Goal: Communication & Community: Answer question/provide support

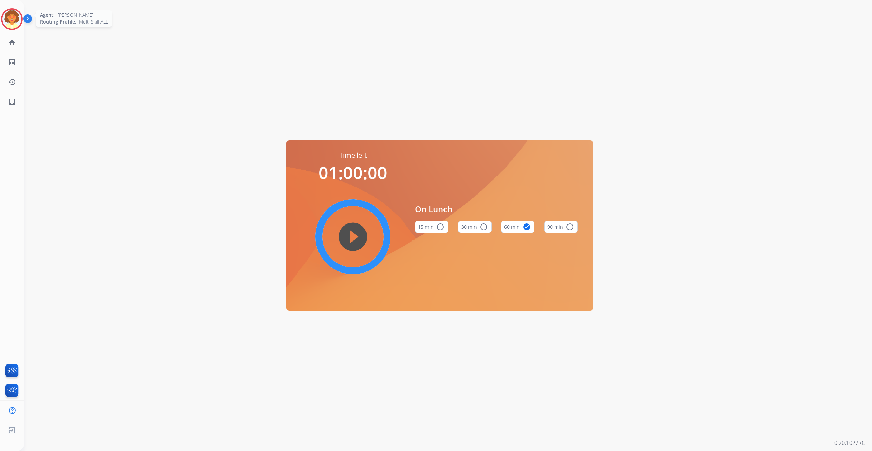
click at [5, 29] on img at bounding box center [11, 19] width 19 height 19
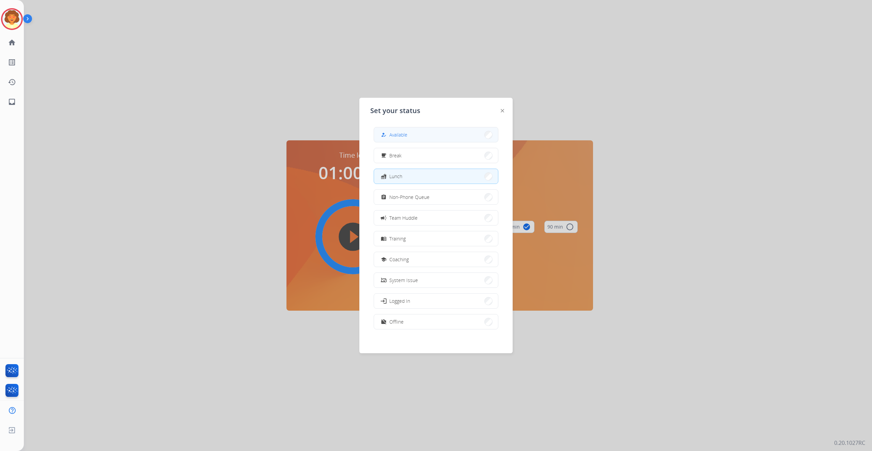
click at [431, 138] on button "how_to_reg Available" at bounding box center [436, 134] width 124 height 15
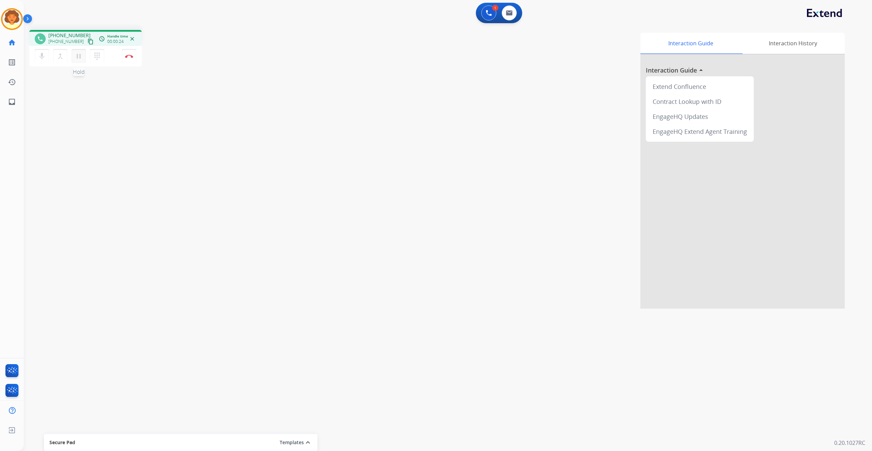
click at [83, 60] on mat-icon "pause" at bounding box center [79, 56] width 8 height 8
click at [83, 60] on mat-icon "play_arrow" at bounding box center [79, 56] width 8 height 8
click at [127, 58] on img at bounding box center [129, 55] width 8 height 3
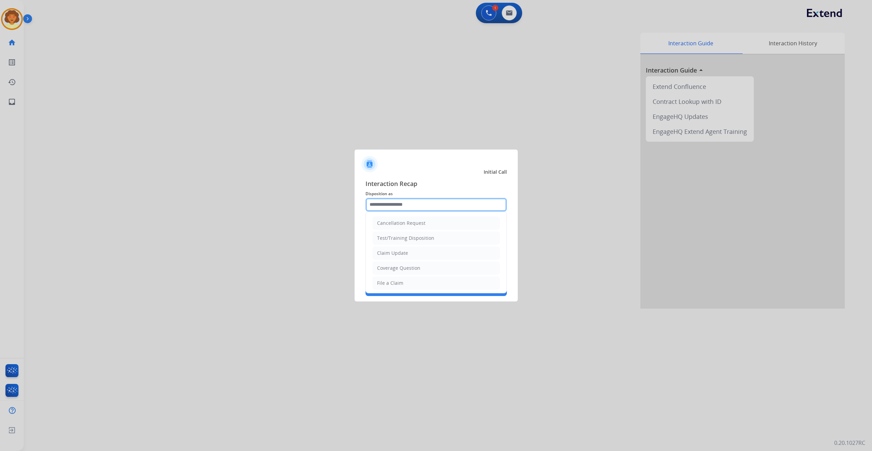
click at [390, 198] on input "text" at bounding box center [435, 205] width 141 height 14
click at [417, 219] on li "Other" at bounding box center [436, 223] width 127 height 13
type input "*****"
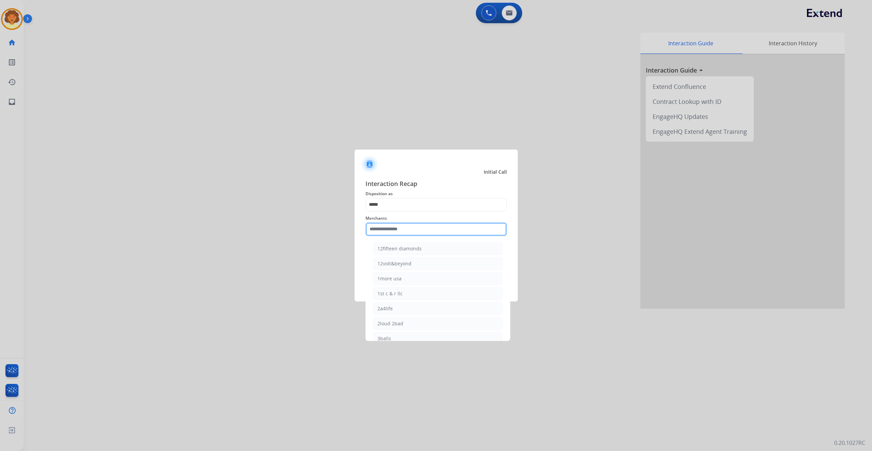
click at [396, 225] on input "text" at bounding box center [435, 229] width 141 height 14
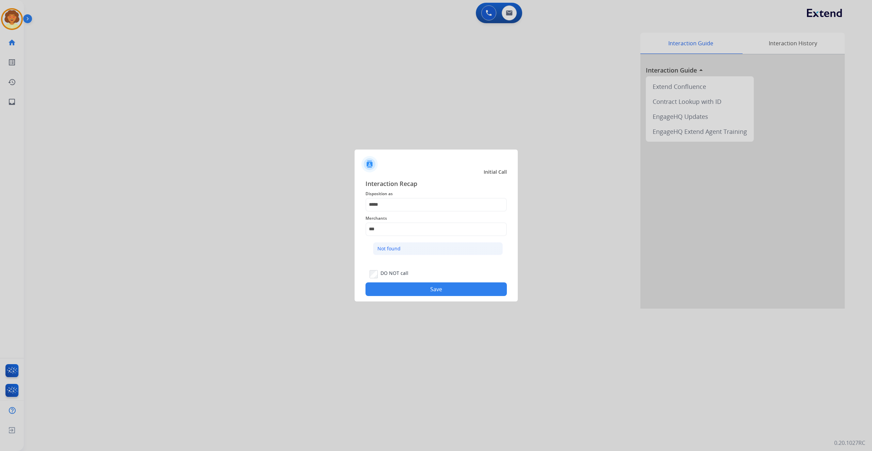
click at [400, 252] on div "Not found" at bounding box center [388, 248] width 23 height 7
type input "*********"
click at [435, 296] on button "Save" at bounding box center [435, 289] width 141 height 14
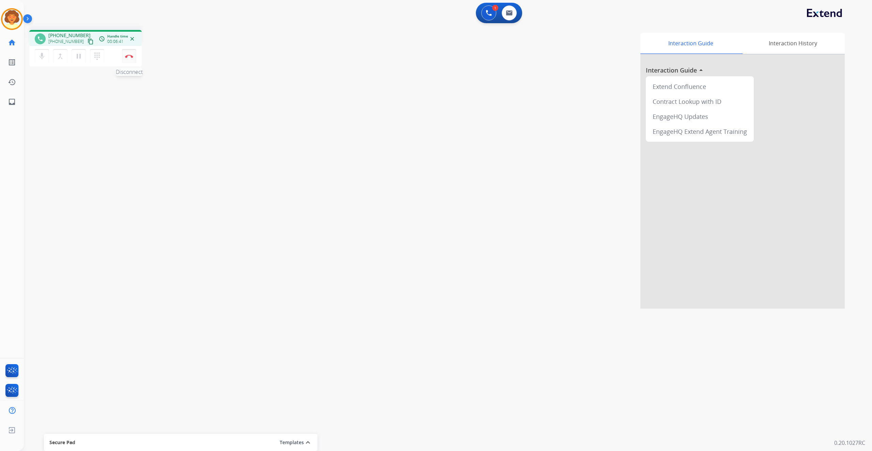
click at [127, 58] on img at bounding box center [129, 55] width 8 height 3
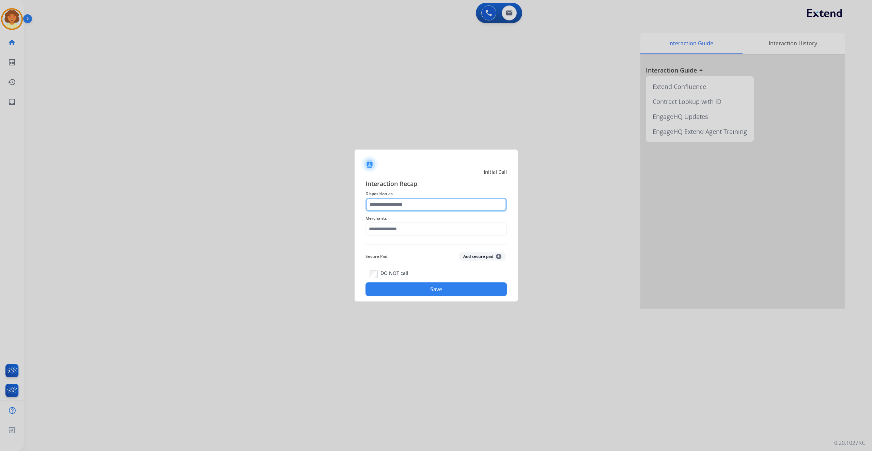
click at [422, 198] on input "text" at bounding box center [435, 205] width 141 height 14
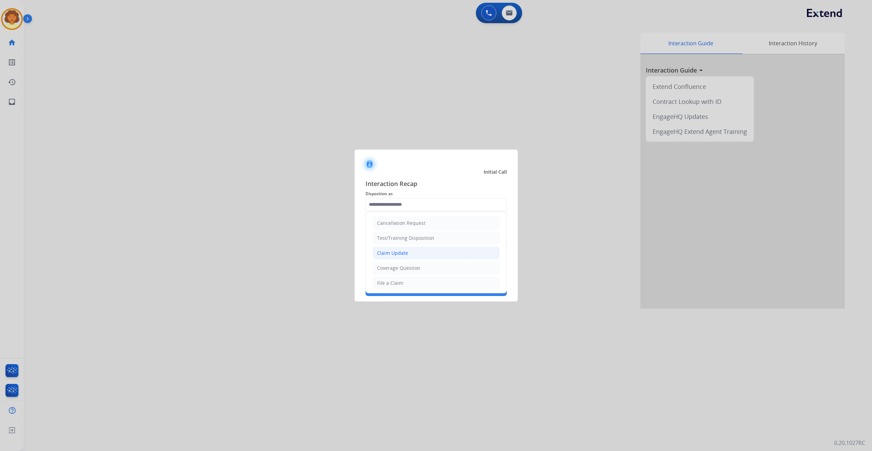
click at [435, 259] on li "Claim Update" at bounding box center [436, 253] width 127 height 13
type input "**********"
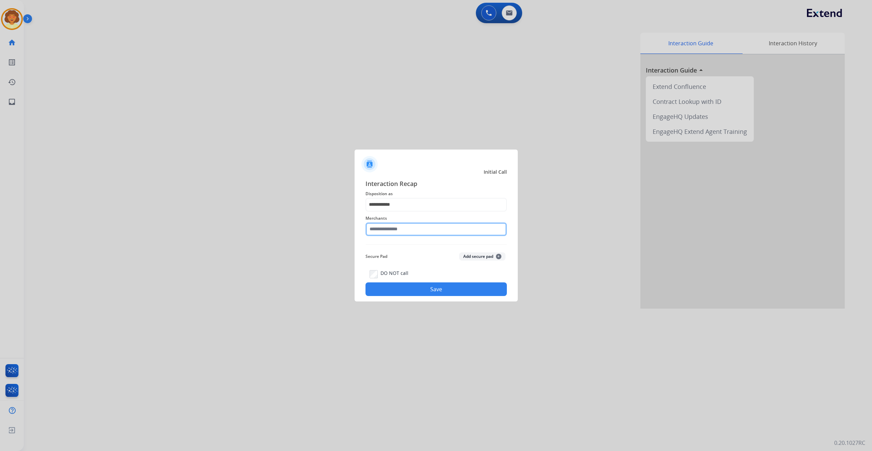
click at [408, 224] on input "text" at bounding box center [435, 229] width 141 height 14
click at [414, 267] on div "Ashley furniture" at bounding box center [395, 263] width 37 height 7
type input "**********"
click at [438, 296] on button "Save" at bounding box center [435, 289] width 141 height 14
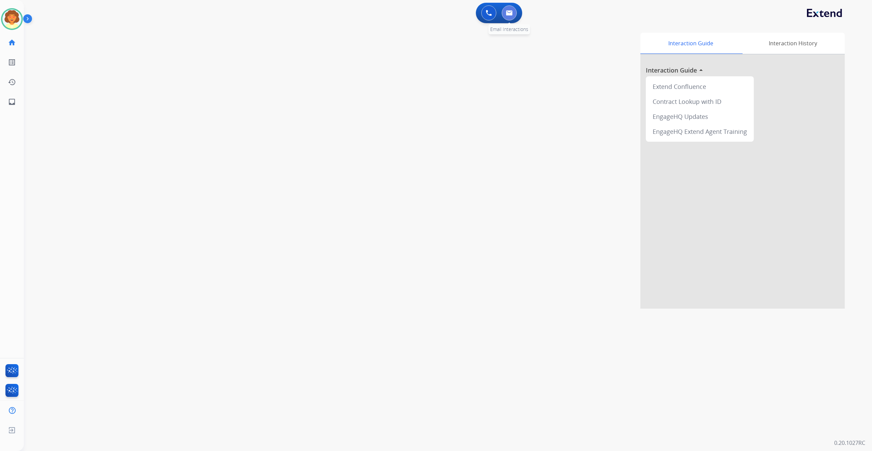
click at [506, 16] on img at bounding box center [509, 12] width 7 height 5
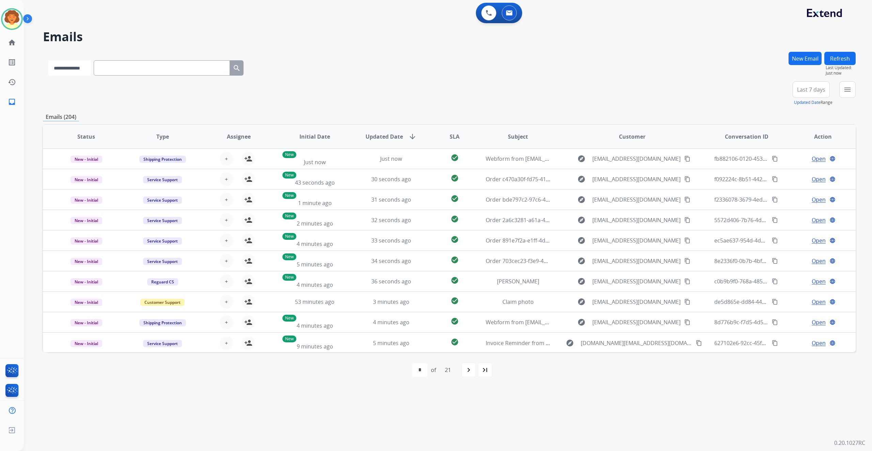
click at [91, 76] on select "**********" at bounding box center [69, 67] width 43 height 15
select select "**********"
click at [61, 76] on select "**********" at bounding box center [69, 67] width 43 height 15
click at [169, 76] on input "text" at bounding box center [162, 67] width 136 height 15
paste input "**********"
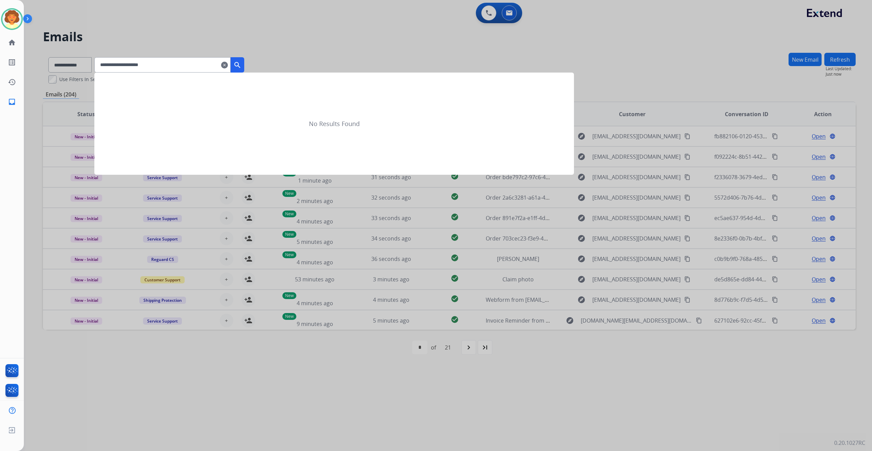
type input "**********"
click at [241, 69] on mat-icon "search" at bounding box center [237, 65] width 8 height 8
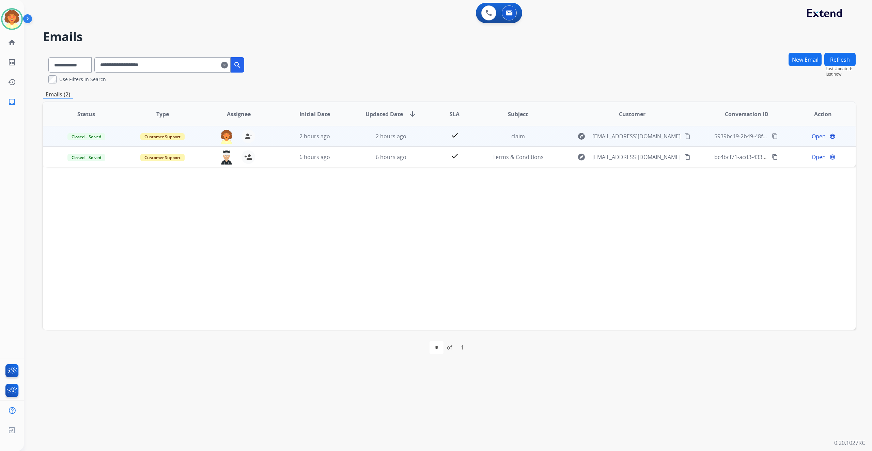
click at [811, 140] on span "Open" at bounding box center [818, 136] width 14 height 8
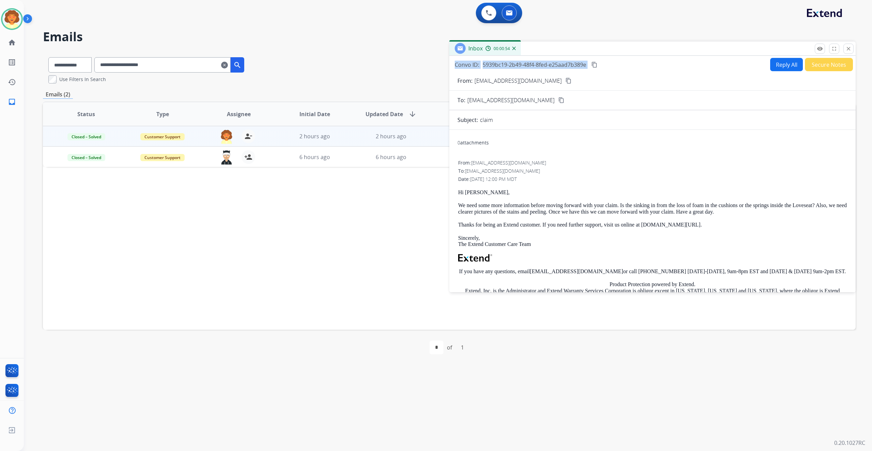
drag, startPoint x: 458, startPoint y: 89, endPoint x: 663, endPoint y: 91, distance: 205.0
click at [598, 69] on div "Convo ID: 5939bc19-2b49-48f4-8fed-e25aad7b389e content_copy" at bounding box center [527, 65] width 144 height 8
copy div "Convo ID: 5939bc19-2b49-48f4-8fed-e25aad7b389e content_copy"
click at [370, 83] on div "**********" at bounding box center [449, 68] width 812 height 32
click at [841, 44] on p "Close" at bounding box center [848, 39] width 15 height 10
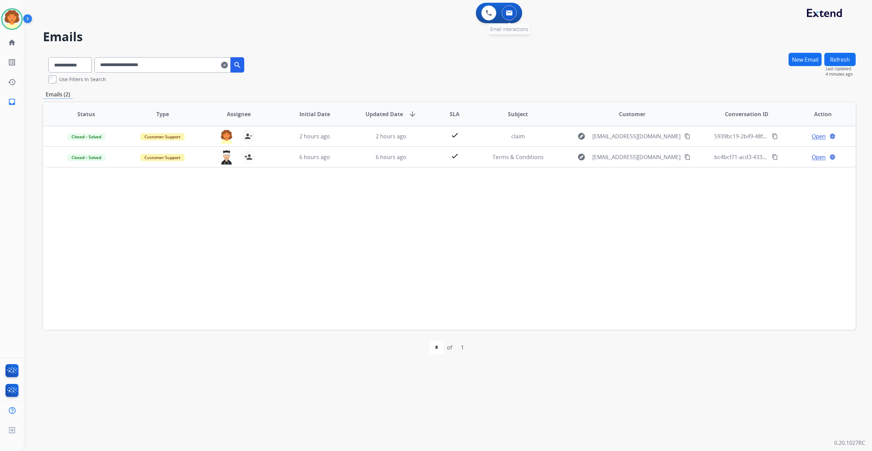
click at [506, 16] on img at bounding box center [509, 12] width 7 height 5
click at [788, 66] on button "New Email" at bounding box center [804, 59] width 33 height 13
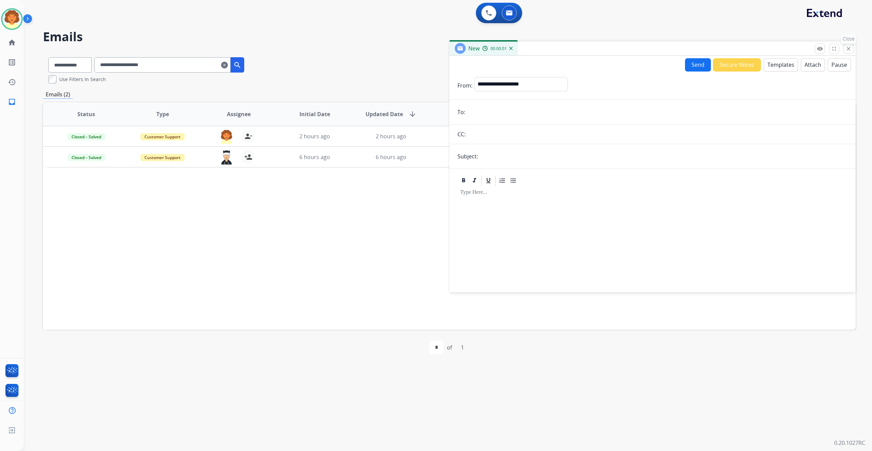
click at [845, 52] on mat-icon "close" at bounding box center [848, 49] width 6 height 6
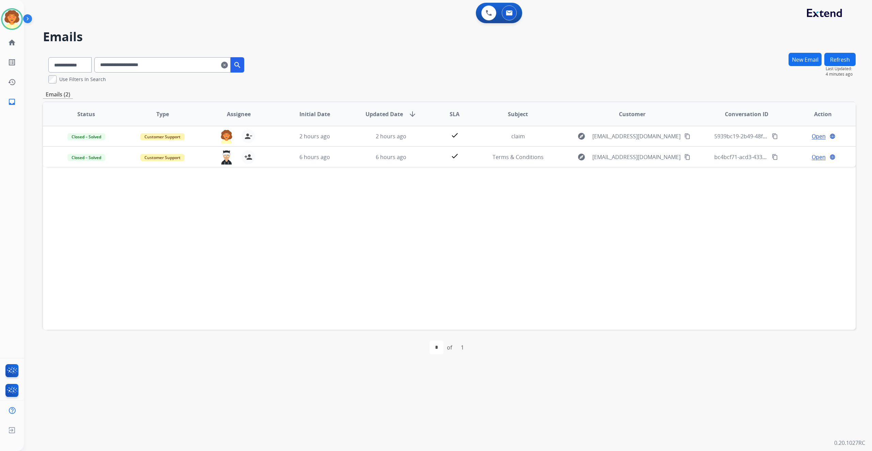
click at [824, 66] on button "Refresh" at bounding box center [839, 59] width 31 height 13
drag, startPoint x: 290, startPoint y: 95, endPoint x: 266, endPoint y: 112, distance: 30.5
click at [274, 122] on div "**********" at bounding box center [449, 208] width 812 height 313
click at [228, 69] on mat-icon "clear" at bounding box center [224, 65] width 7 height 8
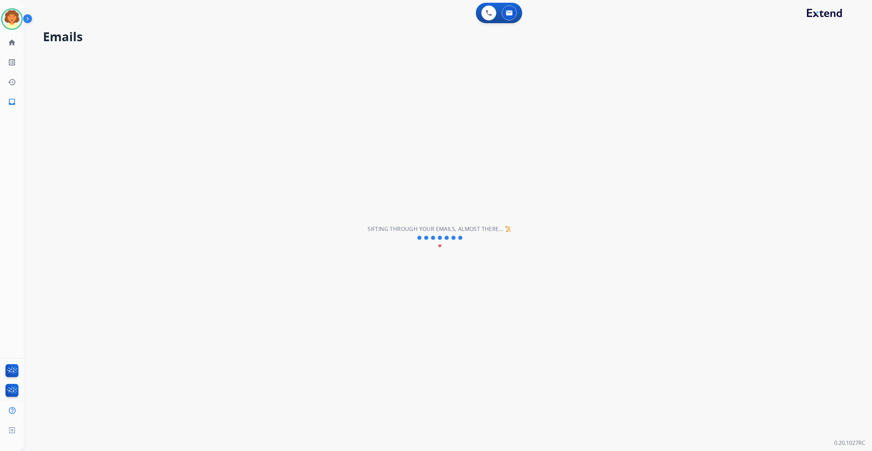
select select "**********"
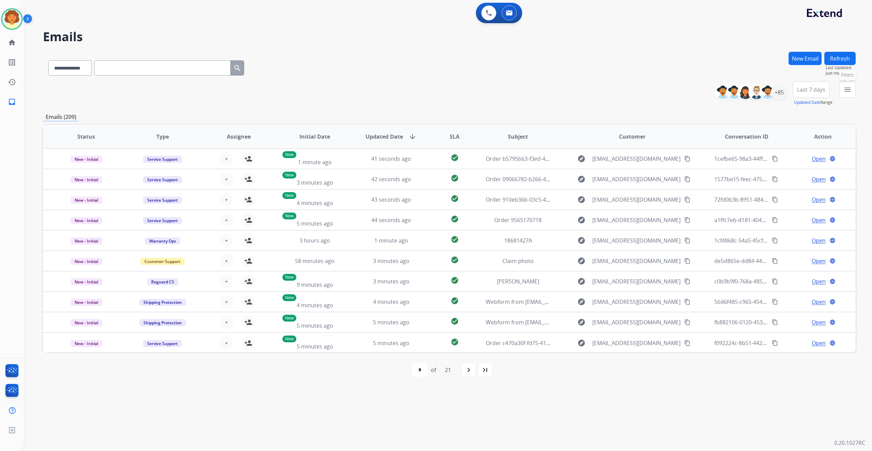
click at [839, 98] on button "menu Filters" at bounding box center [847, 89] width 16 height 16
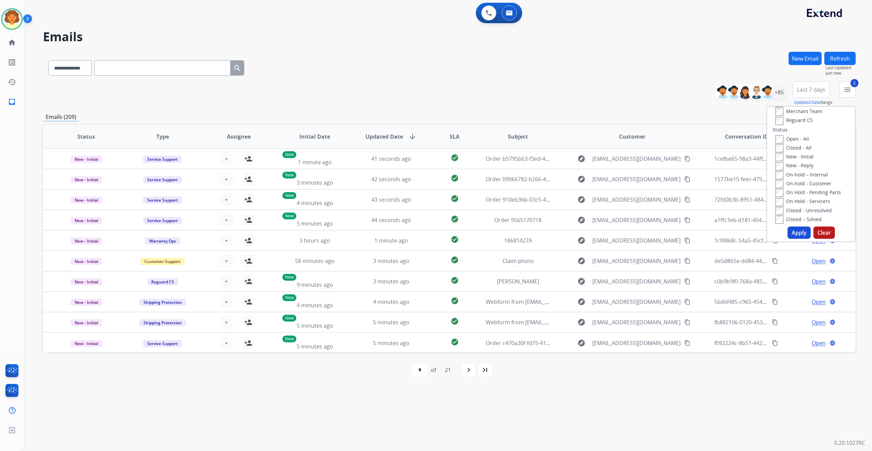
scroll to position [91, 0]
click at [787, 239] on button "Apply" at bounding box center [798, 232] width 23 height 12
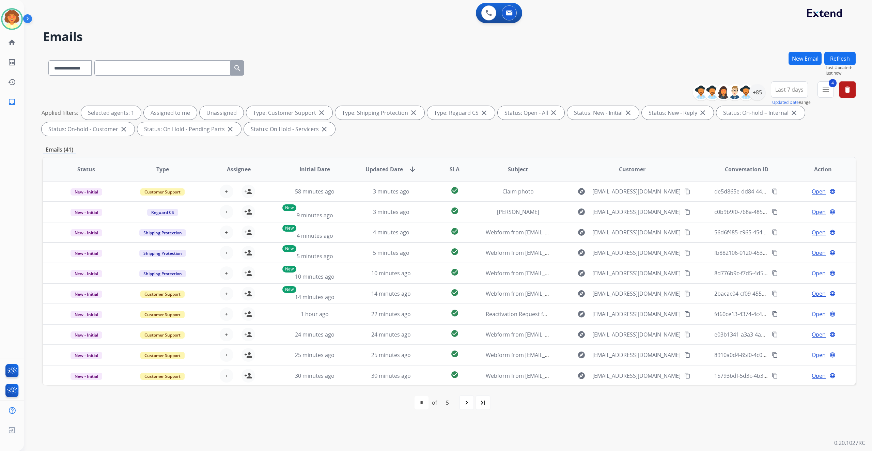
click at [775, 91] on span "Last 7 days" at bounding box center [789, 89] width 28 height 3
click at [768, 177] on div "Last 90 days" at bounding box center [786, 172] width 37 height 10
click at [749, 100] on div "+138" at bounding box center [757, 92] width 16 height 16
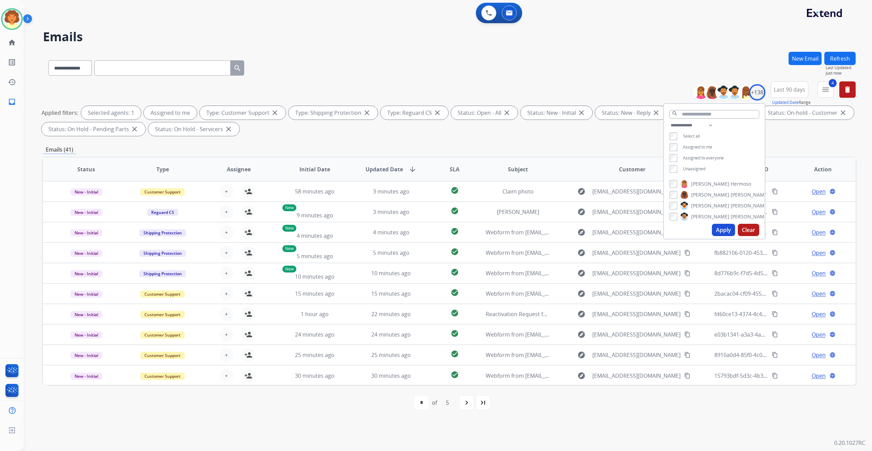
click at [712, 236] on button "Apply" at bounding box center [723, 230] width 23 height 12
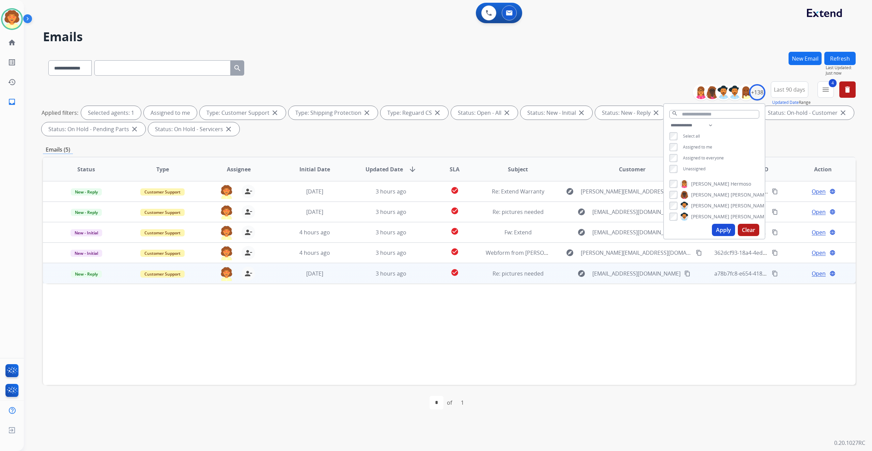
click at [811, 278] on span "Open" at bounding box center [818, 273] width 14 height 8
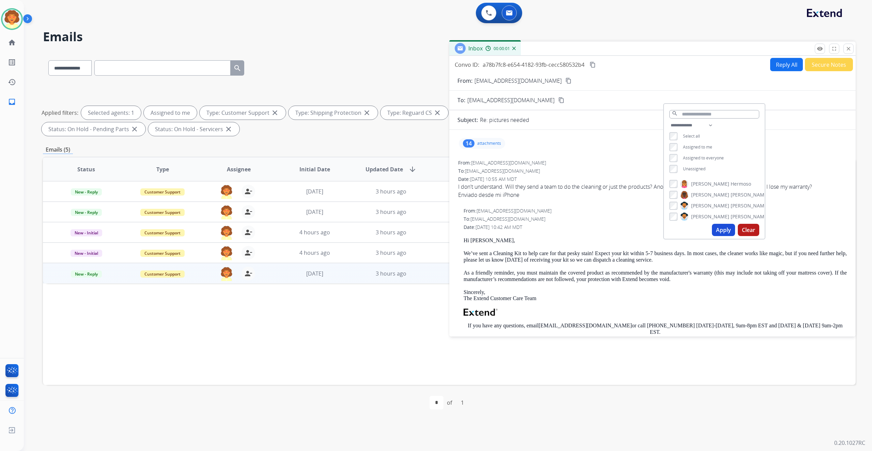
click at [666, 44] on h2 "Emails" at bounding box center [449, 37] width 812 height 14
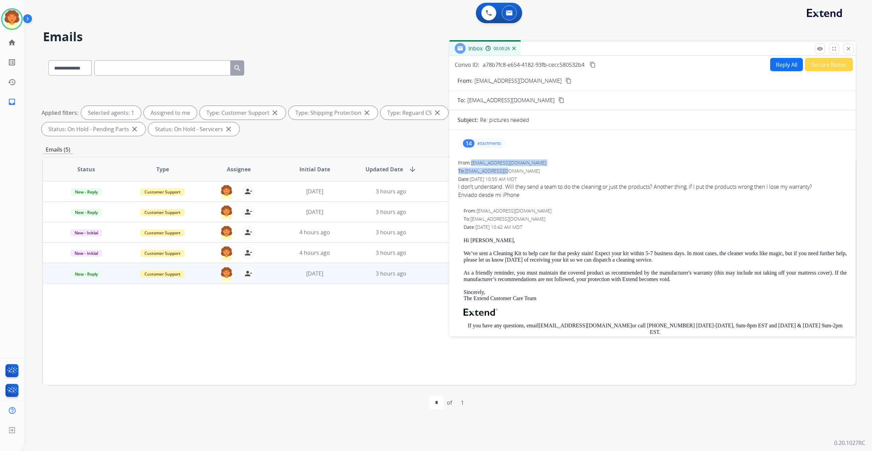
drag, startPoint x: 485, startPoint y: 225, endPoint x: 537, endPoint y: 234, distance: 52.8
click at [537, 205] on div "From: [EMAIL_ADDRESS][DOMAIN_NAME] To: [EMAIL_ADDRESS][DOMAIN_NAME] Date: [DATE…" at bounding box center [652, 182] width 390 height 46
click at [537, 174] on span "[EMAIL_ADDRESS][DOMAIN_NAME]" at bounding box center [502, 171] width 75 height 6
drag, startPoint x: 484, startPoint y: 225, endPoint x: 568, endPoint y: 230, distance: 84.5
click at [568, 166] on div "From: [EMAIL_ADDRESS][DOMAIN_NAME]" at bounding box center [652, 162] width 389 height 7
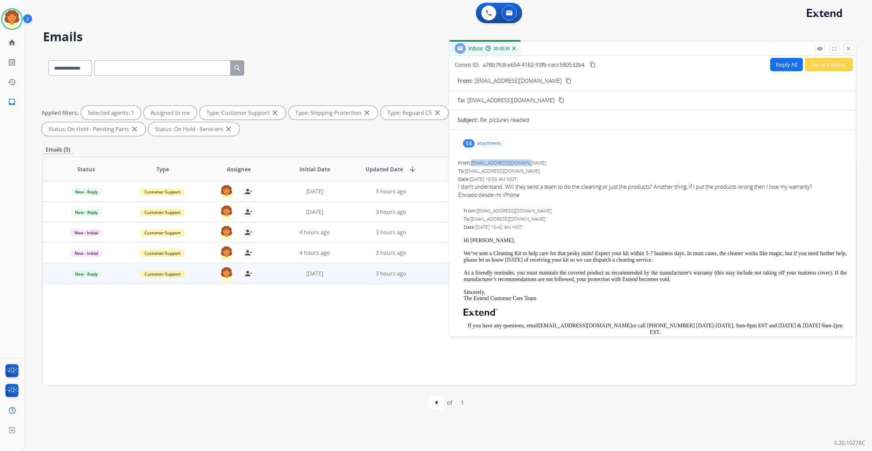
copy span "[EMAIL_ADDRESS][DOMAIN_NAME]"
drag, startPoint x: 458, startPoint y: 88, endPoint x: 649, endPoint y: 85, distance: 190.7
click at [597, 69] on div "Convo ID: a78b7fc8-e654-4182-93fb-cecc580532b4 content_copy" at bounding box center [526, 65] width 142 height 8
click at [458, 69] on p "Convo ID:" at bounding box center [467, 65] width 25 height 8
drag, startPoint x: 458, startPoint y: 90, endPoint x: 653, endPoint y: 92, distance: 195.1
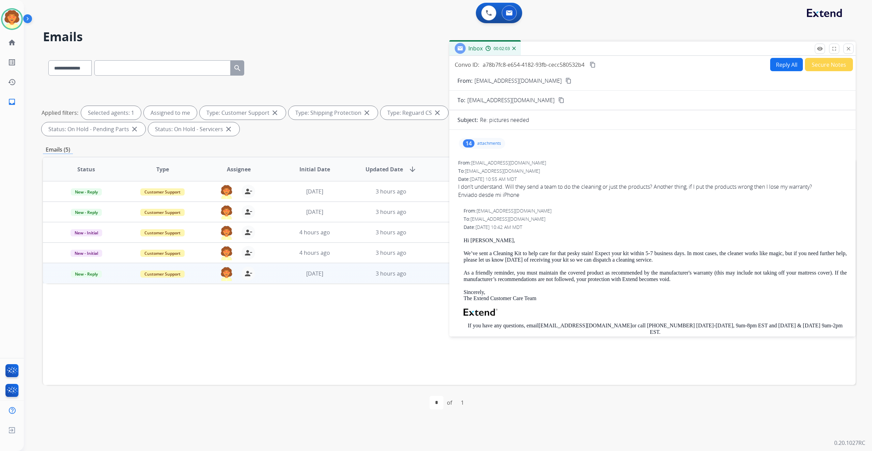
click at [597, 69] on div "Convo ID: a78b7fc8-e654-4182-93fb-cecc580532b4 content_copy" at bounding box center [526, 65] width 142 height 8
copy div "Convo ID: a78b7fc8-e654-4182-93fb-cecc580532b4"
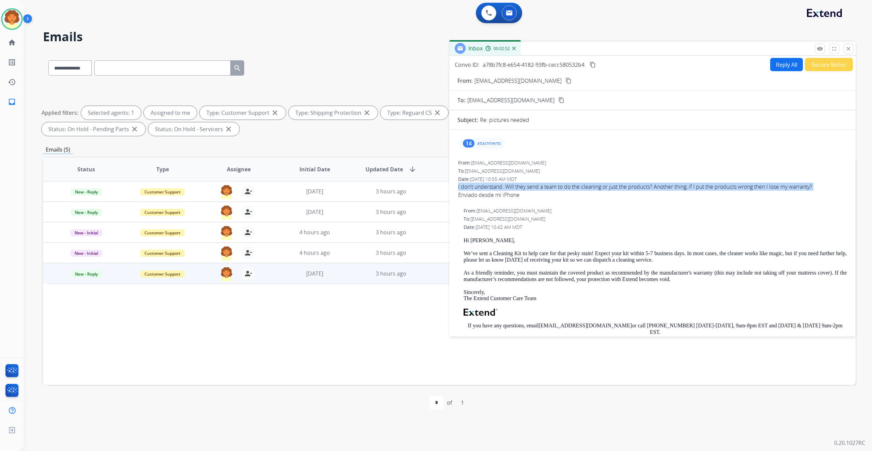
drag, startPoint x: 462, startPoint y: 262, endPoint x: 462, endPoint y: 293, distance: 31.0
click at [462, 205] on div "From: [EMAIL_ADDRESS][DOMAIN_NAME] To: [EMAIL_ADDRESS][DOMAIN_NAME] Date: [DATE…" at bounding box center [652, 182] width 390 height 46
copy span "I don't understand. Will they send a team to do the cleaning or just the produc…"
click at [817, 52] on mat-icon "remove_red_eye" at bounding box center [820, 49] width 6 height 6
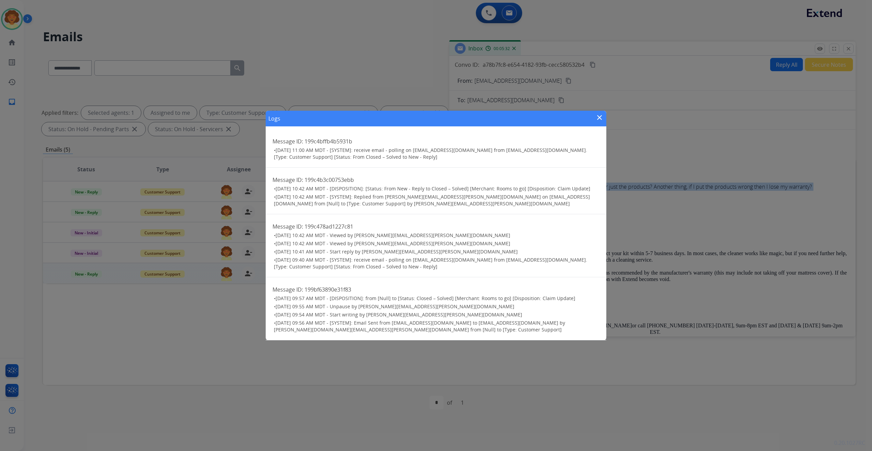
scroll to position [0, 0]
click at [597, 115] on mat-icon "close" at bounding box center [599, 117] width 8 height 8
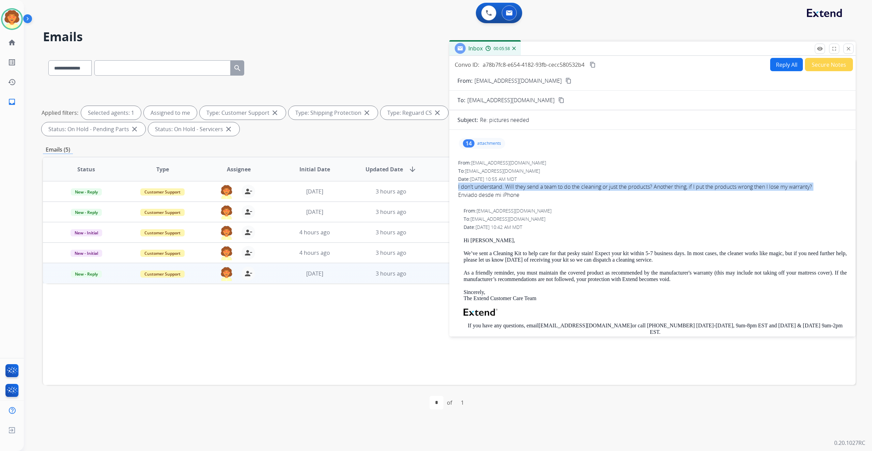
click at [770, 71] on button "Reply All" at bounding box center [786, 64] width 33 height 13
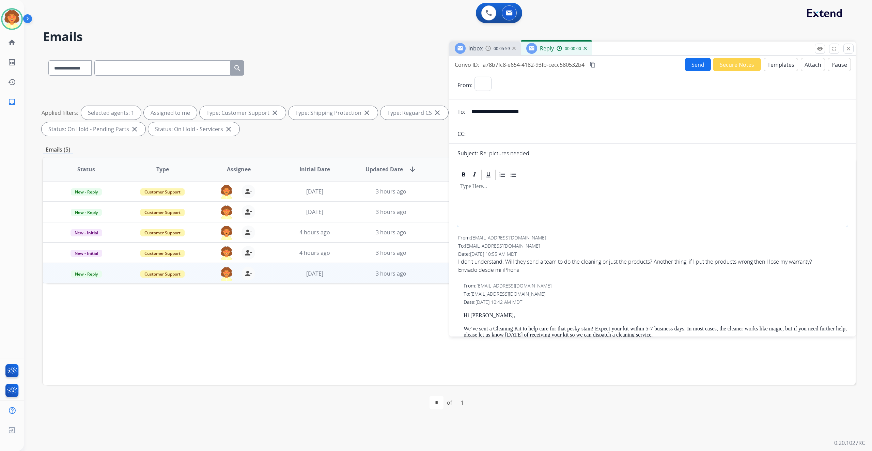
select select "**********"
click at [763, 71] on button "Templates" at bounding box center [780, 64] width 34 height 13
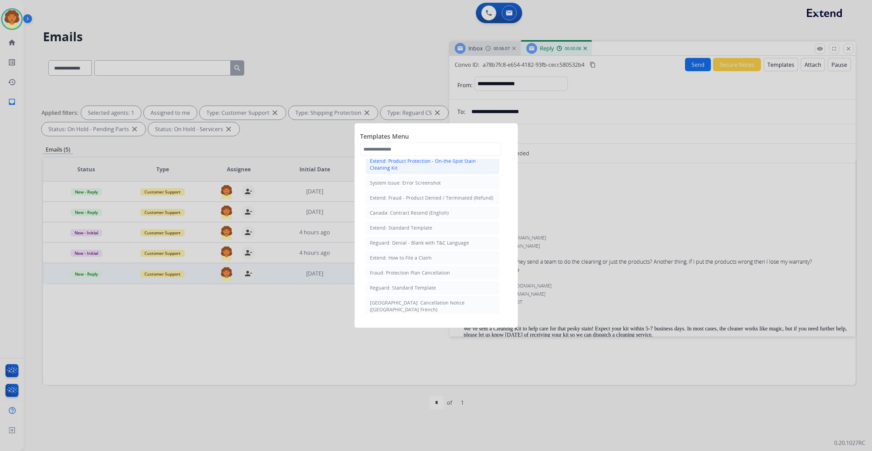
scroll to position [91, 0]
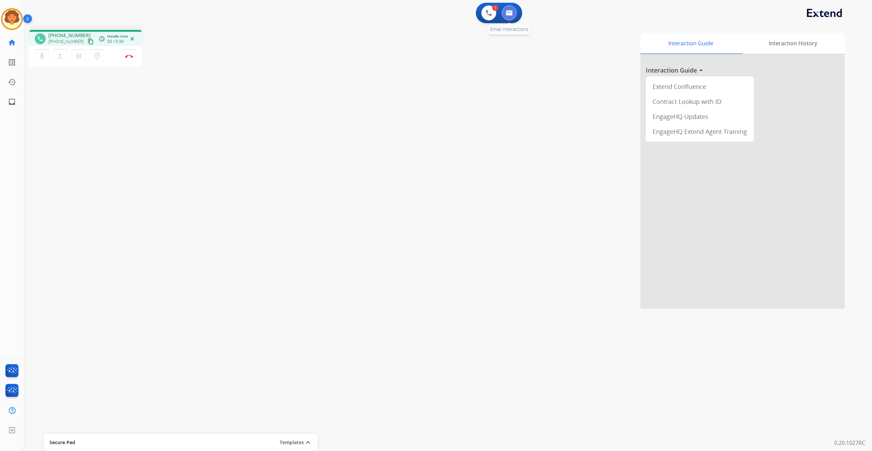
click at [506, 16] on img at bounding box center [509, 12] width 7 height 5
select select "**********"
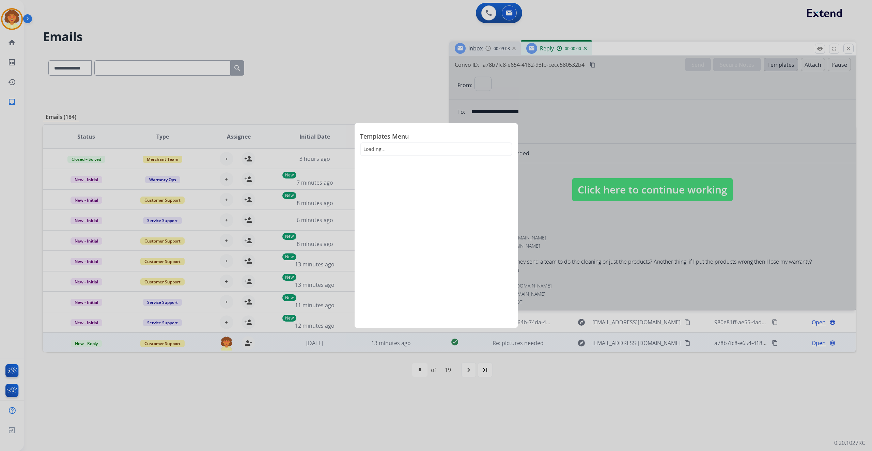
select select "**********"
click at [367, 102] on div at bounding box center [436, 225] width 872 height 451
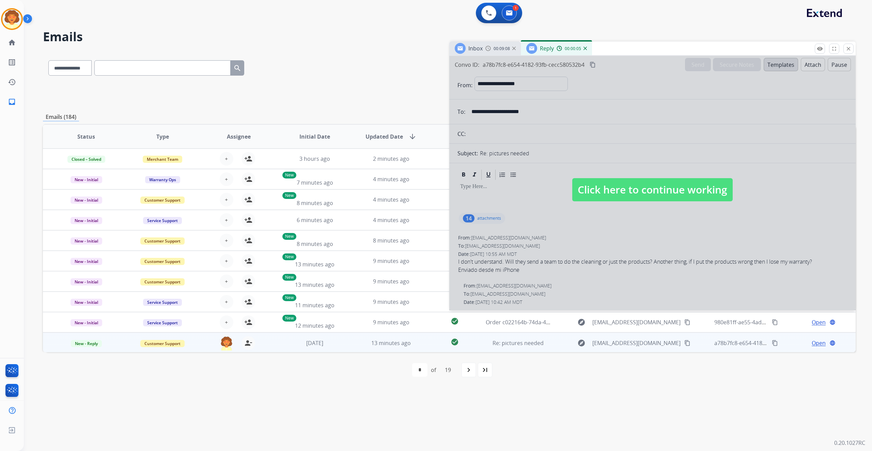
click at [845, 56] on div "Inbox 00:09:08 Reply 00:00:05" at bounding box center [652, 49] width 406 height 14
click at [587, 50] on img at bounding box center [584, 48] width 3 height 3
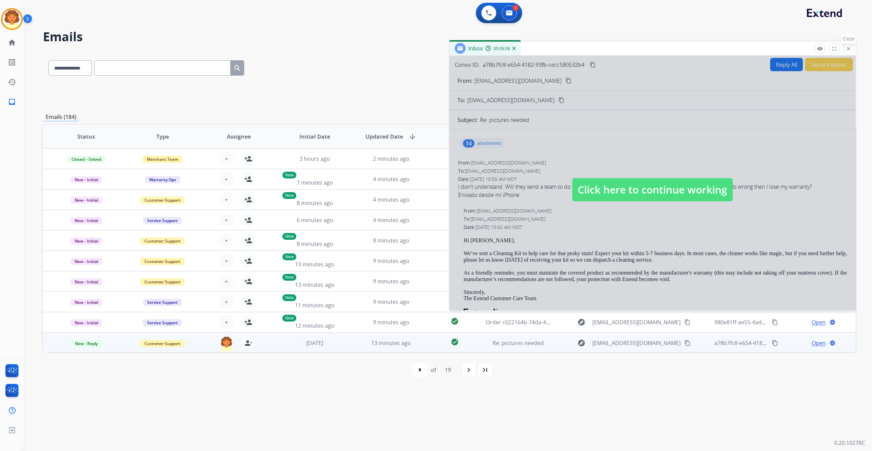
click at [845, 52] on mat-icon "close" at bounding box center [848, 49] width 6 height 6
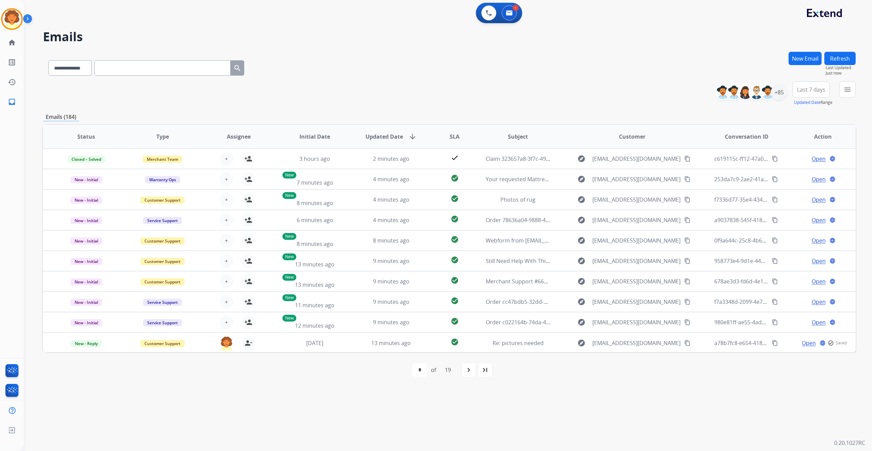
click at [788, 65] on button "New Email" at bounding box center [804, 58] width 33 height 13
select select "**********"
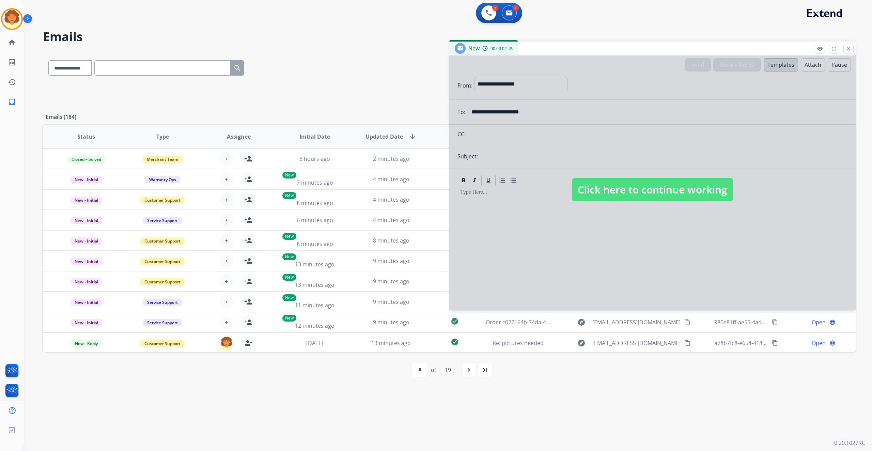
click at [582, 165] on div at bounding box center [652, 183] width 406 height 254
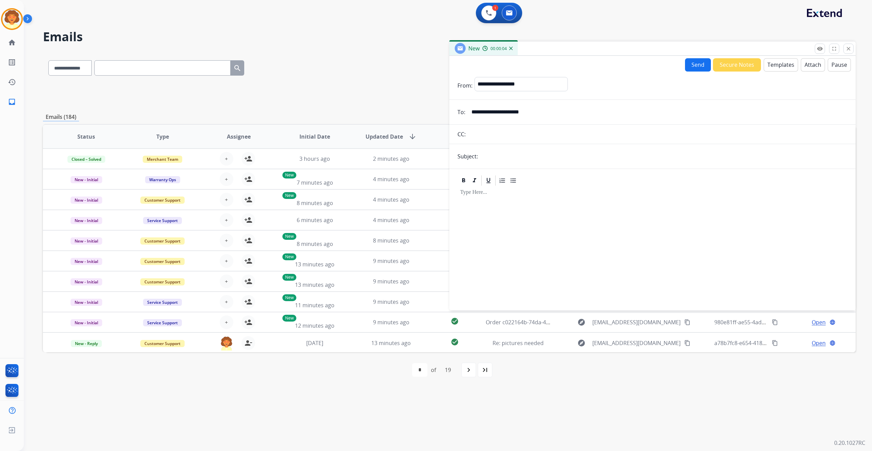
drag, startPoint x: 586, startPoint y: 161, endPoint x: 452, endPoint y: 159, distance: 134.5
click at [451, 119] on div "**********" at bounding box center [652, 112] width 406 height 14
click at [567, 91] on select "**********" at bounding box center [520, 84] width 93 height 14
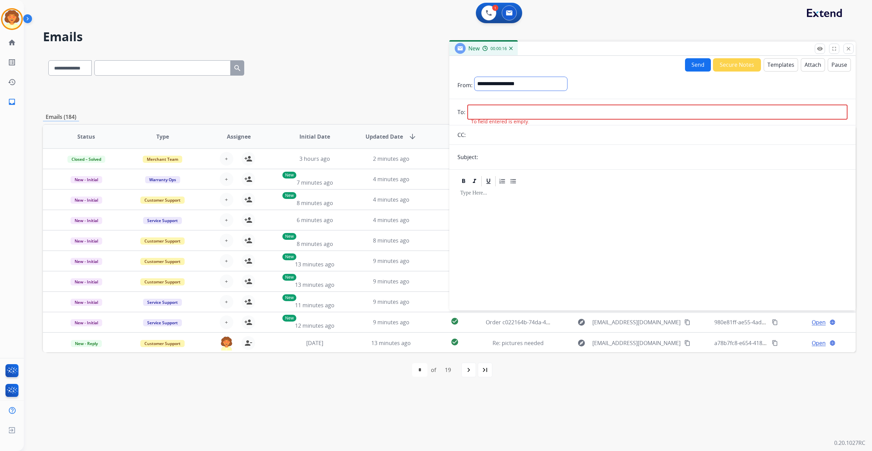
select select "**********"
click at [487, 91] on select "**********" at bounding box center [520, 84] width 93 height 14
click at [501, 120] on input "email" at bounding box center [657, 112] width 380 height 15
click at [496, 120] on input "email" at bounding box center [657, 112] width 380 height 15
paste input "**********"
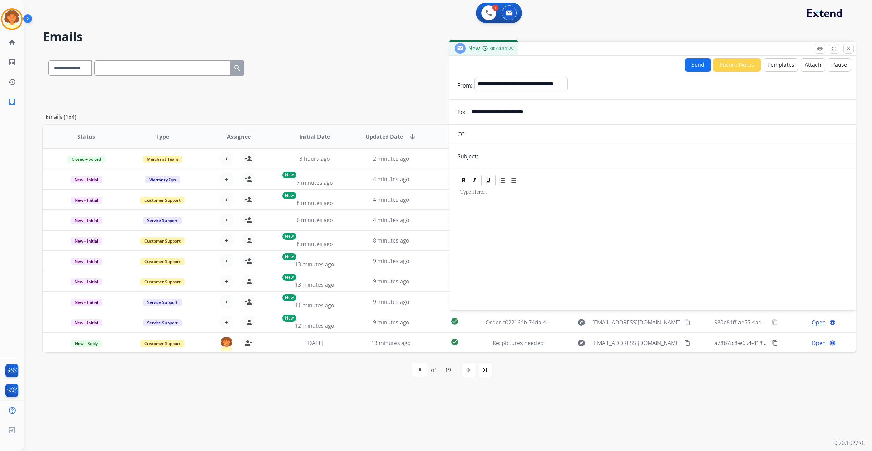
type input "**********"
click at [523, 163] on input "text" at bounding box center [663, 156] width 367 height 14
type input "**********"
click at [763, 72] on button "Templates" at bounding box center [780, 64] width 34 height 13
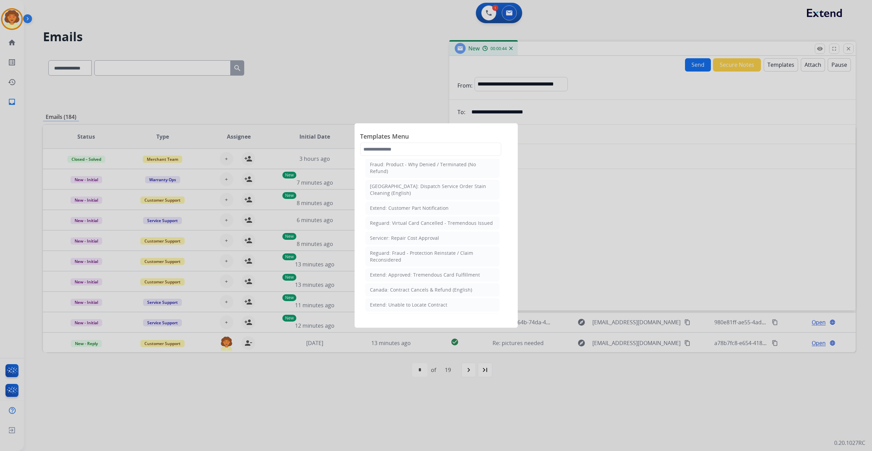
scroll to position [227, 0]
click at [427, 100] on div "Reguard: Standard Template" at bounding box center [403, 97] width 66 height 7
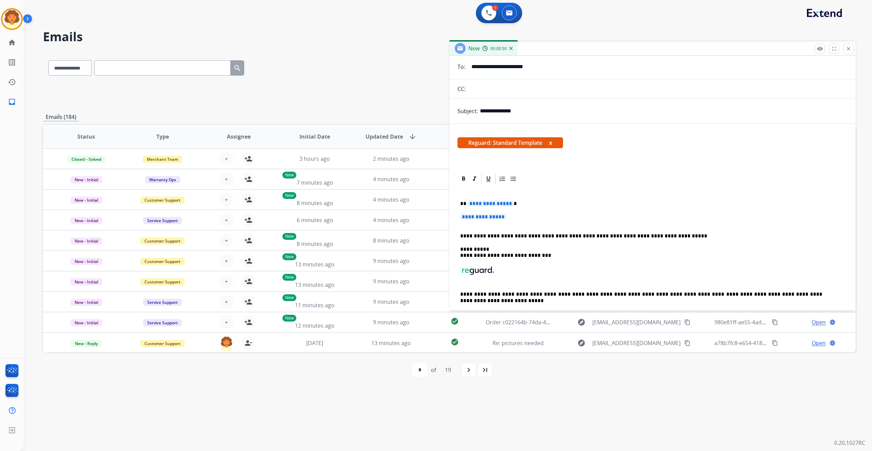
scroll to position [45, 0]
drag, startPoint x: 470, startPoint y: 302, endPoint x: 530, endPoint y: 329, distance: 65.4
click at [530, 325] on div "**********" at bounding box center [652, 255] width 390 height 141
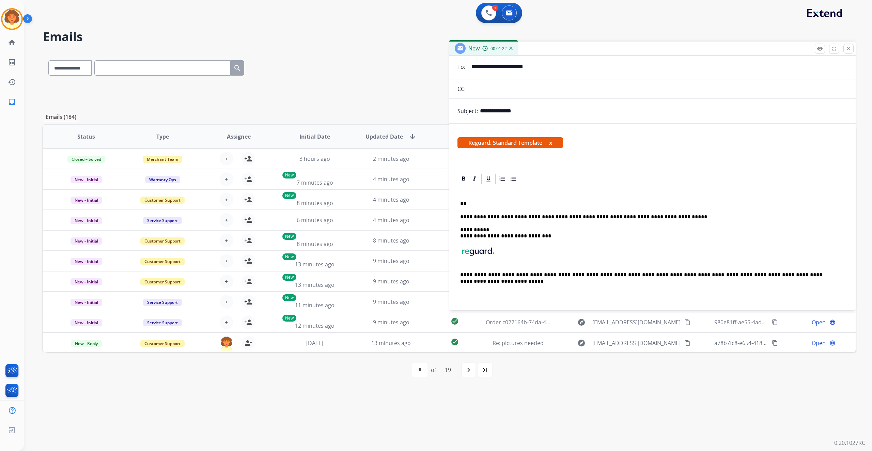
click at [473, 207] on p "**" at bounding box center [641, 204] width 362 height 6
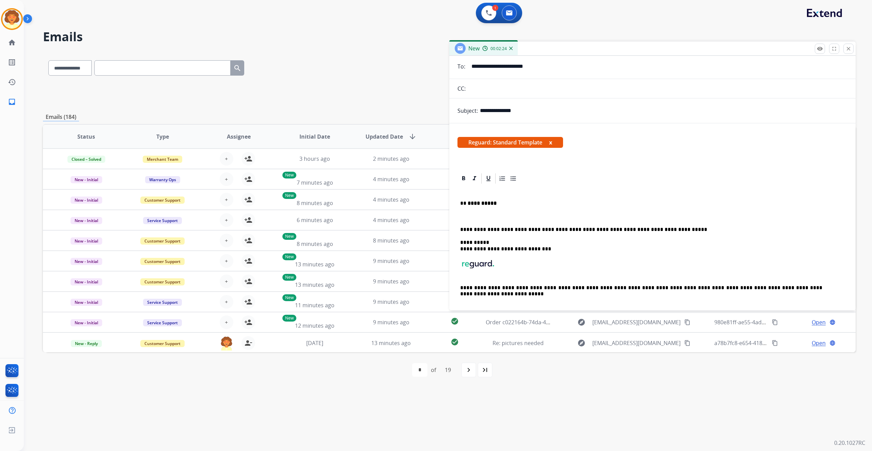
click at [474, 220] on p at bounding box center [652, 217] width 384 height 6
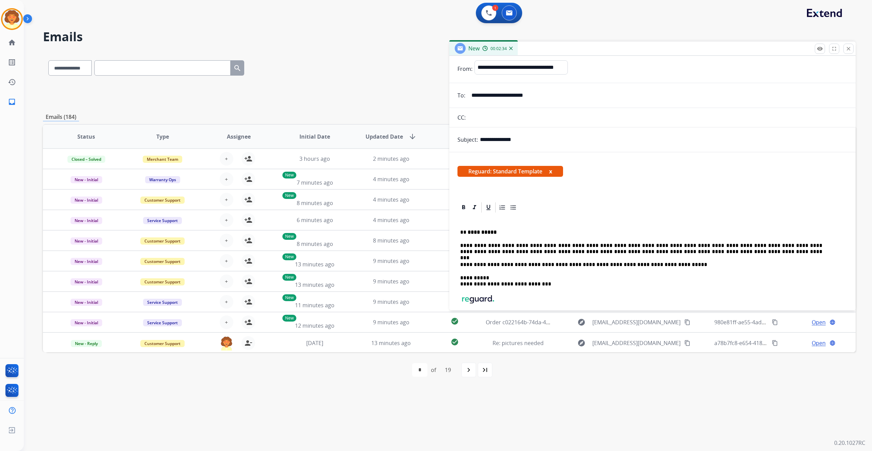
scroll to position [0, 0]
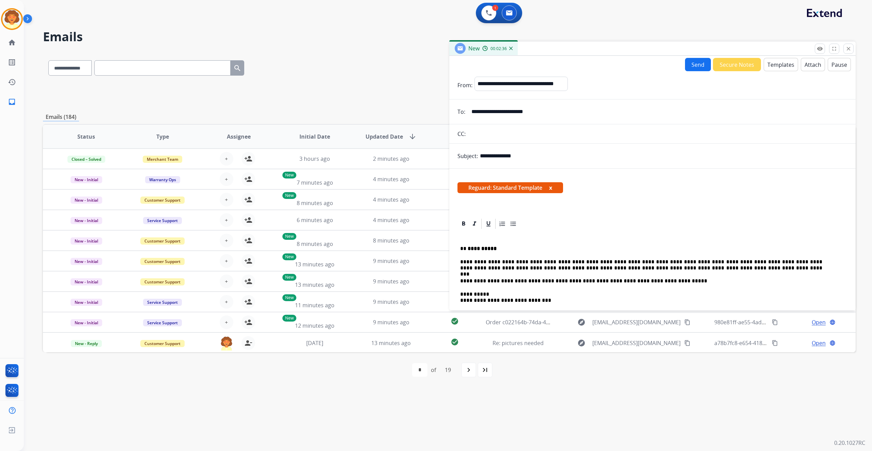
click at [685, 71] on button "Send" at bounding box center [698, 64] width 26 height 13
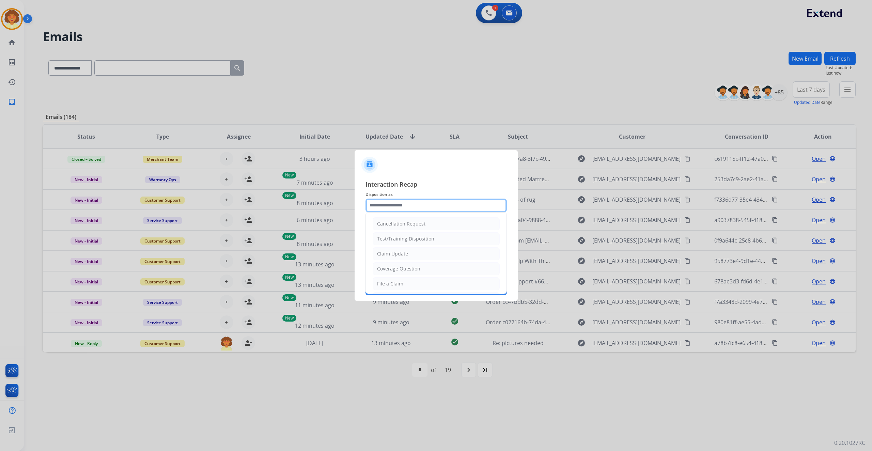
click at [422, 199] on input "text" at bounding box center [435, 206] width 141 height 14
click at [403, 287] on div "File a Claim" at bounding box center [390, 283] width 26 height 7
type input "**********"
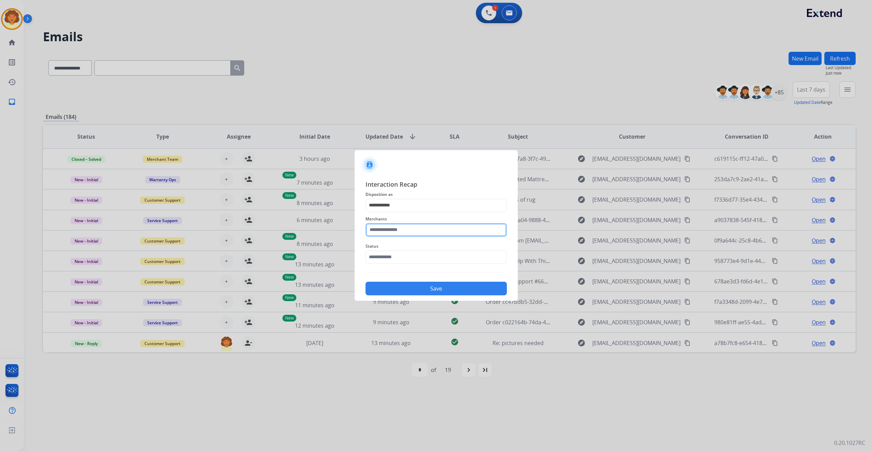
click at [398, 225] on input "text" at bounding box center [435, 230] width 141 height 14
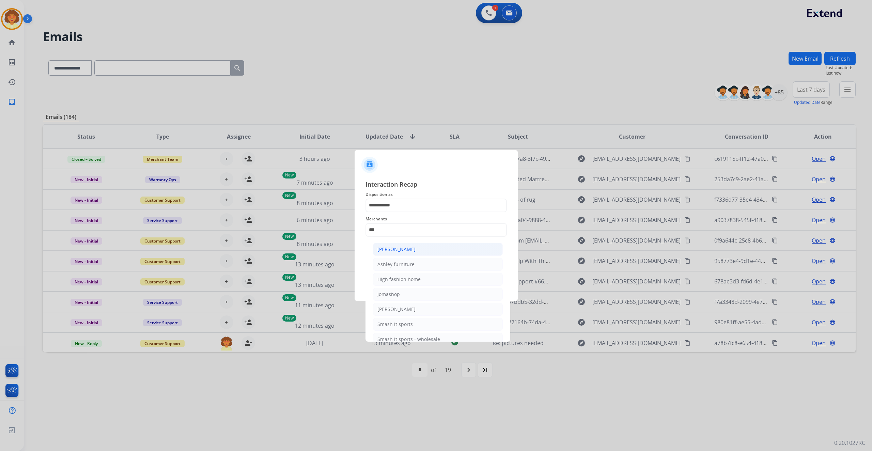
click at [415, 253] on div "[PERSON_NAME]" at bounding box center [396, 249] width 38 height 7
type input "**********"
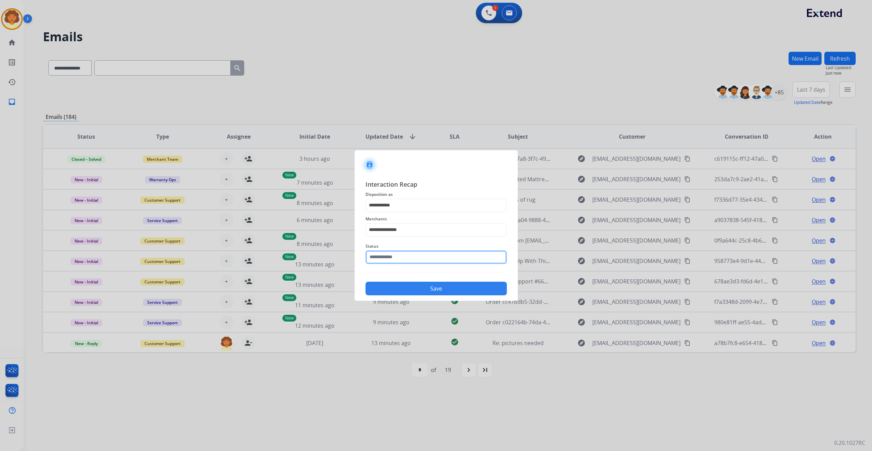
click at [405, 264] on input "text" at bounding box center [435, 257] width 141 height 14
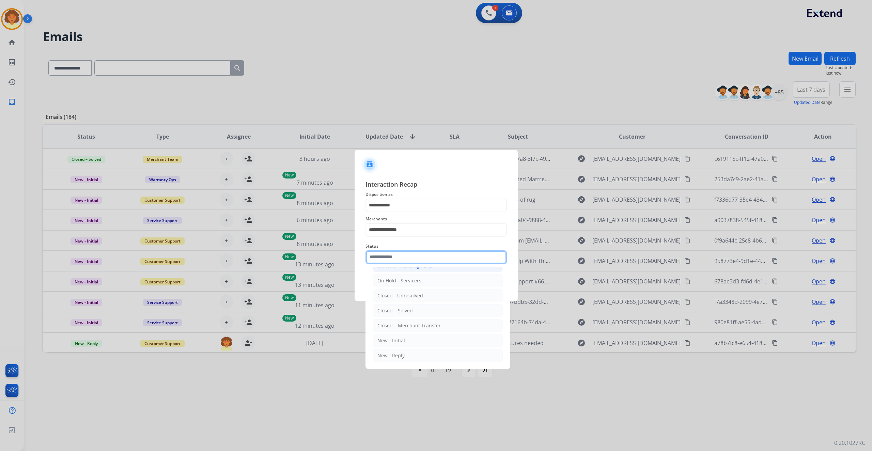
scroll to position [111, 0]
click at [413, 307] on div "Closed – Solved" at bounding box center [394, 310] width 35 height 7
type input "**********"
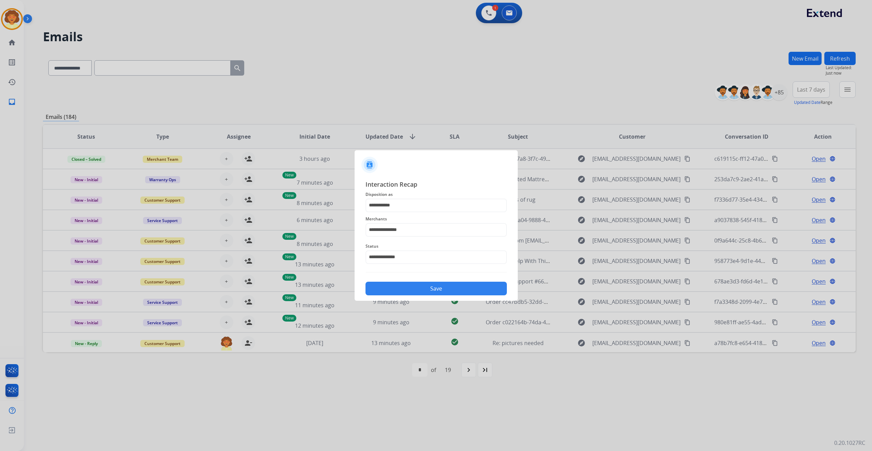
click at [433, 295] on button "Save" at bounding box center [435, 289] width 141 height 14
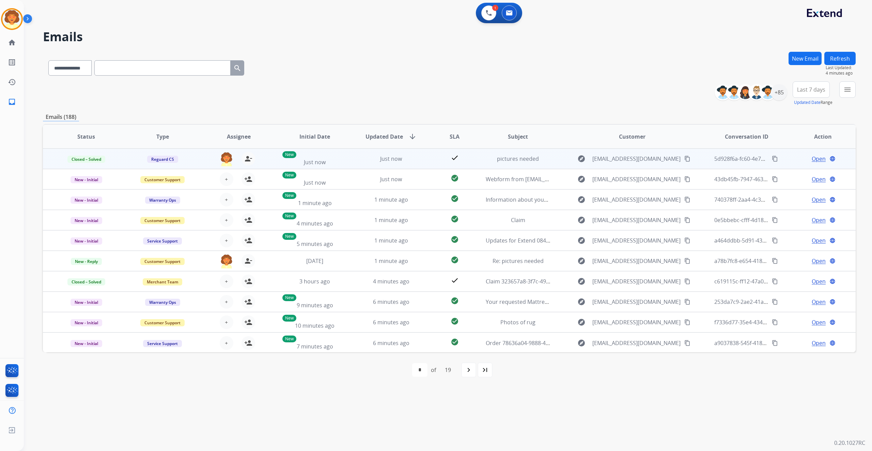
click at [811, 163] on span "Open" at bounding box center [818, 159] width 14 height 8
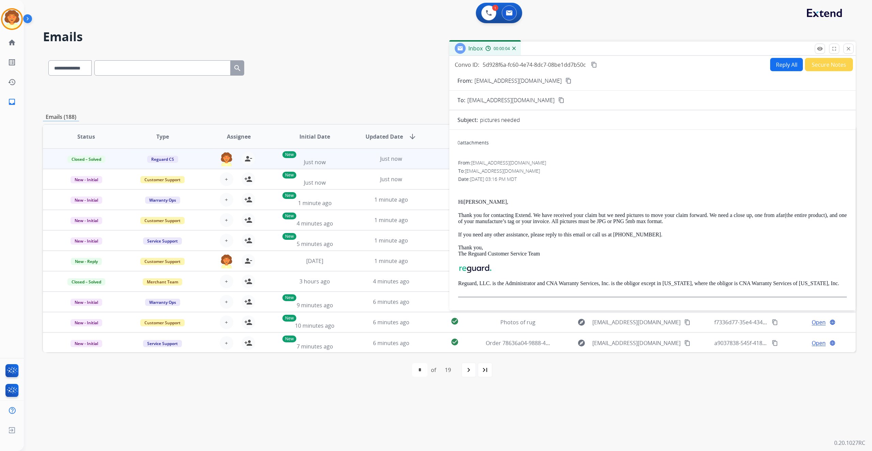
drag, startPoint x: 456, startPoint y: 91, endPoint x: 656, endPoint y: 90, distance: 199.5
click at [656, 71] on div "Convo ID: 5d928f6a-fc60-4e74-8dc7-08be1dd7b50c content_copy Reply All Secure No…" at bounding box center [652, 64] width 406 height 13
copy div "Convo ID: 5d928f6a-fc60-4e74-8dc7-08be1dd7b50c"
click at [486, 16] on img at bounding box center [489, 13] width 6 height 6
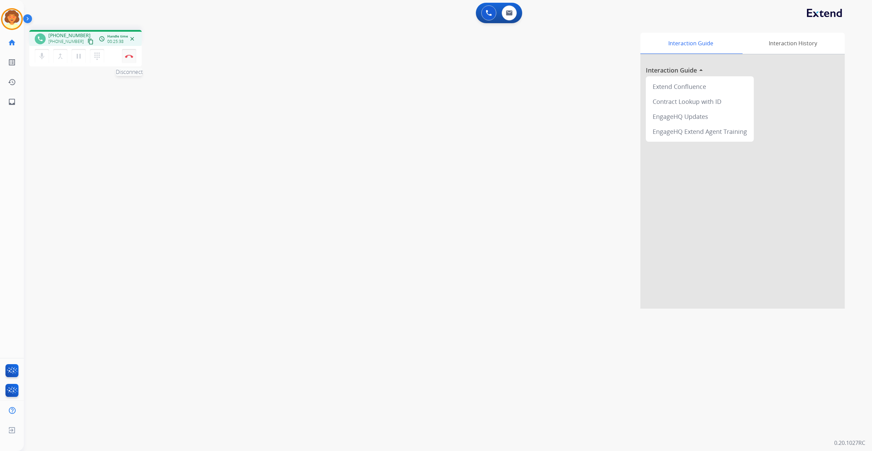
click at [126, 58] on img at bounding box center [129, 55] width 8 height 3
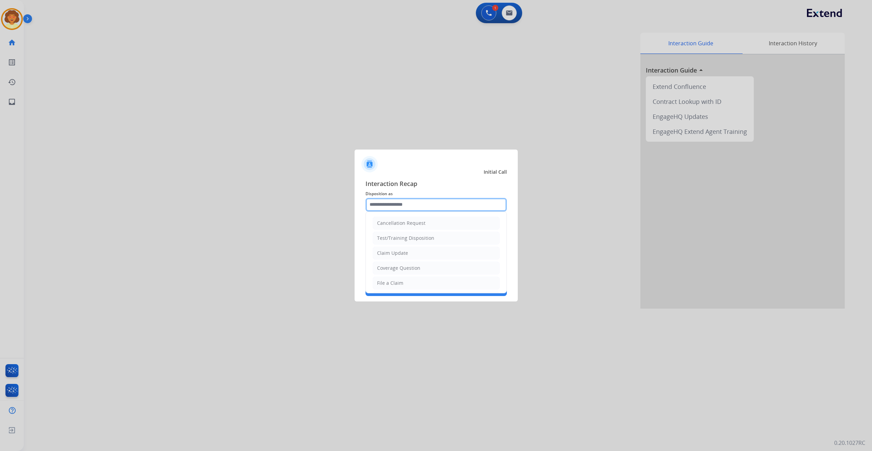
click at [398, 198] on input "text" at bounding box center [435, 205] width 141 height 14
click at [408, 256] on div "Claim Update" at bounding box center [392, 253] width 31 height 7
type input "**********"
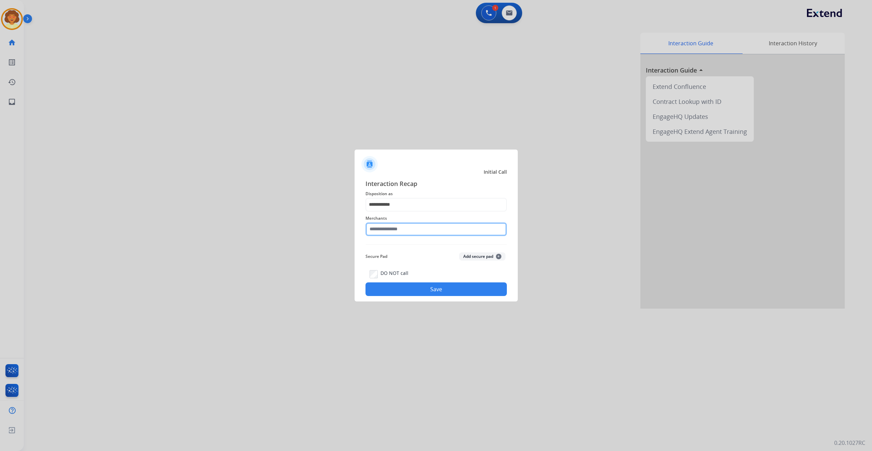
click at [384, 225] on input "text" at bounding box center [435, 229] width 141 height 14
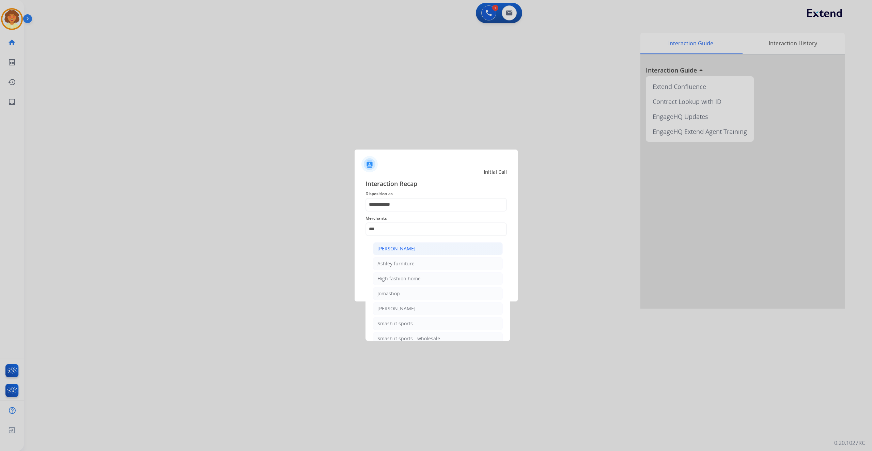
click at [415, 252] on div "[PERSON_NAME]" at bounding box center [396, 248] width 38 height 7
type input "**********"
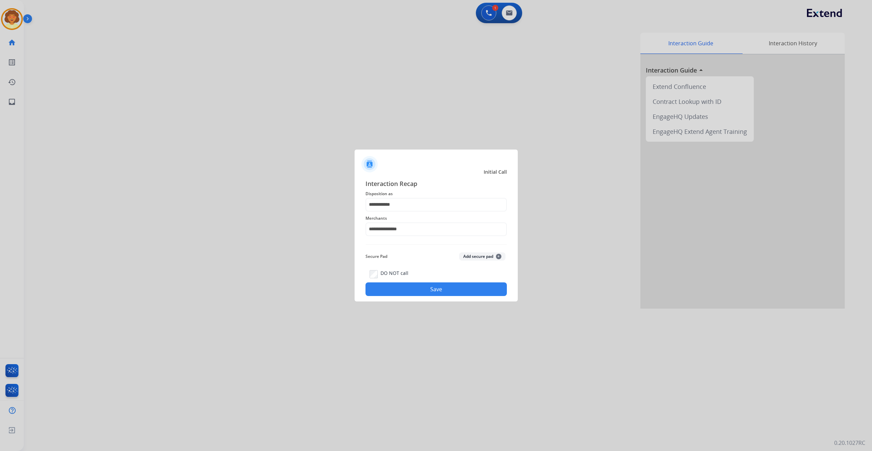
click at [447, 296] on button "Save" at bounding box center [435, 289] width 141 height 14
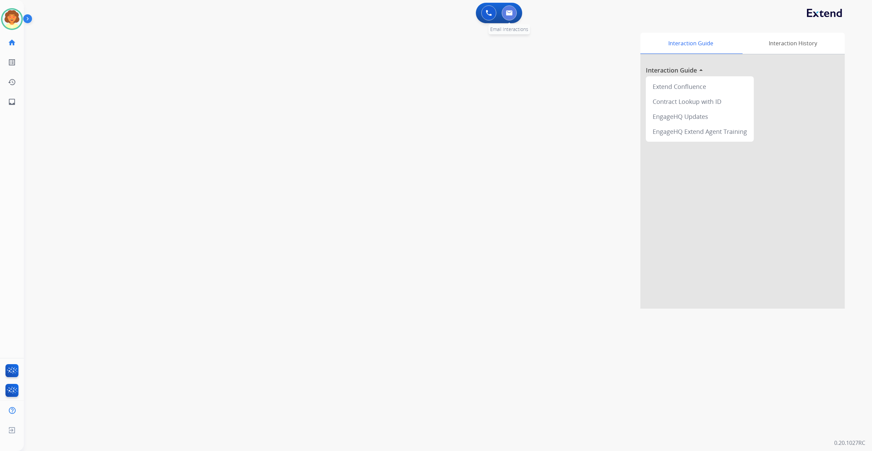
click at [506, 16] on img at bounding box center [509, 12] width 7 height 5
select select "**********"
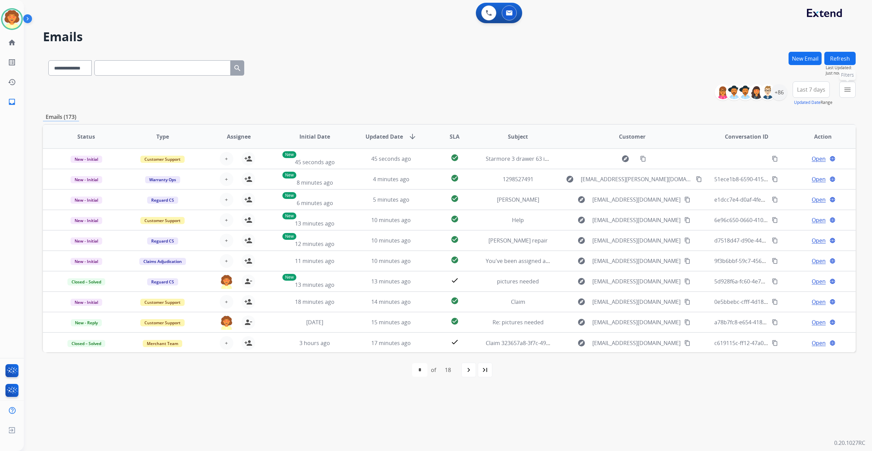
click at [843, 94] on mat-icon "menu" at bounding box center [847, 89] width 8 height 8
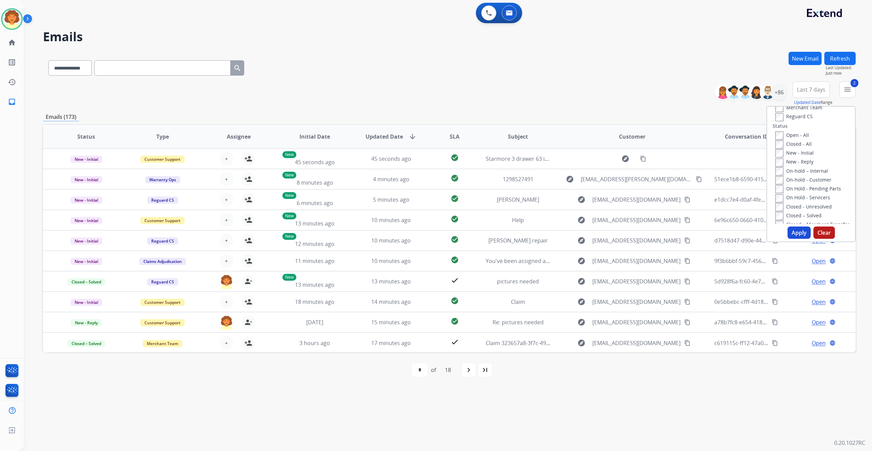
scroll to position [91, 0]
click at [787, 239] on button "Apply" at bounding box center [798, 232] width 23 height 12
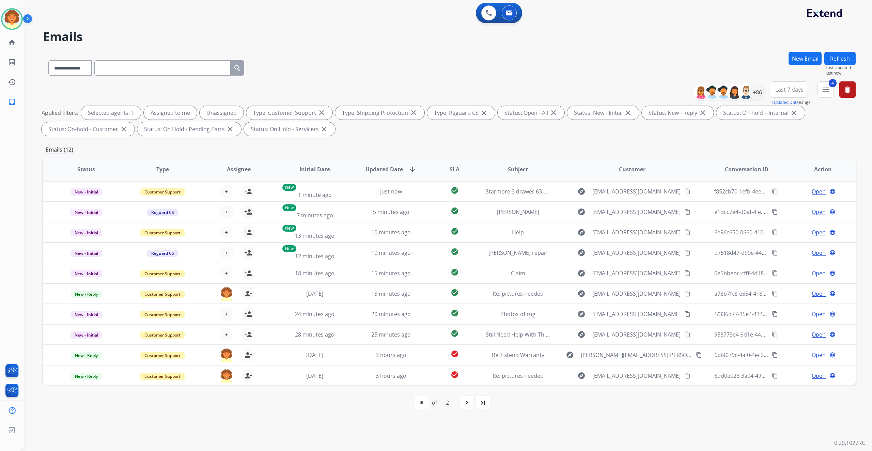
click at [775, 91] on span "Last 7 days" at bounding box center [789, 89] width 28 height 3
click at [768, 177] on div "Last 90 days" at bounding box center [786, 172] width 37 height 10
click at [749, 100] on div "+138" at bounding box center [757, 92] width 16 height 16
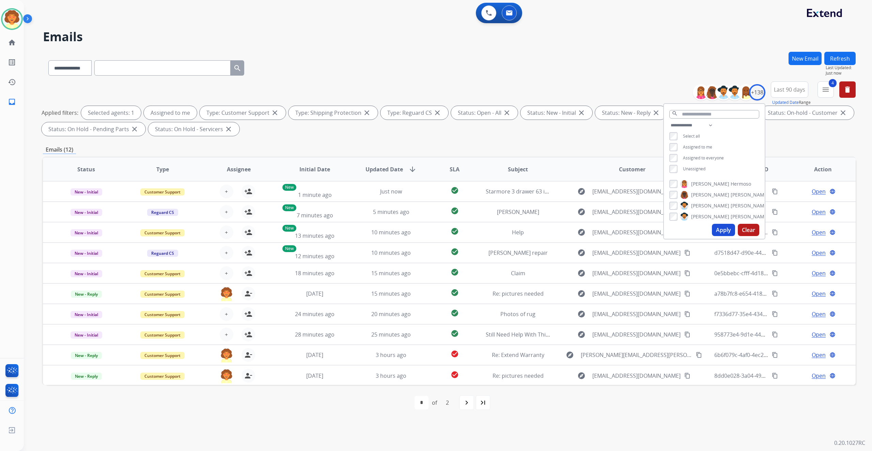
click at [712, 236] on button "Apply" at bounding box center [723, 230] width 23 height 12
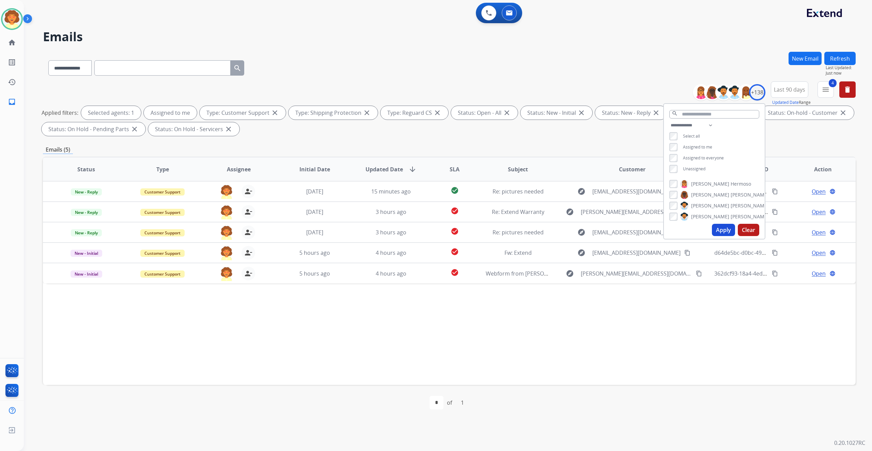
click at [864, 210] on div "**********" at bounding box center [448, 225] width 848 height 451
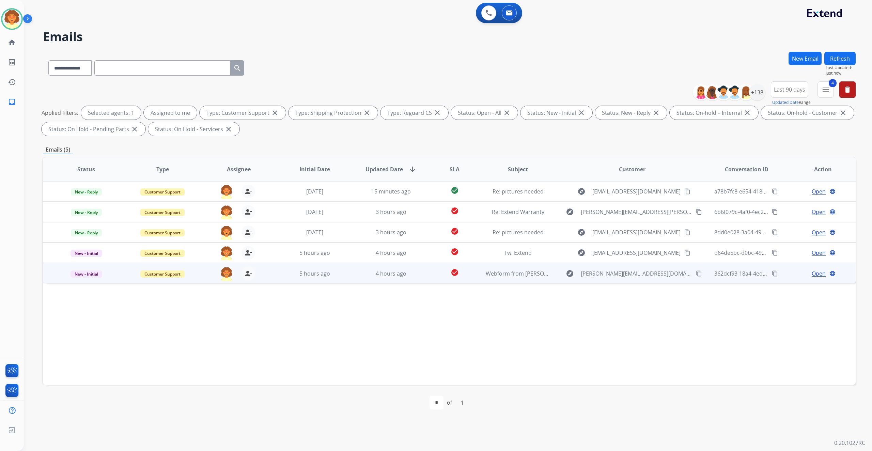
click at [811, 278] on span "Open" at bounding box center [818, 273] width 14 height 8
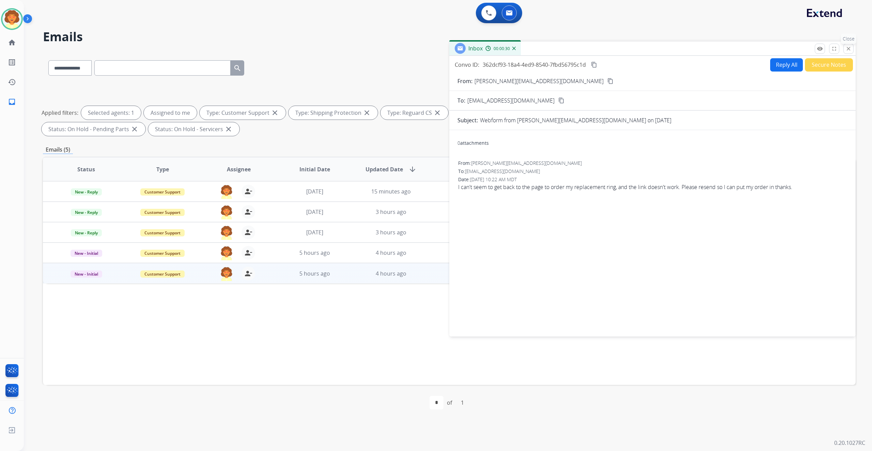
click at [845, 52] on mat-icon "close" at bounding box center [848, 49] width 6 height 6
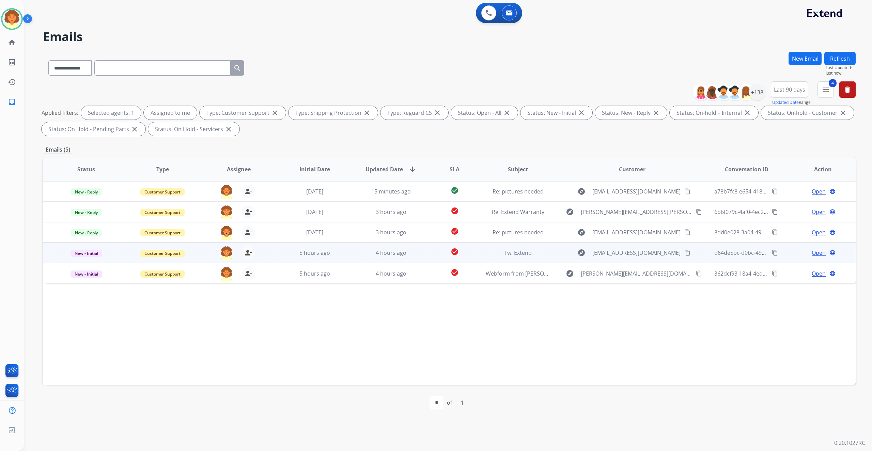
click at [811, 257] on span "Open" at bounding box center [818, 253] width 14 height 8
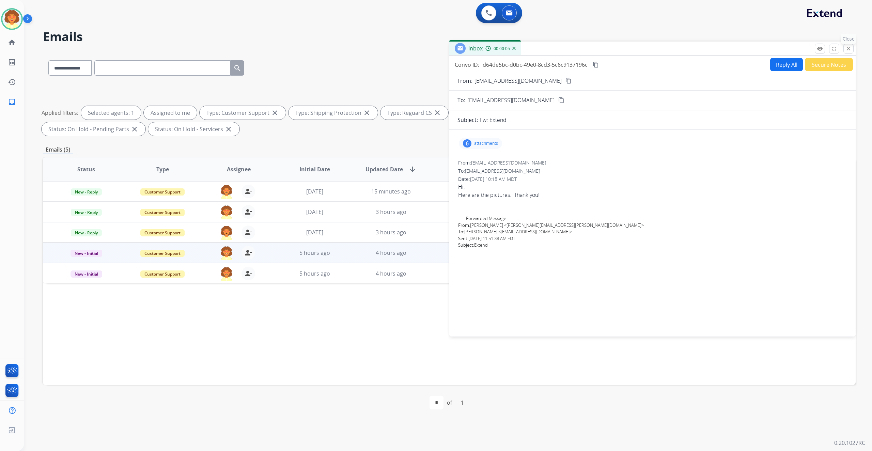
click at [845, 52] on mat-icon "close" at bounding box center [848, 49] width 6 height 6
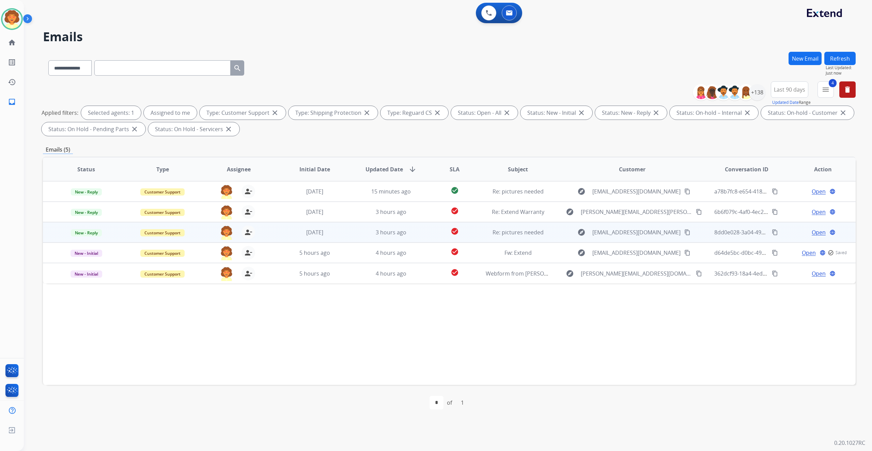
click at [811, 236] on span "Open" at bounding box center [818, 232] width 14 height 8
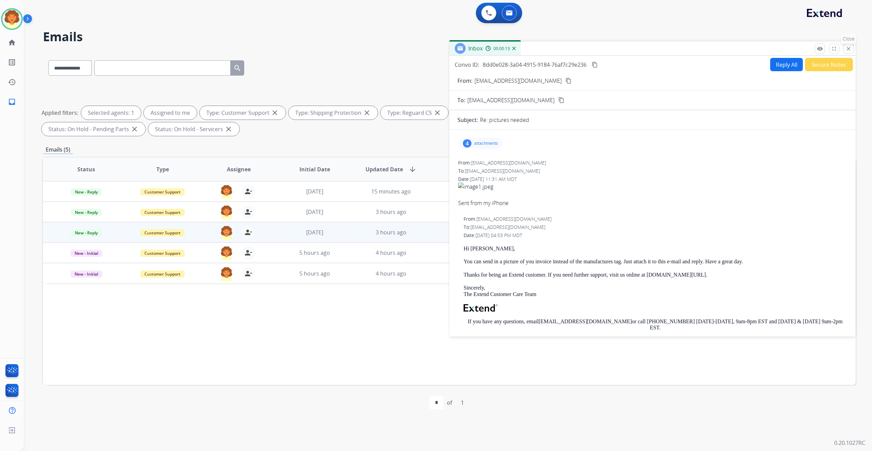
click at [841, 44] on p "Close" at bounding box center [848, 39] width 15 height 10
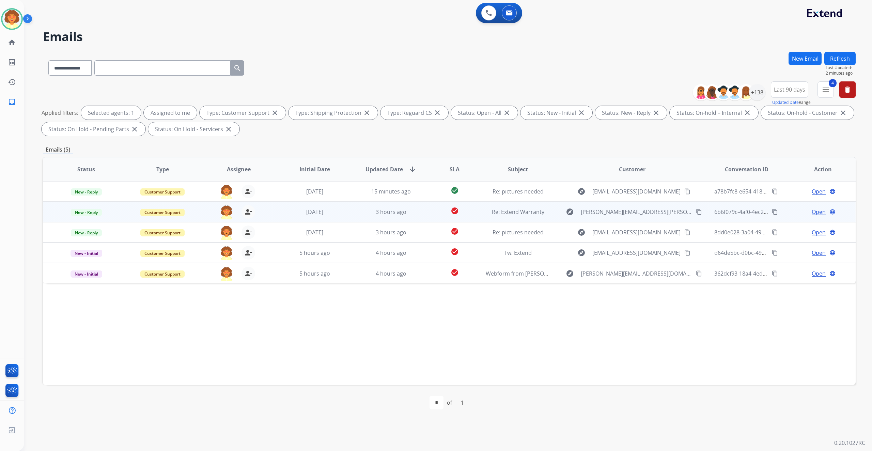
click at [811, 216] on span "Open" at bounding box center [818, 212] width 14 height 8
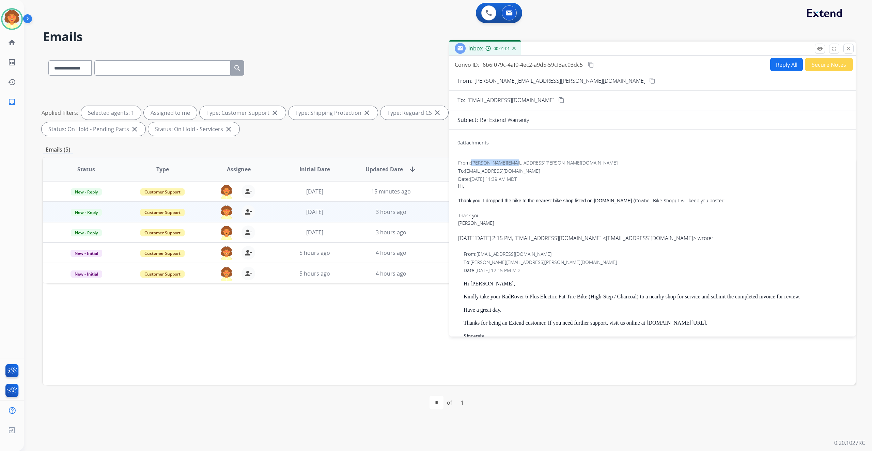
drag, startPoint x: 484, startPoint y: 227, endPoint x: 546, endPoint y: 225, distance: 62.7
click at [546, 166] on div "From: [PERSON_NAME][EMAIL_ADDRESS][PERSON_NAME][DOMAIN_NAME]" at bounding box center [652, 162] width 389 height 7
copy span "[PERSON_NAME][EMAIL_ADDRESS][PERSON_NAME][DOMAIN_NAME]"
drag, startPoint x: 462, startPoint y: 273, endPoint x: 733, endPoint y: 271, distance: 271.1
click at [733, 204] on div "Thank you, I dropped the bike to the nearest bike shop listed on [DOMAIN_NAME] …" at bounding box center [652, 200] width 389 height 7
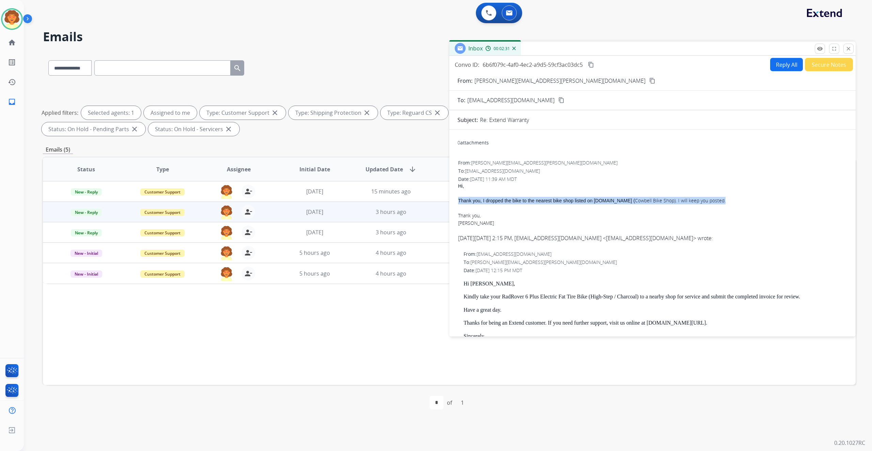
copy div "Thank you, I dropped the bike to the nearest bike shop listed on [DOMAIN_NAME] …"
drag, startPoint x: 457, startPoint y: 89, endPoint x: 650, endPoint y: 88, distance: 193.4
click at [650, 71] on div "Convo ID: 6b6f079c-4af0-4ec2-a9d5-59cf3ac03dc5 content_copy Reply All Secure No…" at bounding box center [652, 64] width 406 height 13
copy div "Convo ID: 6b6f079c-4af0-4ec2-a9d5-59cf3ac03dc5"
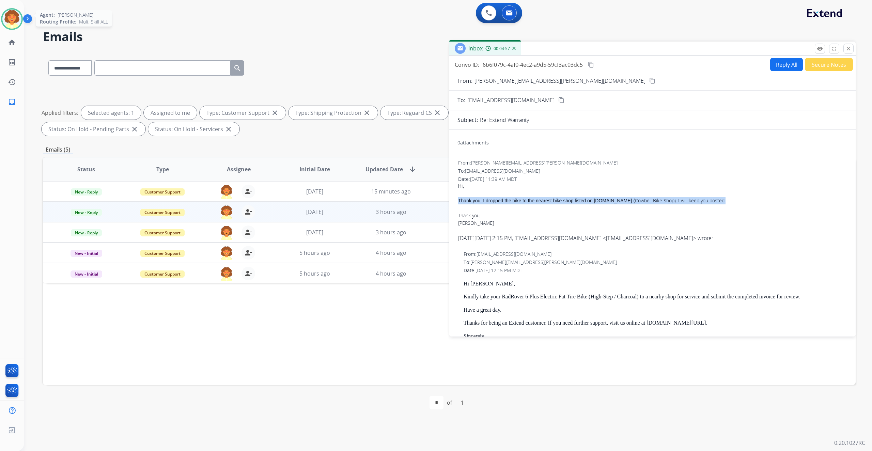
click at [18, 27] on img at bounding box center [11, 19] width 19 height 19
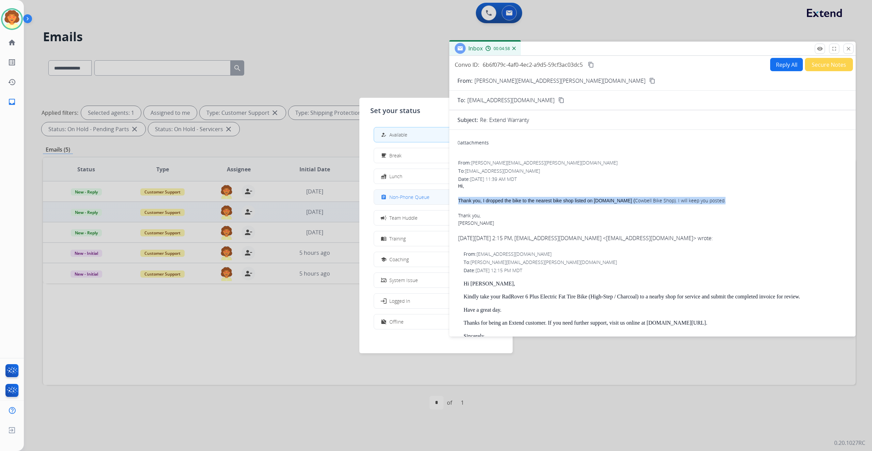
click at [389, 201] on div "assignment" at bounding box center [384, 197] width 10 height 8
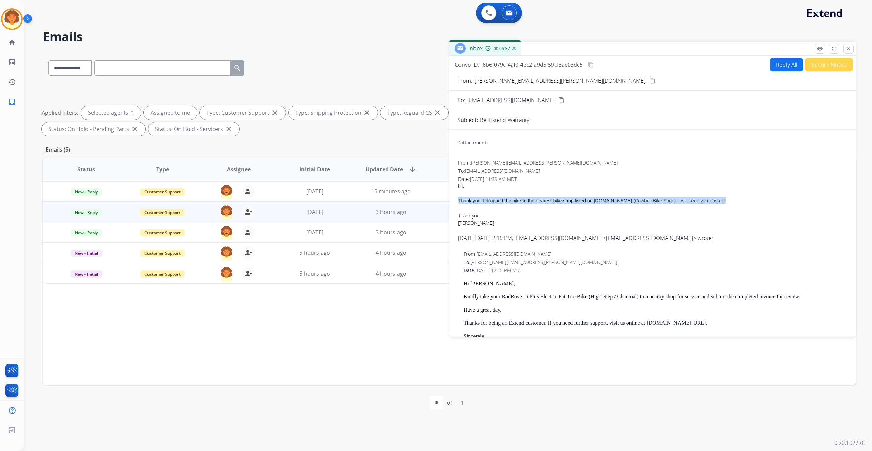
click at [770, 71] on button "Reply All" at bounding box center [786, 64] width 33 height 13
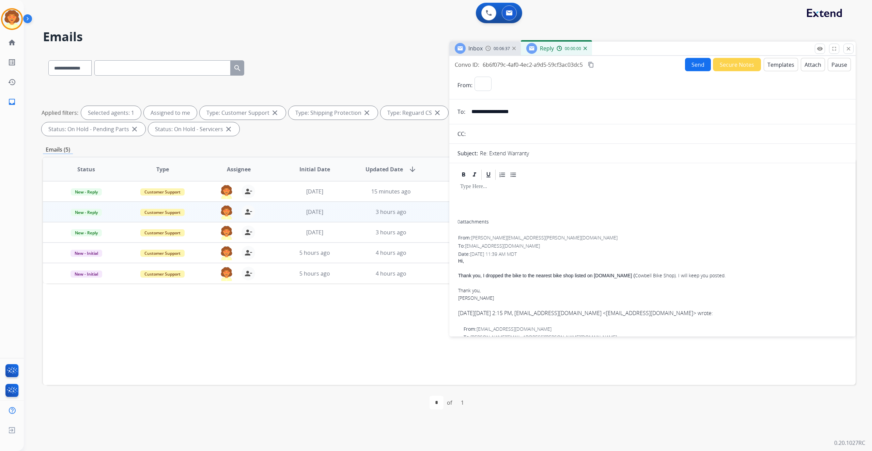
select select "**********"
click at [763, 71] on button "Templates" at bounding box center [780, 64] width 34 height 13
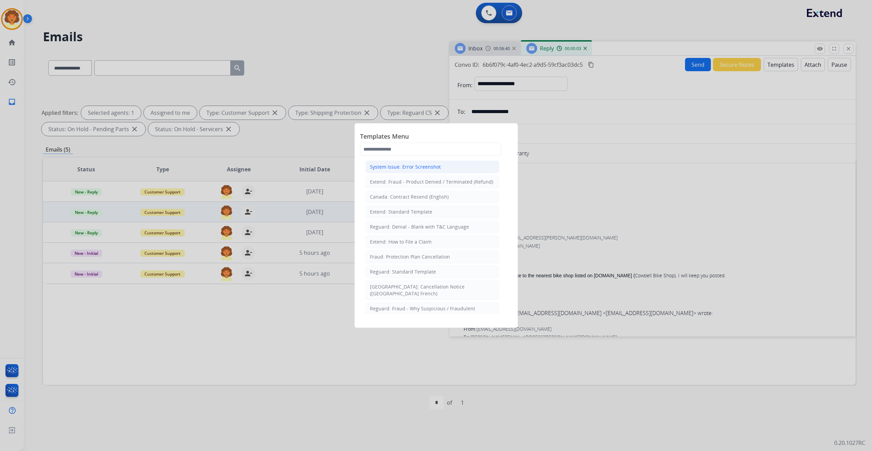
scroll to position [136, 0]
click at [394, 161] on div "Extend: How to File a Claim" at bounding box center [401, 157] width 62 height 7
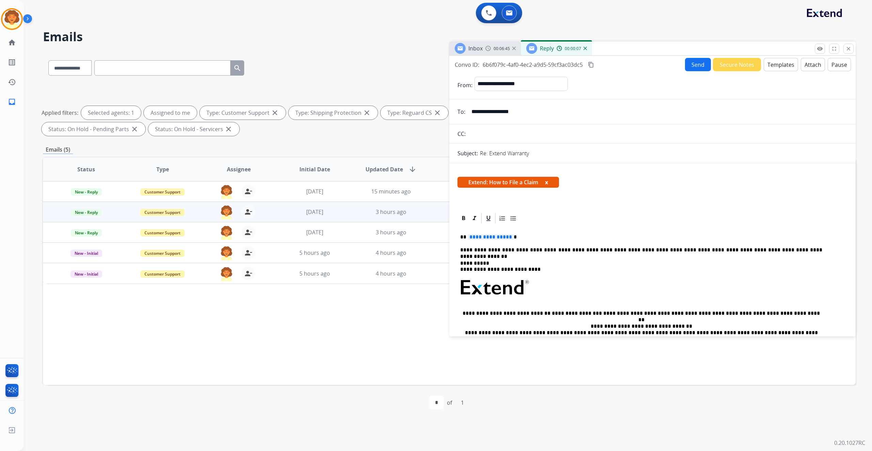
click at [763, 71] on button "Templates" at bounding box center [780, 64] width 34 height 13
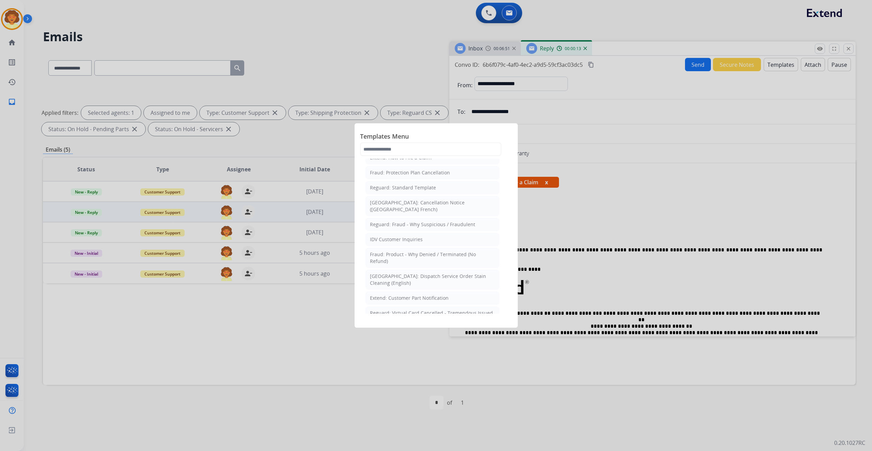
click at [430, 131] on div "Extend: Standard Template" at bounding box center [401, 127] width 62 height 7
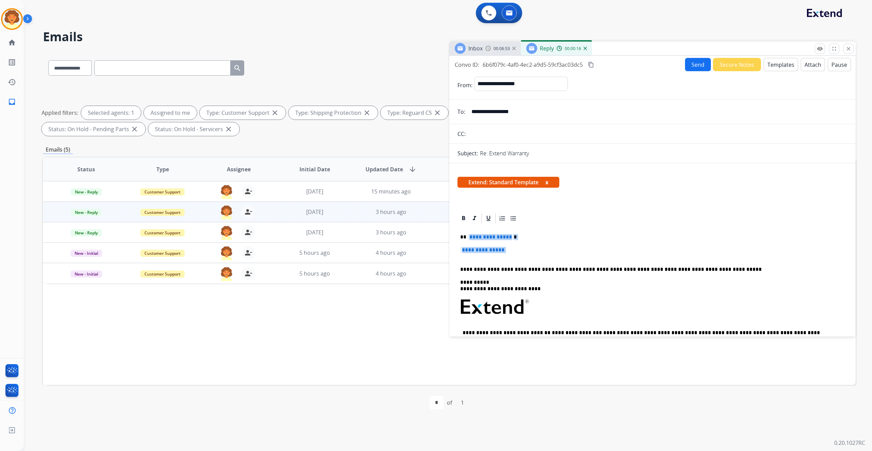
drag, startPoint x: 473, startPoint y: 344, endPoint x: 509, endPoint y: 367, distance: 43.2
click at [509, 367] on div "**********" at bounding box center [652, 323] width 390 height 199
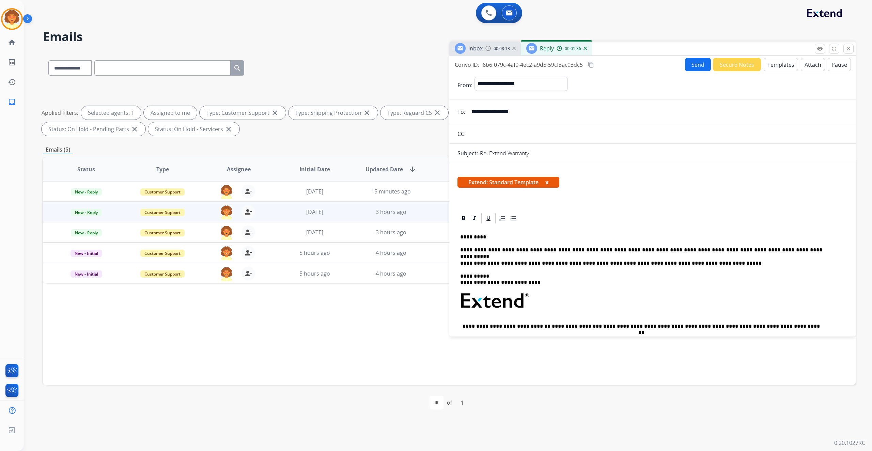
click at [685, 71] on button "Send" at bounding box center [698, 64] width 26 height 13
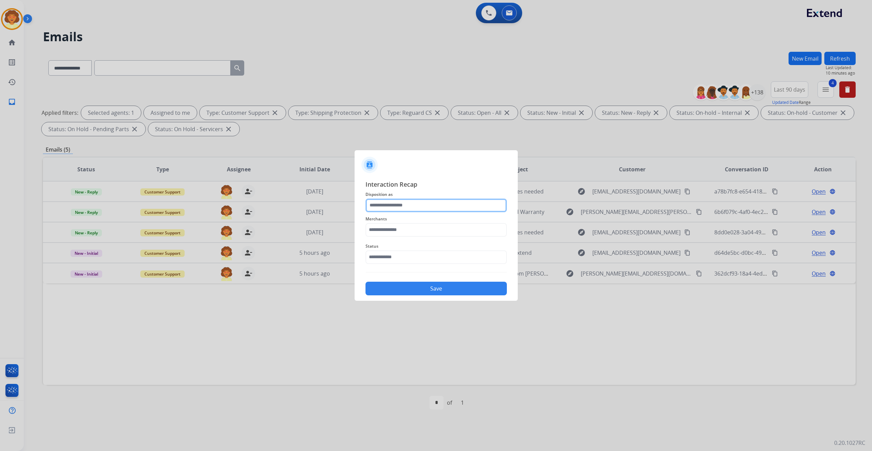
click at [411, 199] on input "text" at bounding box center [435, 206] width 141 height 14
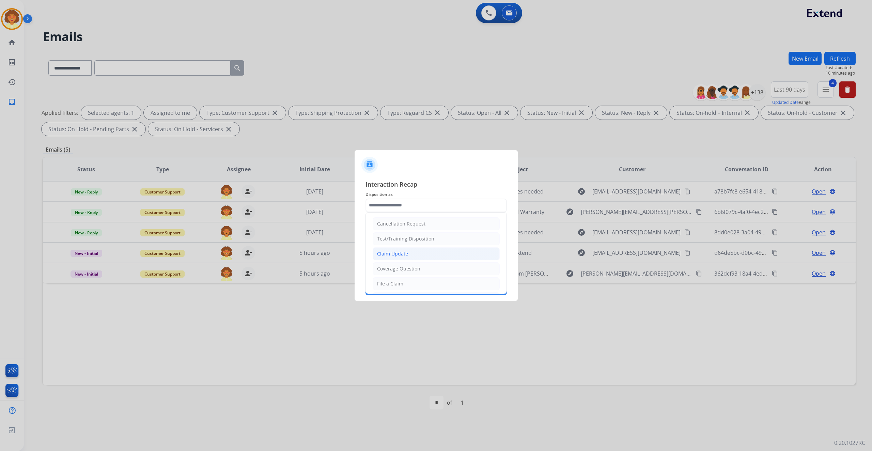
click at [408, 257] on div "Claim Update" at bounding box center [392, 253] width 31 height 7
type input "**********"
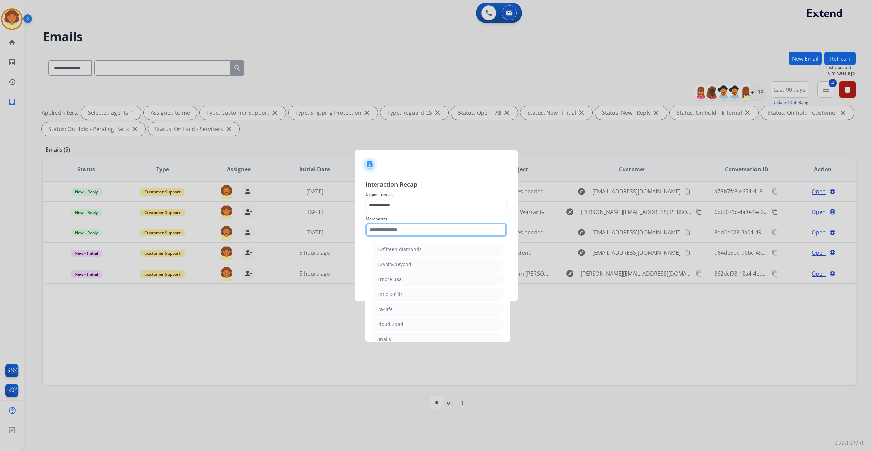
click at [401, 223] on input "text" at bounding box center [435, 230] width 141 height 14
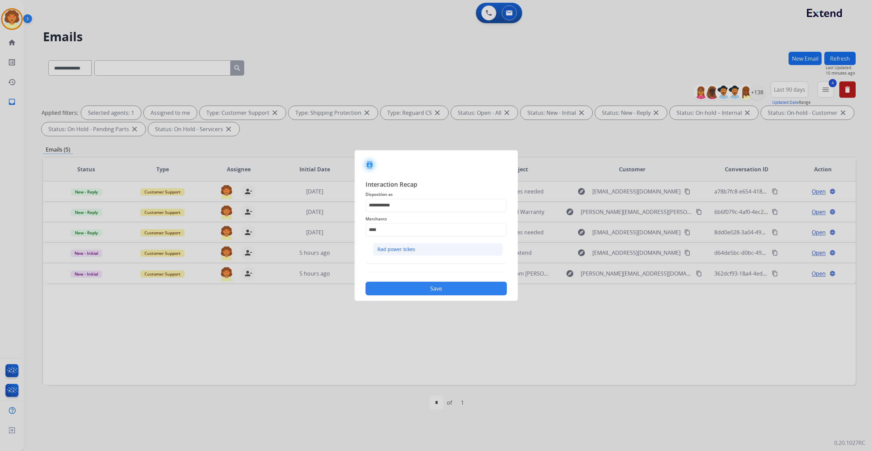
click at [415, 253] on div "Rad power bikes" at bounding box center [396, 249] width 38 height 7
type input "**********"
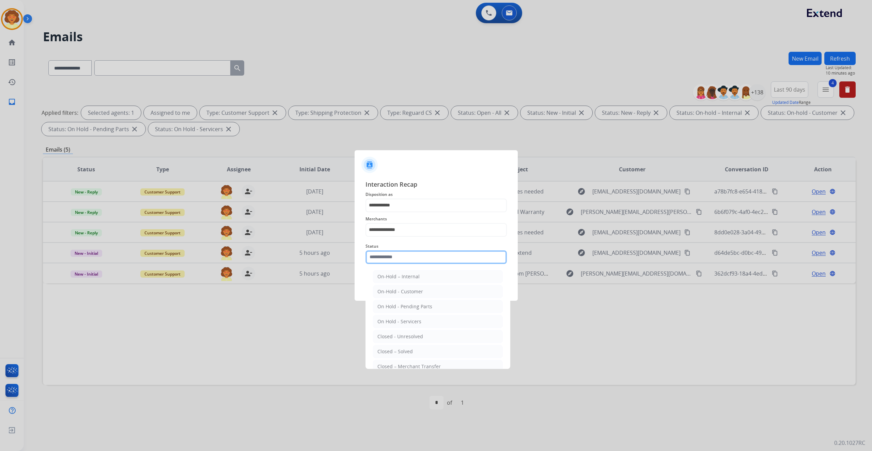
click at [401, 264] on input "text" at bounding box center [435, 257] width 141 height 14
click at [405, 314] on div "Closed – Solved" at bounding box center [394, 310] width 35 height 7
type input "**********"
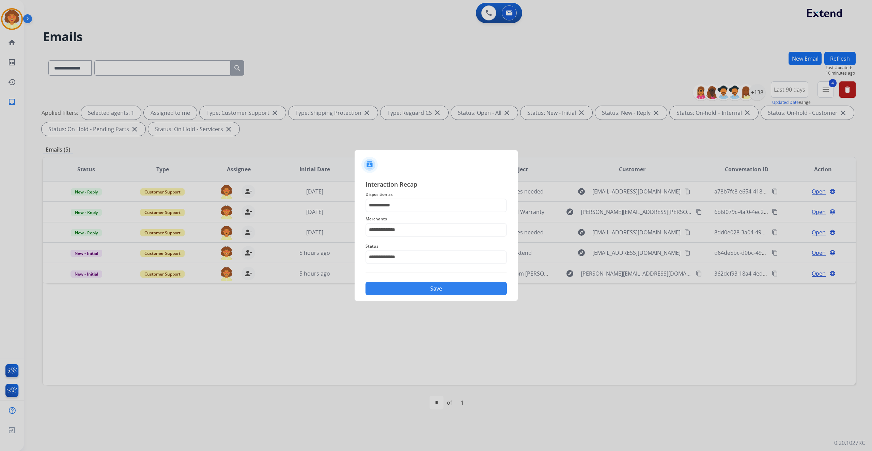
click at [456, 295] on button "Save" at bounding box center [435, 289] width 141 height 14
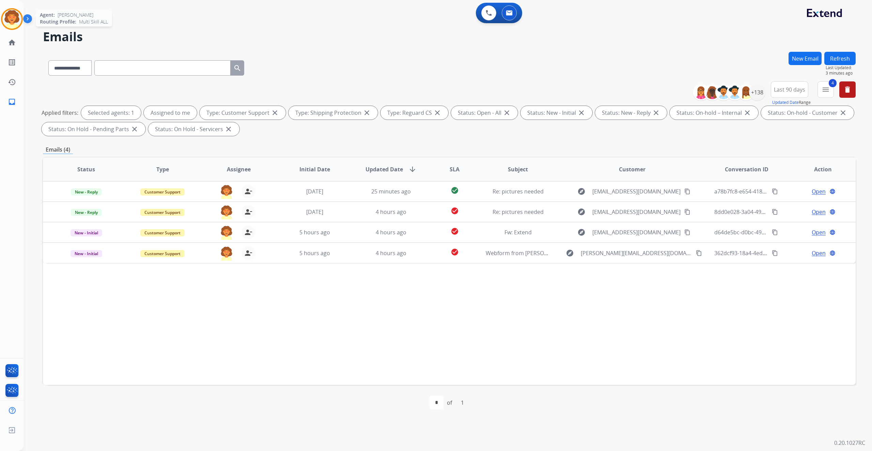
click at [7, 29] on img at bounding box center [11, 19] width 19 height 19
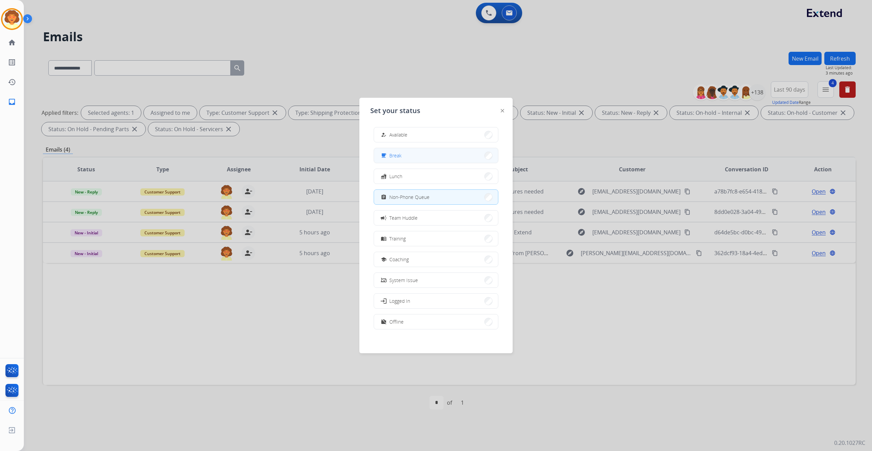
click at [438, 163] on button "free_breakfast Break" at bounding box center [436, 155] width 124 height 15
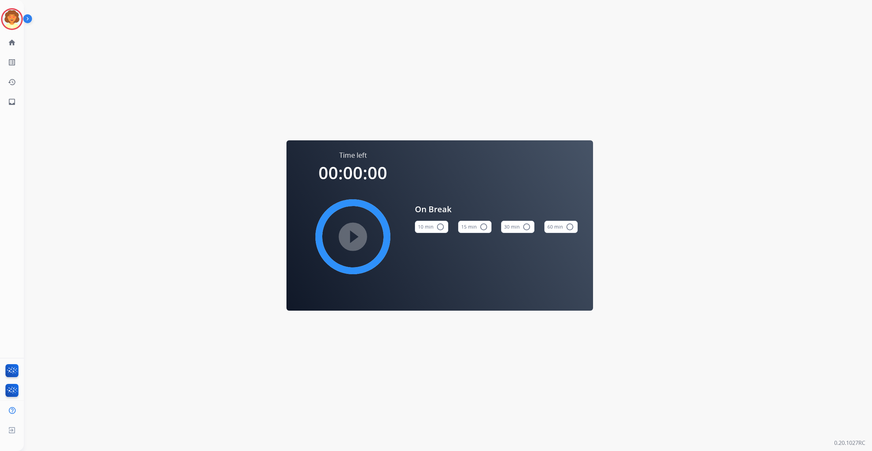
click at [473, 223] on button "15 min radio_button_unchecked" at bounding box center [474, 227] width 33 height 12
click at [349, 241] on mat-icon "play_circle_filled" at bounding box center [353, 237] width 8 height 8
click at [14, 28] on img at bounding box center [11, 19] width 19 height 19
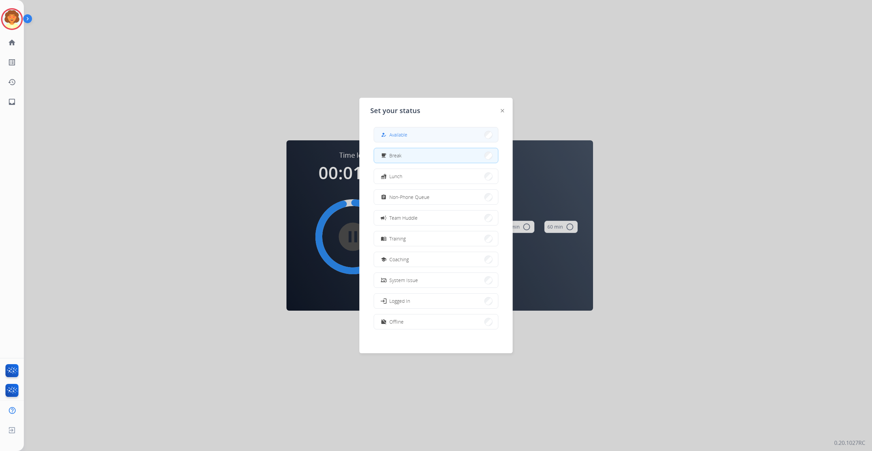
click at [433, 142] on button "how_to_reg Available" at bounding box center [436, 134] width 124 height 15
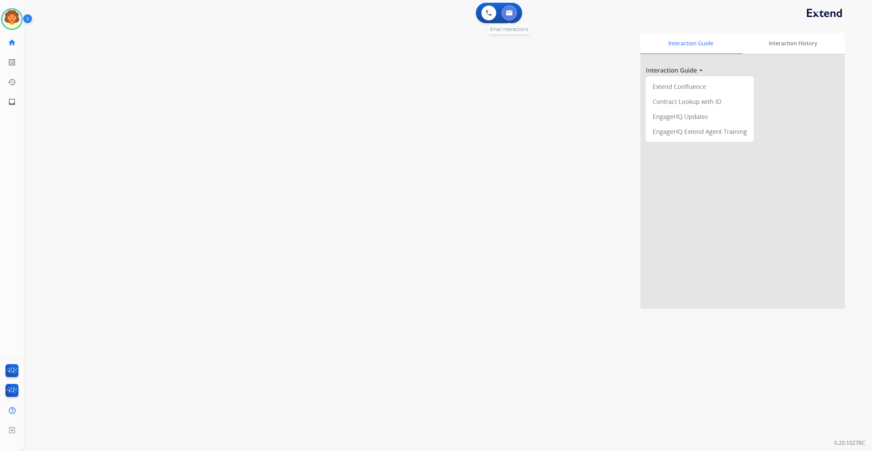
click at [506, 16] on img at bounding box center [509, 12] width 7 height 5
select select "**********"
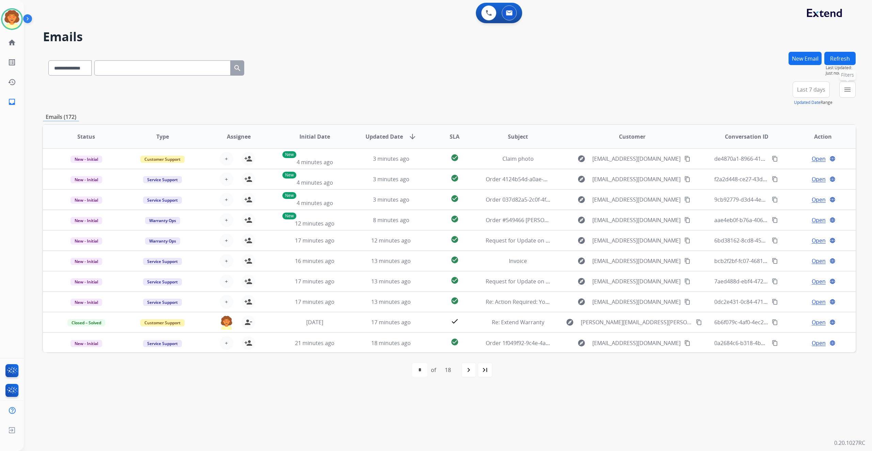
click at [843, 94] on mat-icon "menu" at bounding box center [847, 89] width 8 height 8
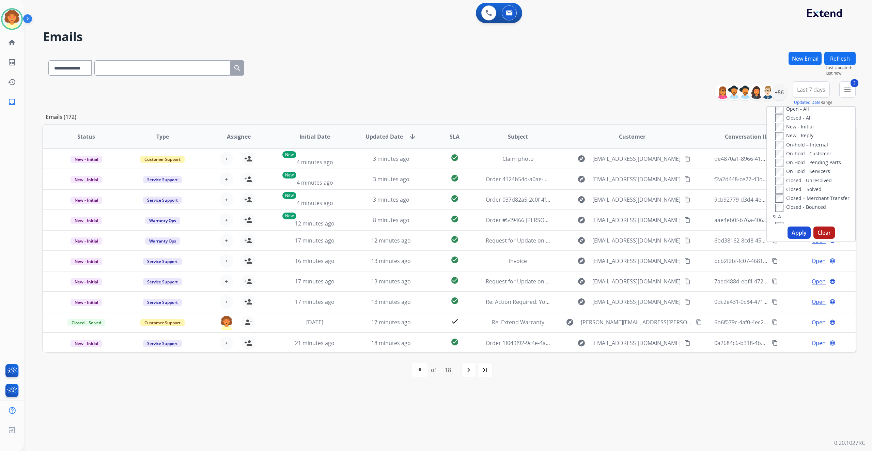
scroll to position [136, 0]
click at [787, 239] on button "Apply" at bounding box center [798, 232] width 23 height 12
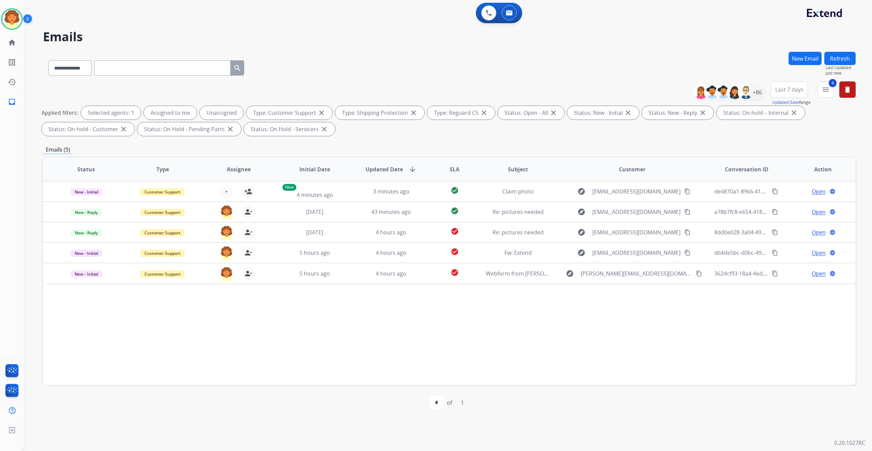
click at [775, 91] on span "Last 7 days" at bounding box center [789, 89] width 28 height 3
click at [768, 177] on div "Last 90 days" at bounding box center [786, 172] width 37 height 10
click at [749, 100] on div "+138" at bounding box center [757, 92] width 16 height 16
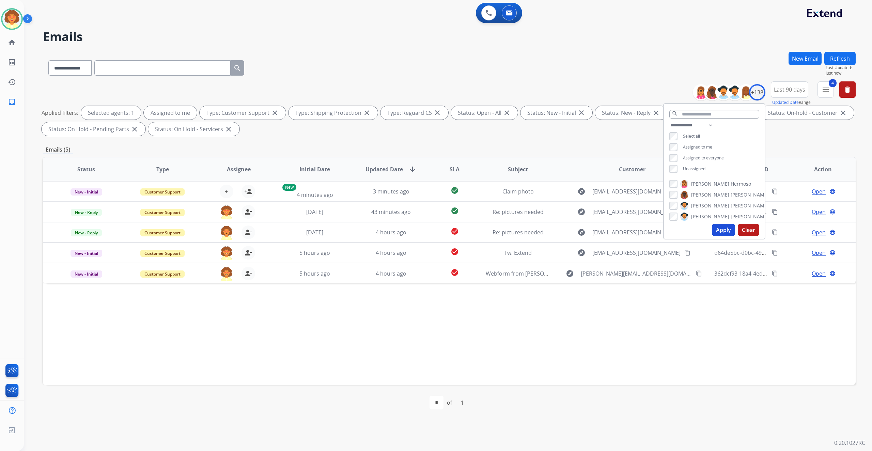
click at [712, 236] on button "Apply" at bounding box center [723, 230] width 23 height 12
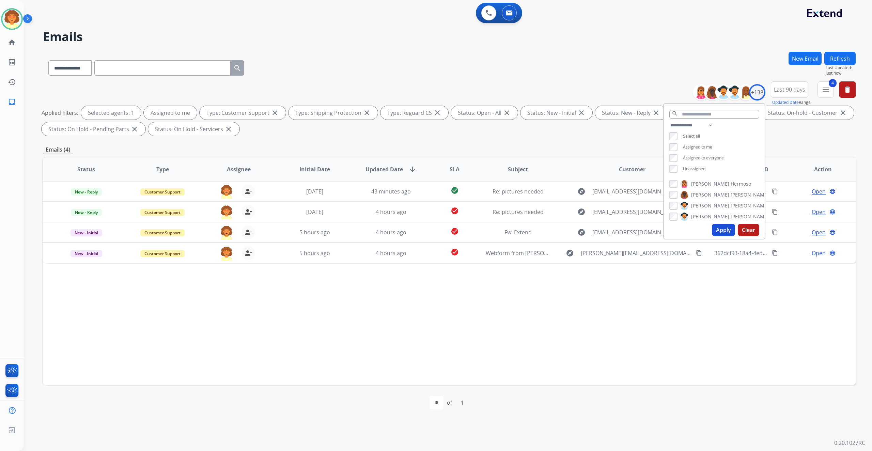
click at [640, 376] on div "Status Type Assignee Initial Date Updated Date arrow_downward SLA Subject Custo…" at bounding box center [449, 271] width 812 height 228
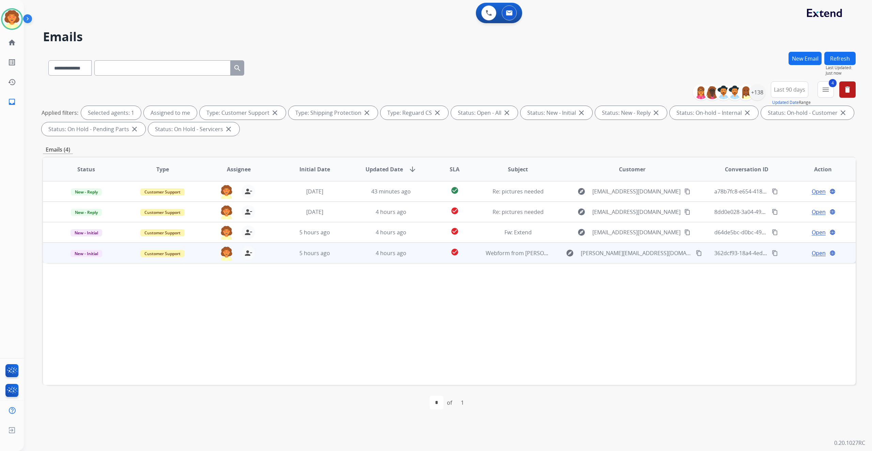
click at [811, 257] on span "Open" at bounding box center [818, 253] width 14 height 8
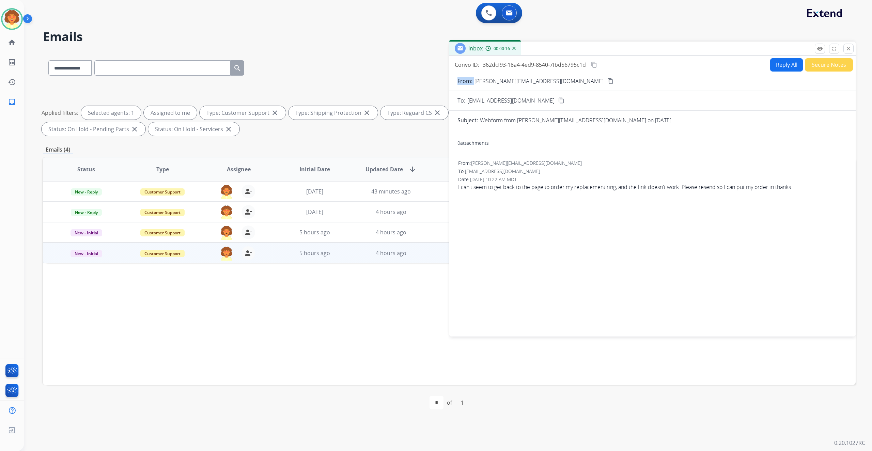
drag, startPoint x: 487, startPoint y: 119, endPoint x: 606, endPoint y: 122, distance: 119.6
click at [606, 85] on div "From: [PERSON_NAME][EMAIL_ADDRESS][DOMAIN_NAME] content_copy" at bounding box center [652, 81] width 406 height 8
copy p "From:"
click at [310, 44] on h2 "Emails" at bounding box center [449, 37] width 812 height 14
click at [843, 54] on button "close Close" at bounding box center [848, 49] width 10 height 10
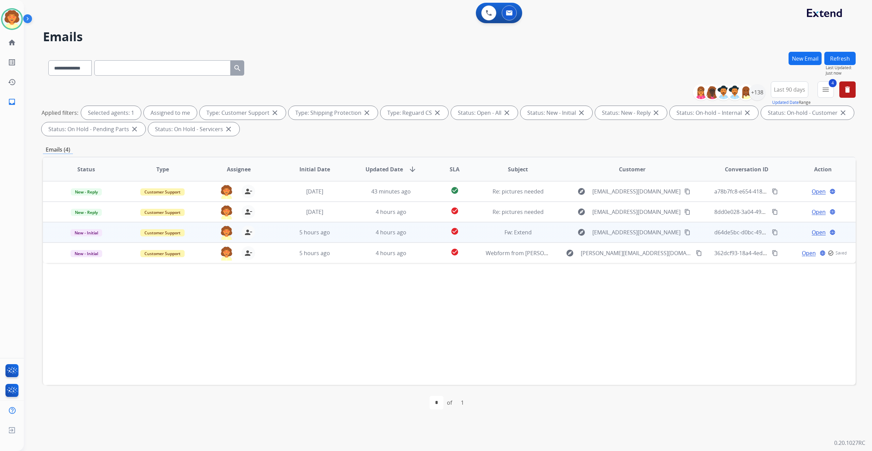
click at [811, 236] on span "Open" at bounding box center [818, 232] width 14 height 8
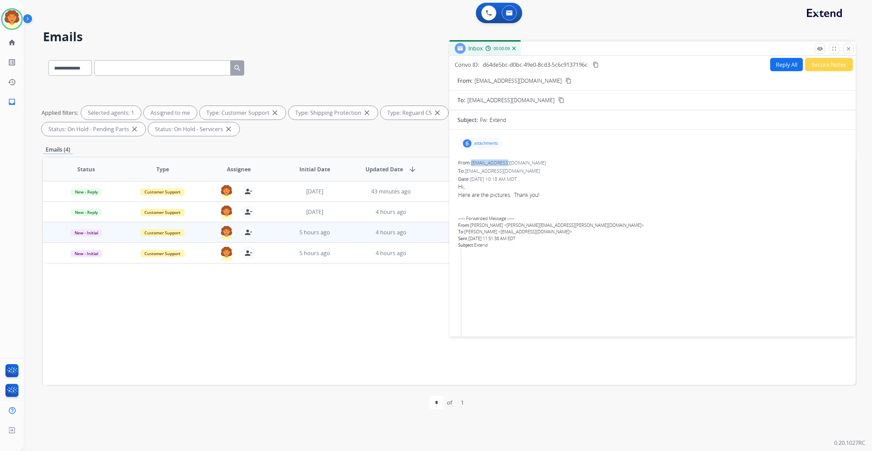
drag, startPoint x: 485, startPoint y: 225, endPoint x: 535, endPoint y: 227, distance: 49.7
click at [535, 166] on div "From: [EMAIL_ADDRESS][DOMAIN_NAME]" at bounding box center [652, 162] width 389 height 7
click at [848, 78] on div "**********" at bounding box center [448, 225] width 848 height 451
click at [841, 44] on p "Close" at bounding box center [848, 39] width 15 height 10
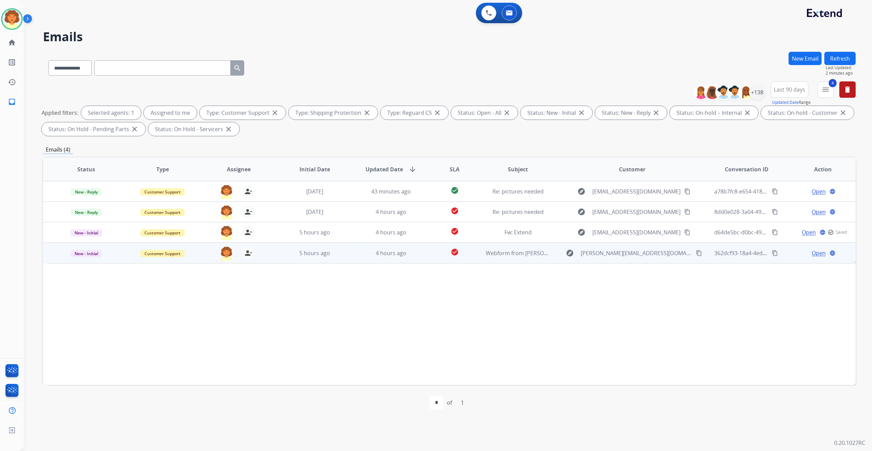
click at [811, 257] on span "Open" at bounding box center [818, 253] width 14 height 8
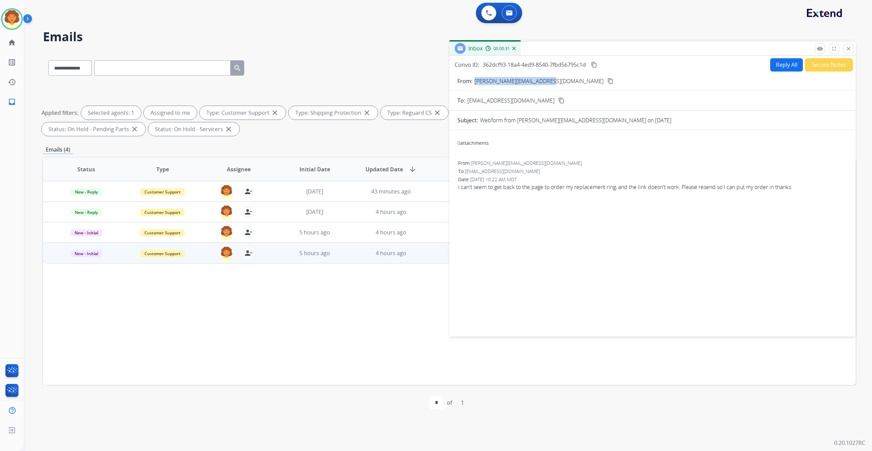
drag, startPoint x: 487, startPoint y: 121, endPoint x: 598, endPoint y: 122, distance: 111.7
click at [598, 85] on div "From: [PERSON_NAME][EMAIL_ADDRESS][DOMAIN_NAME] content_copy" at bounding box center [652, 81] width 406 height 8
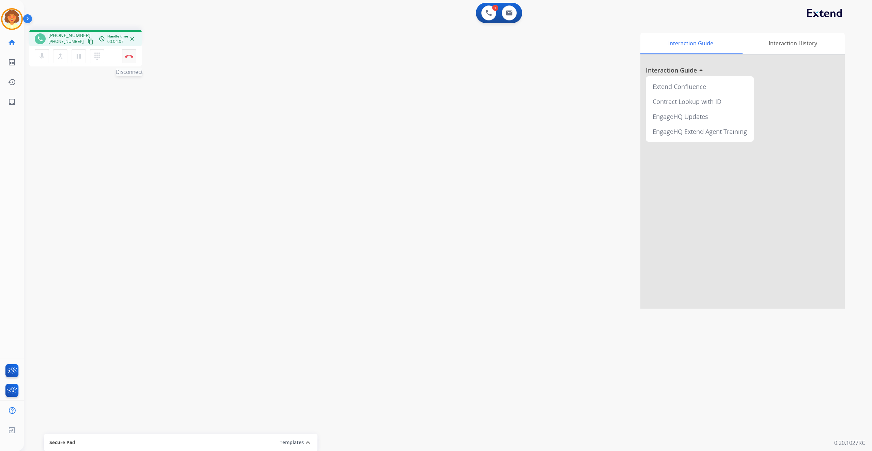
click at [127, 58] on img at bounding box center [129, 55] width 8 height 3
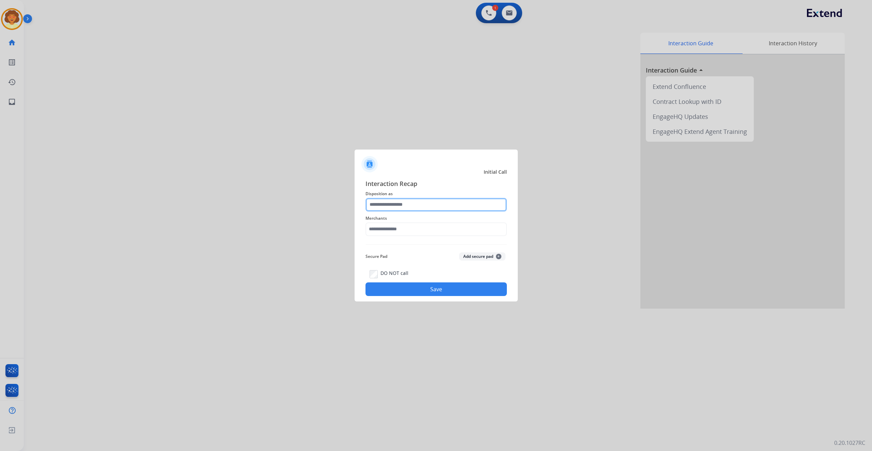
click at [439, 198] on input "text" at bounding box center [435, 205] width 141 height 14
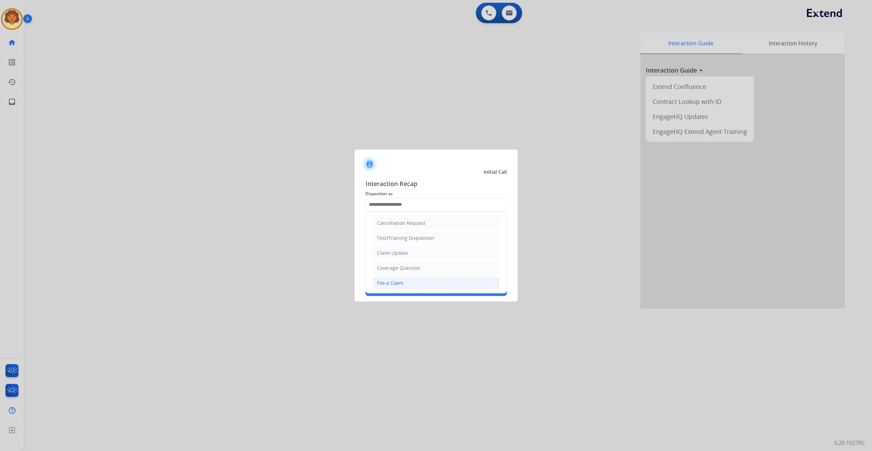
drag, startPoint x: 439, startPoint y: 308, endPoint x: 409, endPoint y: 261, distance: 55.7
click at [438, 289] on li "File a Claim" at bounding box center [436, 283] width 127 height 13
type input "**********"
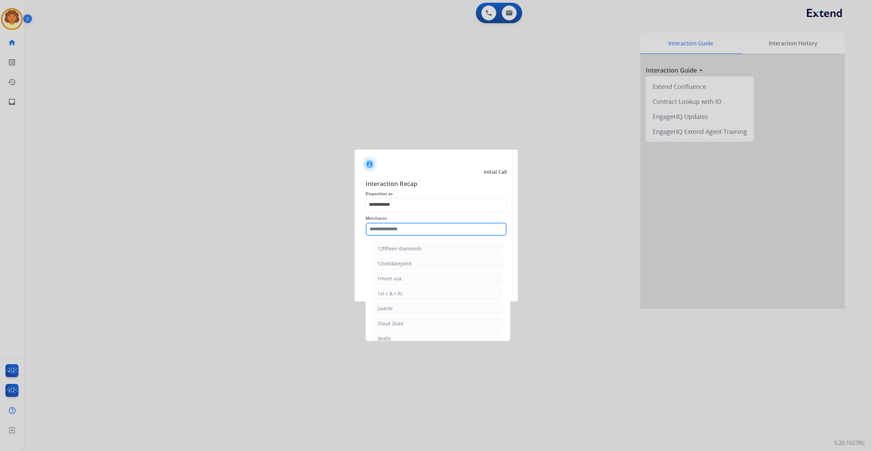
click at [397, 227] on input "text" at bounding box center [435, 229] width 141 height 14
click at [414, 267] on div "Ashley furniture" at bounding box center [395, 263] width 37 height 7
type input "**********"
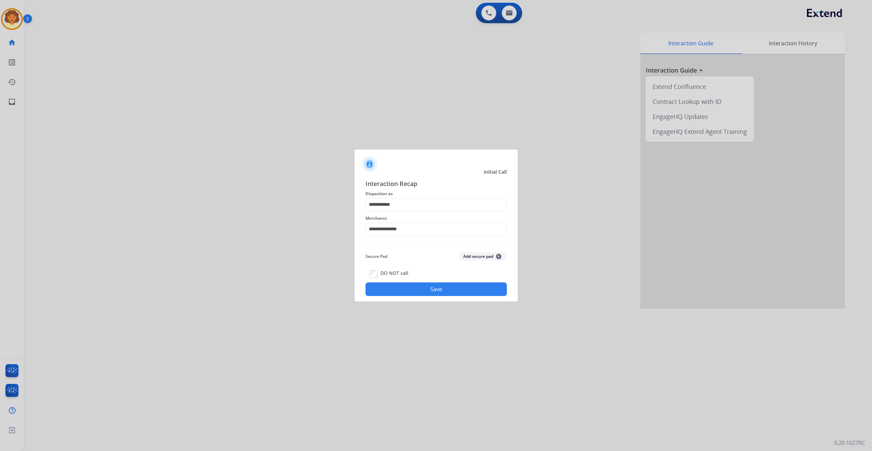
click at [433, 296] on button "Save" at bounding box center [435, 289] width 141 height 14
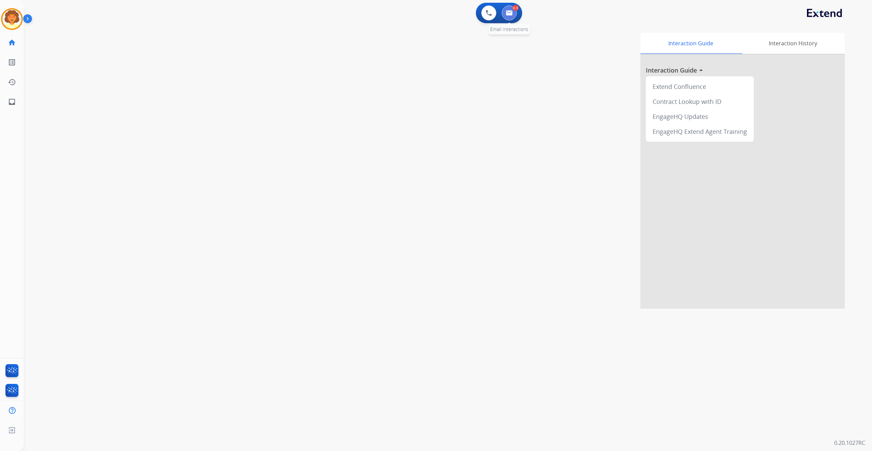
click at [502, 17] on button at bounding box center [509, 12] width 15 height 15
select select "**********"
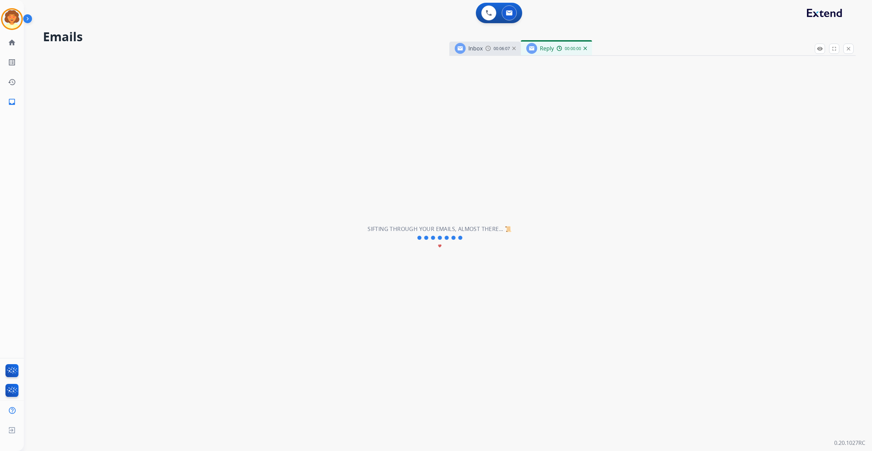
select select "**********"
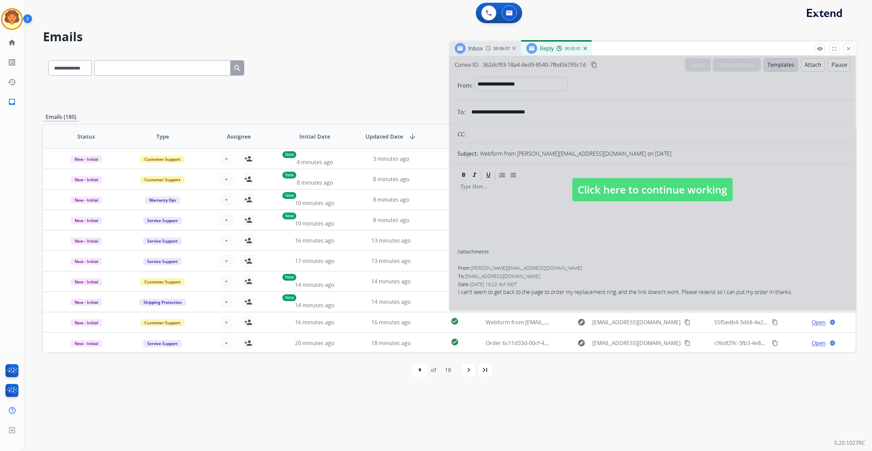
click at [663, 310] on div at bounding box center [652, 183] width 406 height 254
select select
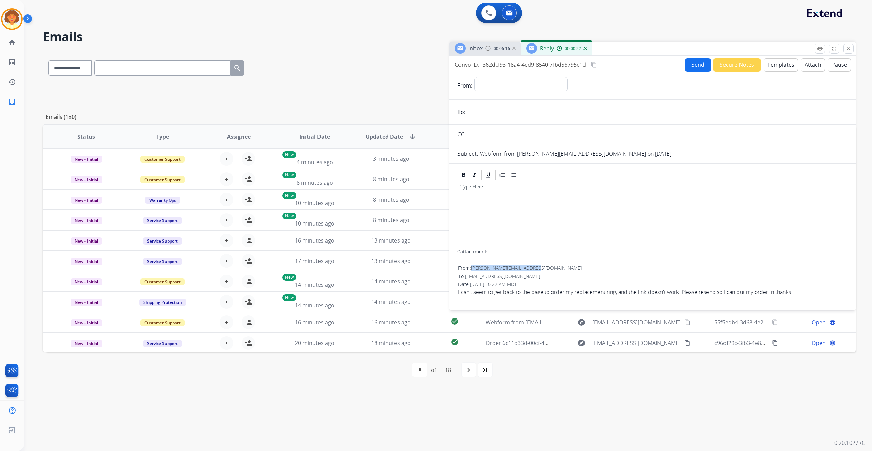
drag, startPoint x: 484, startPoint y: 335, endPoint x: 581, endPoint y: 331, distance: 97.5
click at [581, 271] on div "From: [PERSON_NAME][EMAIL_ADDRESS][DOMAIN_NAME]" at bounding box center [652, 268] width 389 height 7
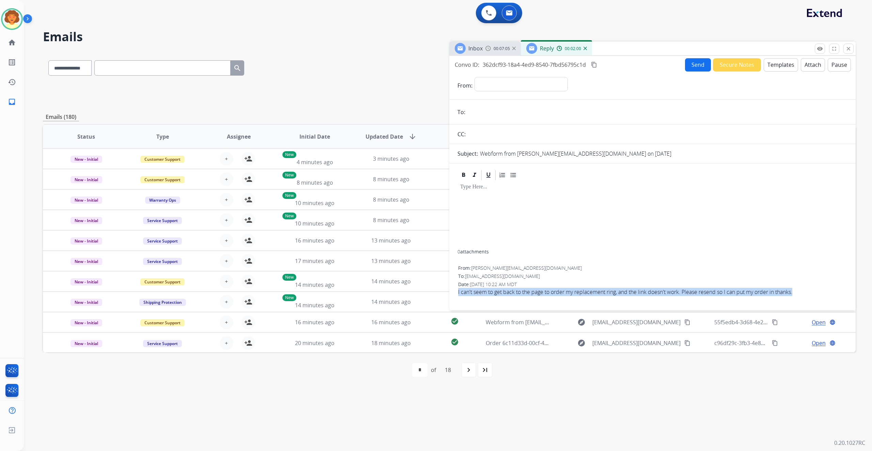
drag, startPoint x: 462, startPoint y: 339, endPoint x: 616, endPoint y: 349, distance: 154.6
click at [616, 296] on span "I can't seem to get back to the page to order my replacement ring, and the link…" at bounding box center [652, 292] width 389 height 8
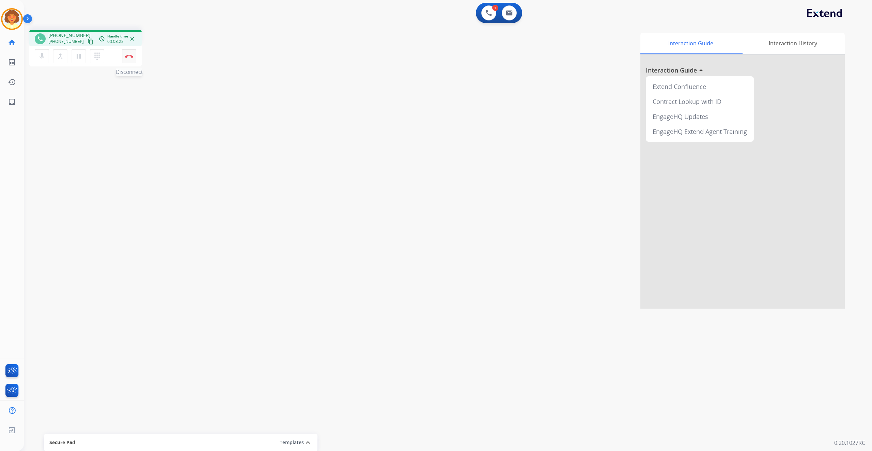
click at [128, 58] on img at bounding box center [129, 55] width 8 height 3
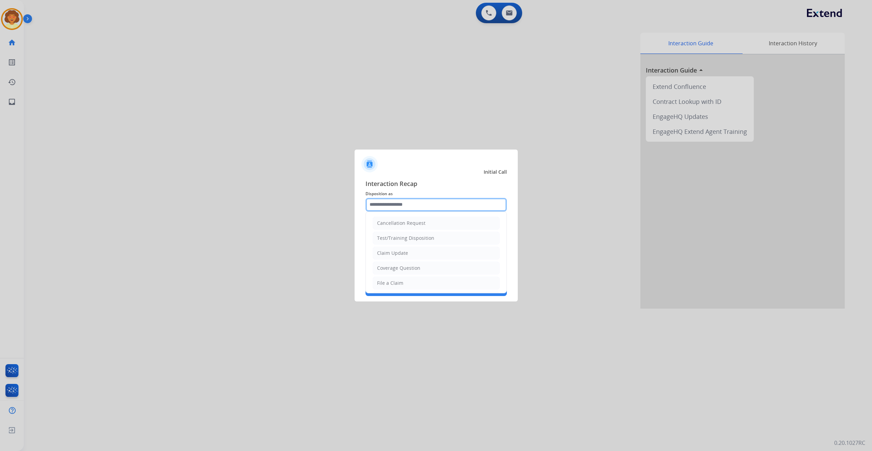
click at [405, 198] on input "text" at bounding box center [435, 205] width 141 height 14
click at [420, 271] on div "Coverage Question" at bounding box center [398, 268] width 43 height 7
type input "**********"
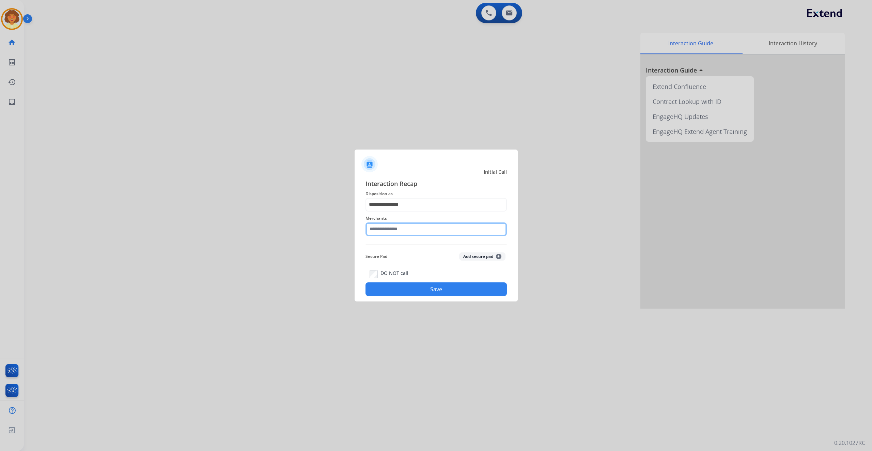
click at [383, 229] on input "text" at bounding box center [435, 229] width 141 height 14
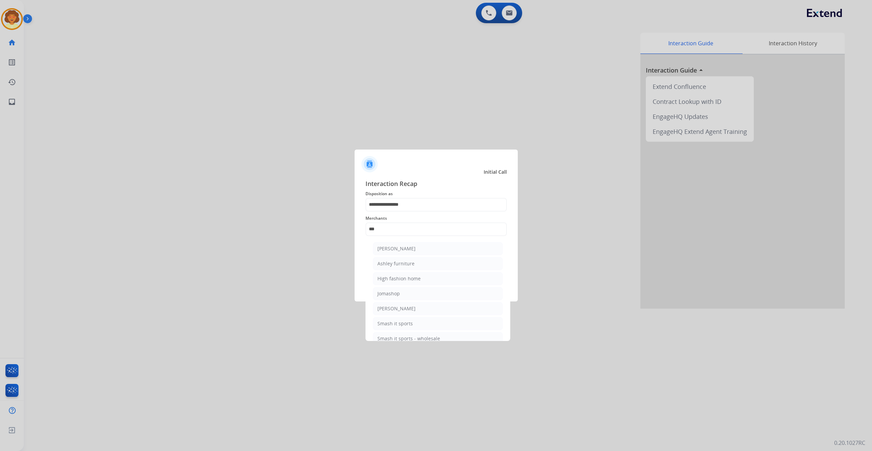
drag, startPoint x: 422, startPoint y: 277, endPoint x: 416, endPoint y: 243, distance: 34.5
click at [414, 267] on div "Ashley furniture" at bounding box center [395, 263] width 37 height 7
type input "**********"
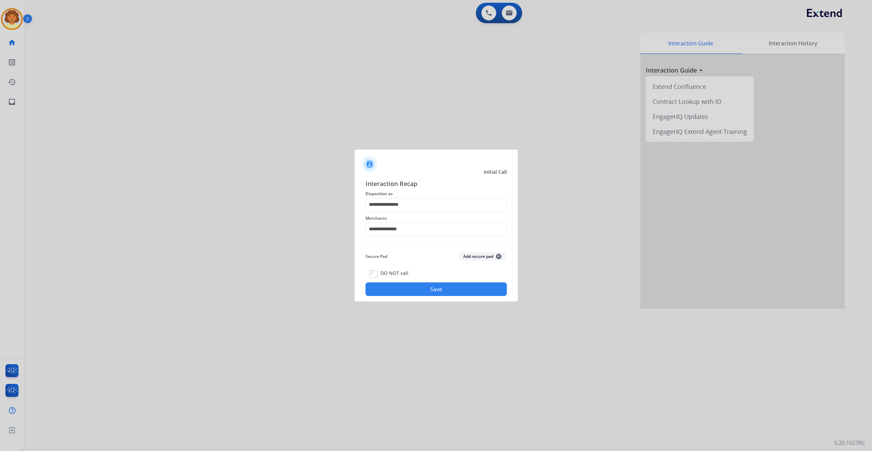
drag, startPoint x: 427, startPoint y: 317, endPoint x: 422, endPoint y: 280, distance: 37.4
click at [427, 296] on button "Save" at bounding box center [435, 289] width 141 height 14
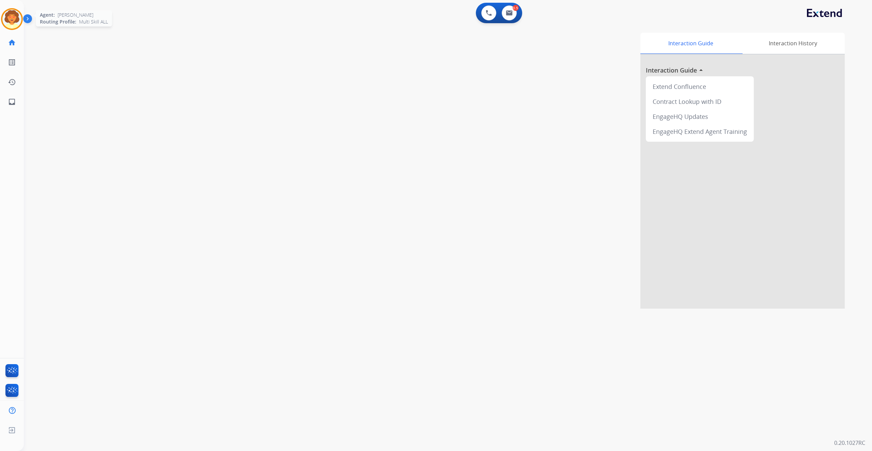
click at [9, 22] on img at bounding box center [11, 19] width 19 height 19
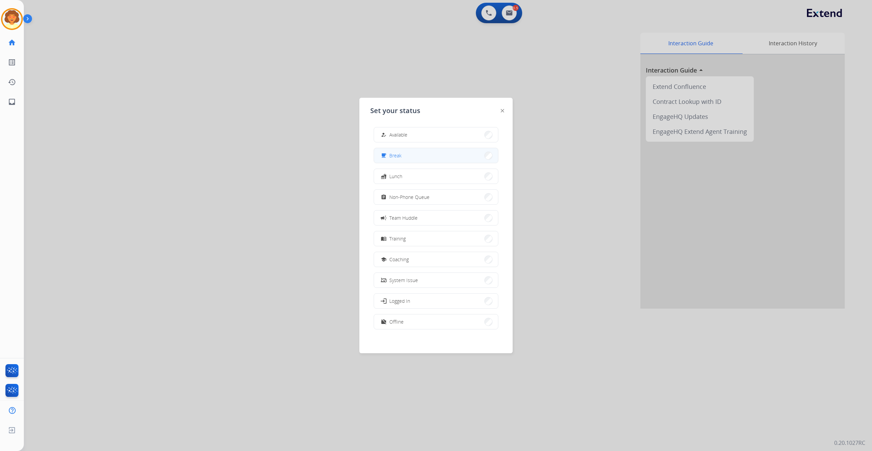
click at [424, 161] on button "free_breakfast Break" at bounding box center [436, 155] width 124 height 15
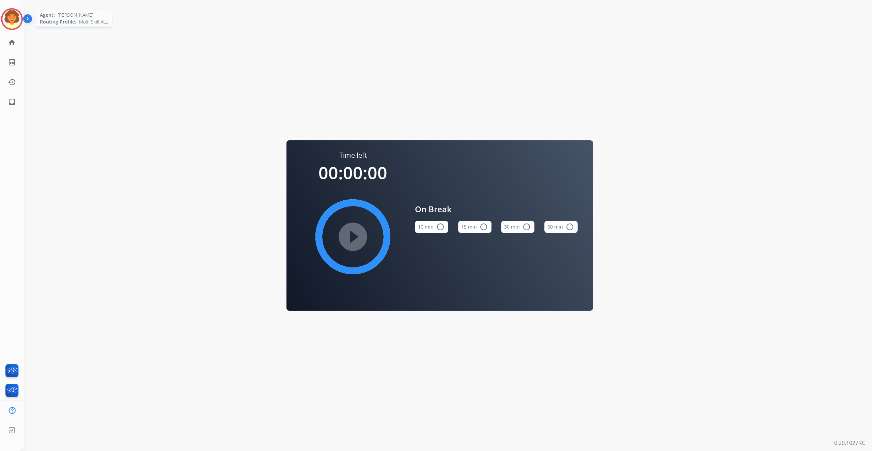
click at [5, 28] on img at bounding box center [11, 19] width 19 height 19
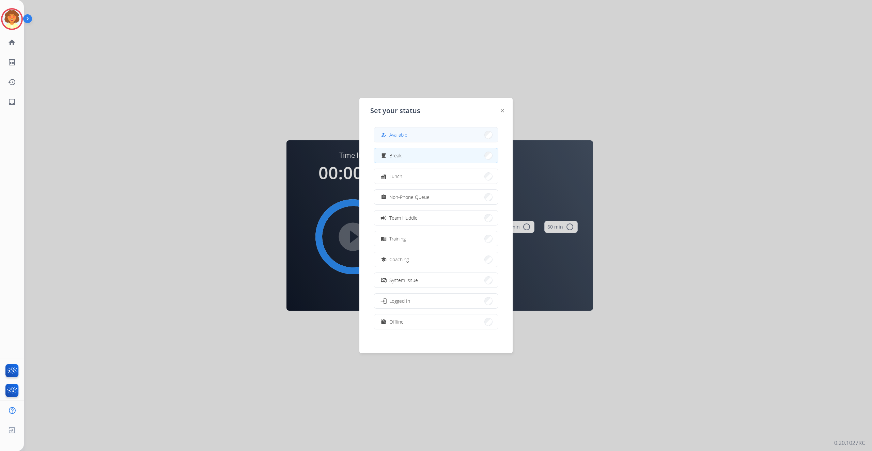
click at [435, 138] on button "how_to_reg Available" at bounding box center [436, 134] width 124 height 15
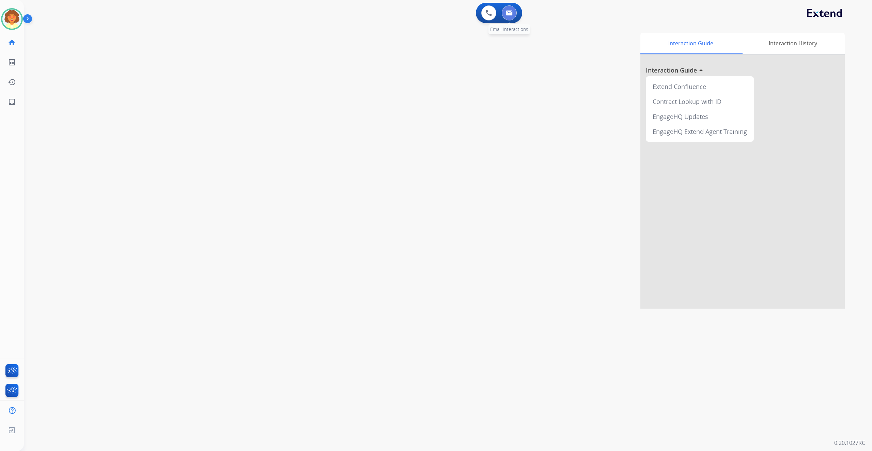
click at [506, 16] on img at bounding box center [509, 12] width 7 height 5
select select "**********"
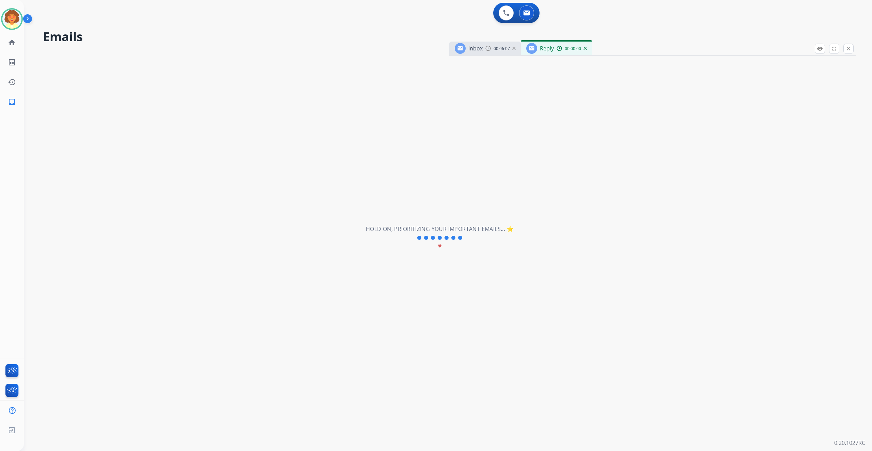
select select "**********"
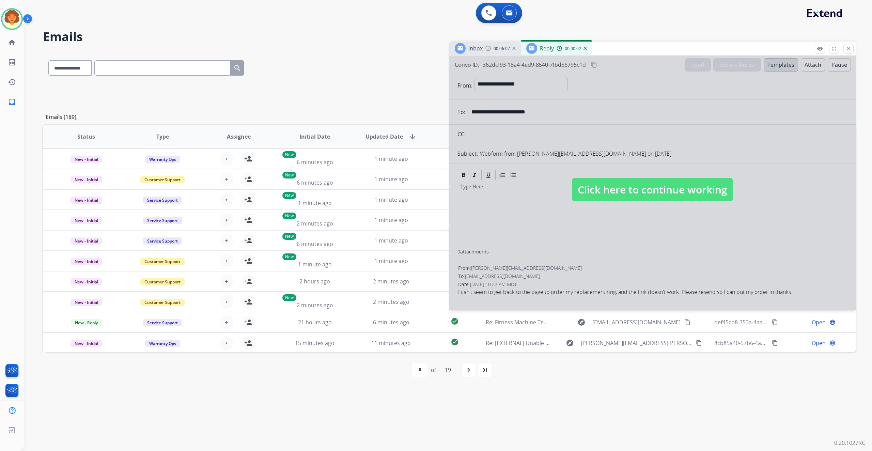
click at [695, 310] on div at bounding box center [652, 183] width 406 height 254
select select
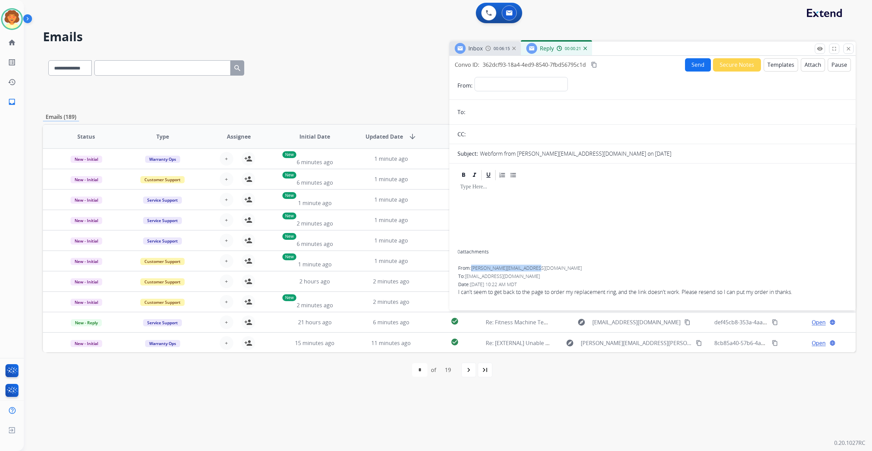
drag, startPoint x: 484, startPoint y: 333, endPoint x: 581, endPoint y: 333, distance: 96.7
click at [581, 271] on span "[PERSON_NAME][EMAIL_ADDRESS][DOMAIN_NAME]" at bounding box center [526, 268] width 111 height 6
click at [713, 72] on button "Secure Notes" at bounding box center [737, 64] width 48 height 13
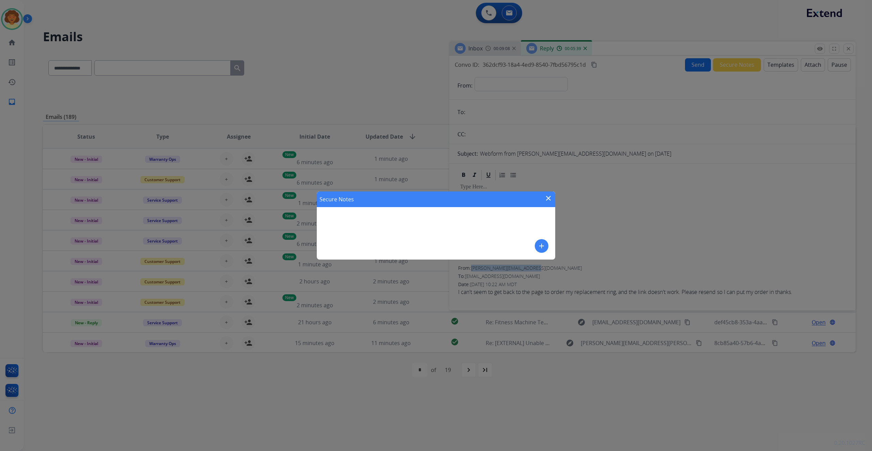
click at [536, 247] on button "add" at bounding box center [542, 246] width 14 height 14
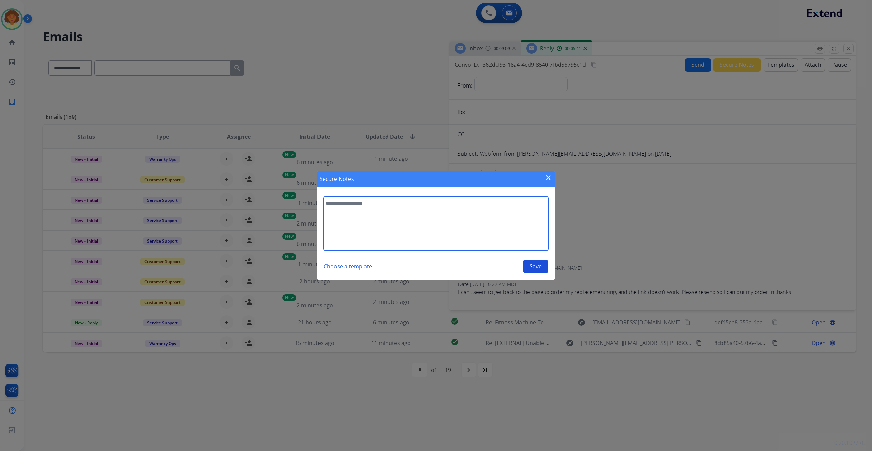
click at [341, 196] on textarea at bounding box center [435, 223] width 225 height 54
type textarea "**********"
click at [547, 174] on mat-icon "close" at bounding box center [548, 178] width 8 height 8
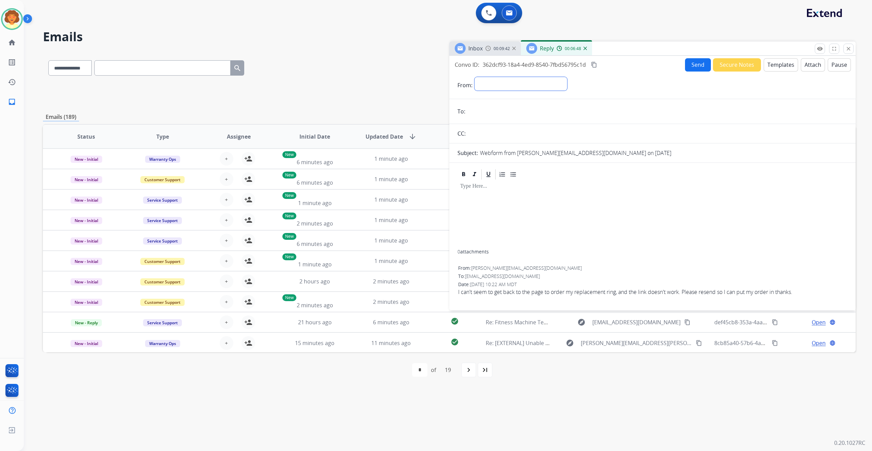
scroll to position [29, 0]
click at [517, 82] on select "**********" at bounding box center [520, 84] width 93 height 14
select select "**********"
click at [487, 77] on select "**********" at bounding box center [520, 84] width 93 height 14
click at [479, 119] on input "email" at bounding box center [657, 112] width 380 height 14
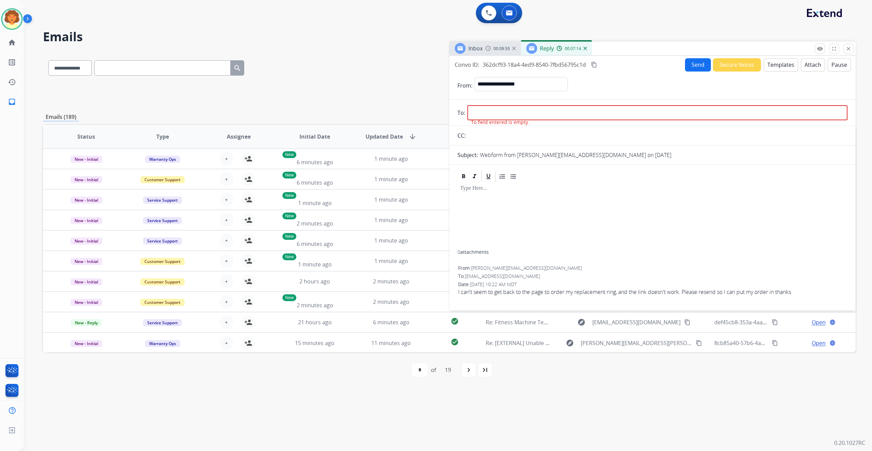
drag, startPoint x: 483, startPoint y: 294, endPoint x: 489, endPoint y: 294, distance: 6.8
click at [489, 271] on div "From: [PERSON_NAME][EMAIL_ADDRESS][DOMAIN_NAME]" at bounding box center [652, 268] width 389 height 7
click at [489, 271] on span "[PERSON_NAME][EMAIL_ADDRESS][DOMAIN_NAME]" at bounding box center [526, 268] width 111 height 6
drag, startPoint x: 484, startPoint y: 296, endPoint x: 583, endPoint y: 293, distance: 99.2
click at [583, 271] on div "From: [PERSON_NAME][EMAIL_ADDRESS][DOMAIN_NAME]" at bounding box center [652, 268] width 389 height 7
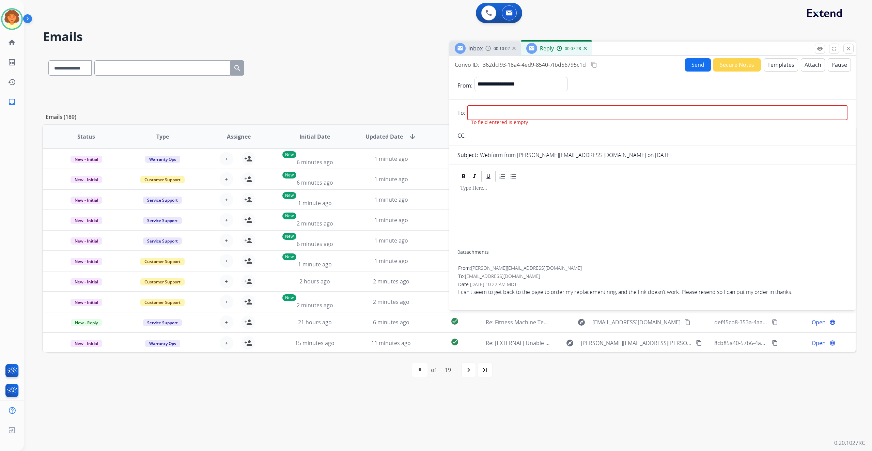
click at [488, 120] on input "email" at bounding box center [657, 112] width 380 height 15
paste input "**********"
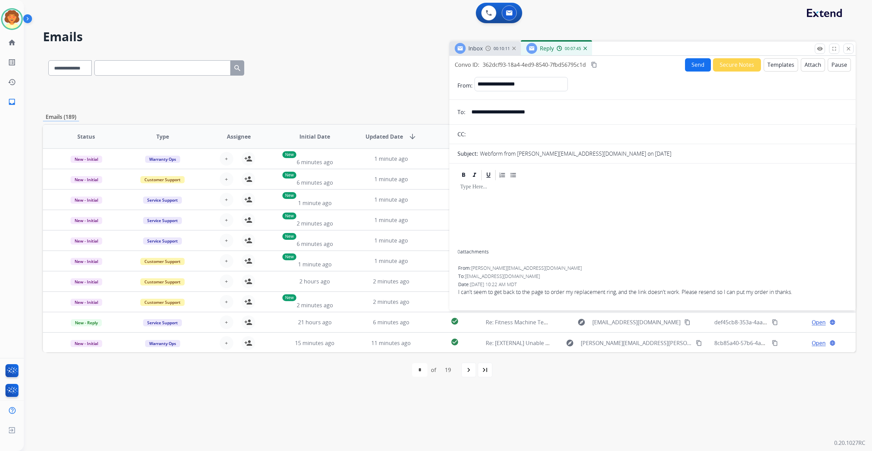
scroll to position [0, 0]
type input "**********"
click at [763, 72] on button "Templates" at bounding box center [780, 64] width 34 height 13
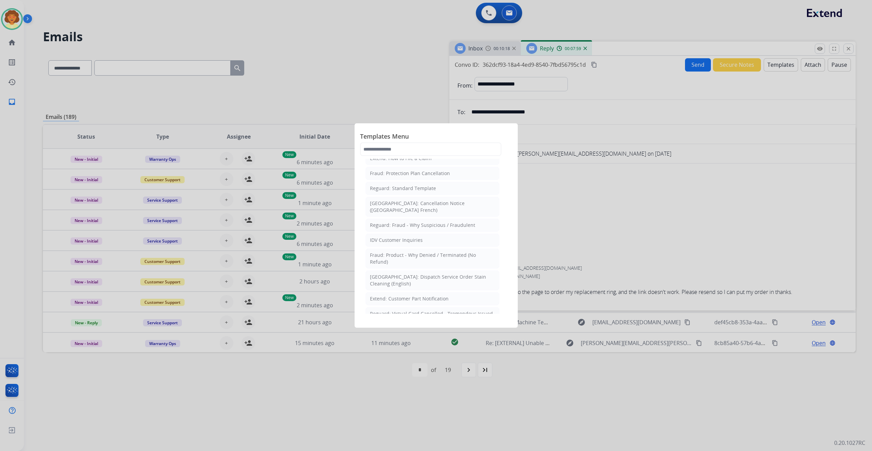
scroll to position [136, 0]
click at [432, 131] on div "Extend: Standard Template" at bounding box center [401, 127] width 62 height 7
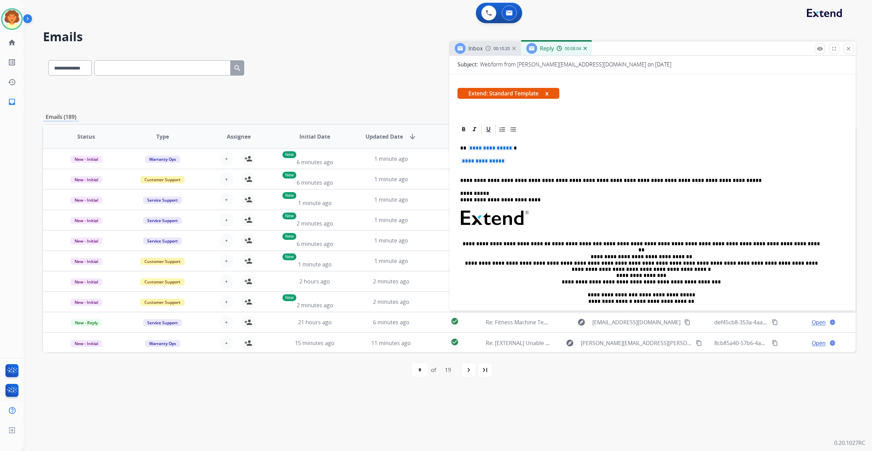
scroll to position [91, 0]
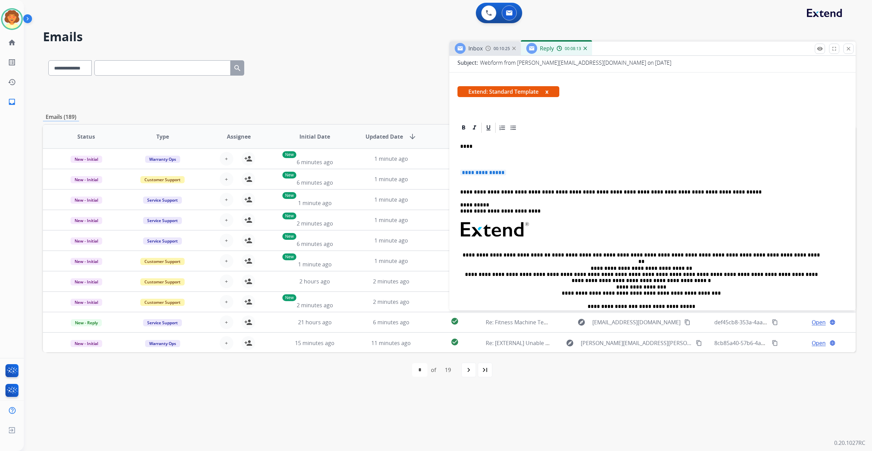
click at [477, 175] on span "**********" at bounding box center [483, 173] width 46 height 6
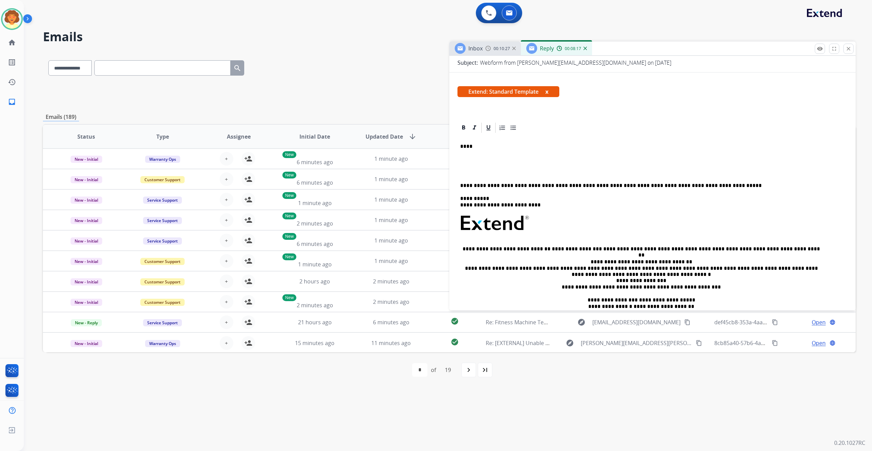
click at [469, 149] on p "****" at bounding box center [641, 146] width 362 height 6
click at [470, 149] on p "****" at bounding box center [641, 146] width 362 height 6
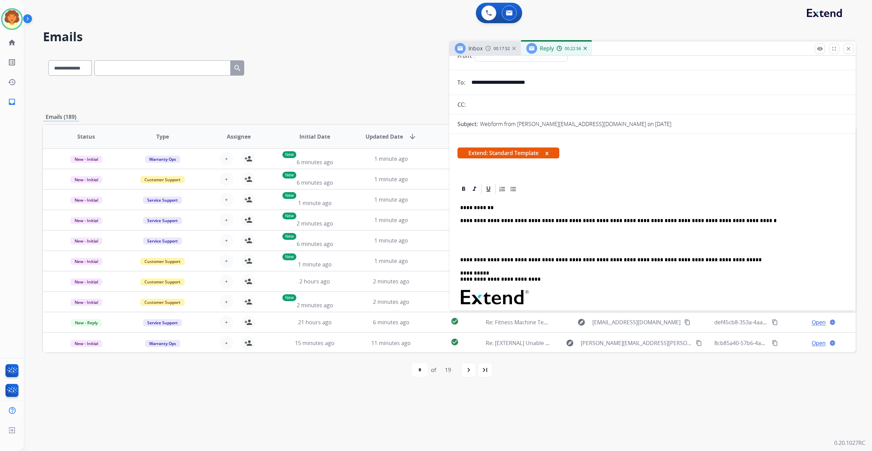
scroll to position [45, 0]
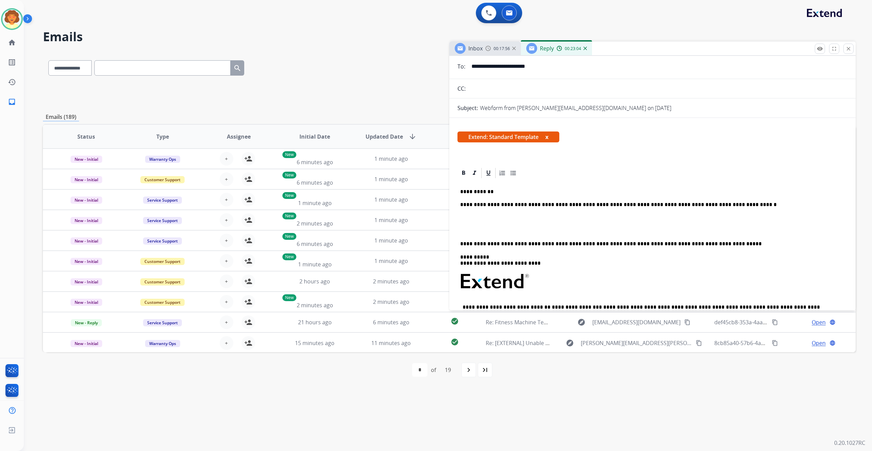
click at [756, 208] on p "**********" at bounding box center [641, 205] width 362 height 6
drag, startPoint x: 507, startPoint y: 344, endPoint x: 514, endPoint y: 338, distance: 9.3
click at [507, 344] on div "**********" at bounding box center [652, 286] width 390 height 215
click at [483, 221] on p at bounding box center [652, 218] width 384 height 6
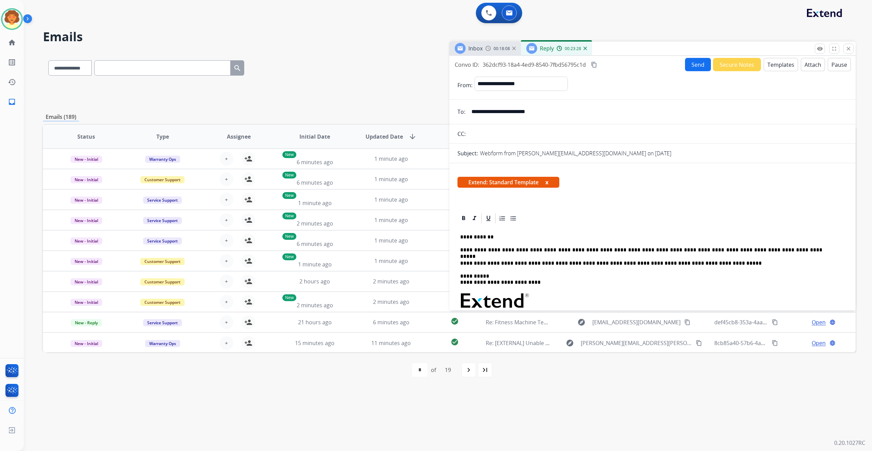
scroll to position [0, 0]
click at [685, 71] on button "Send" at bounding box center [698, 64] width 26 height 13
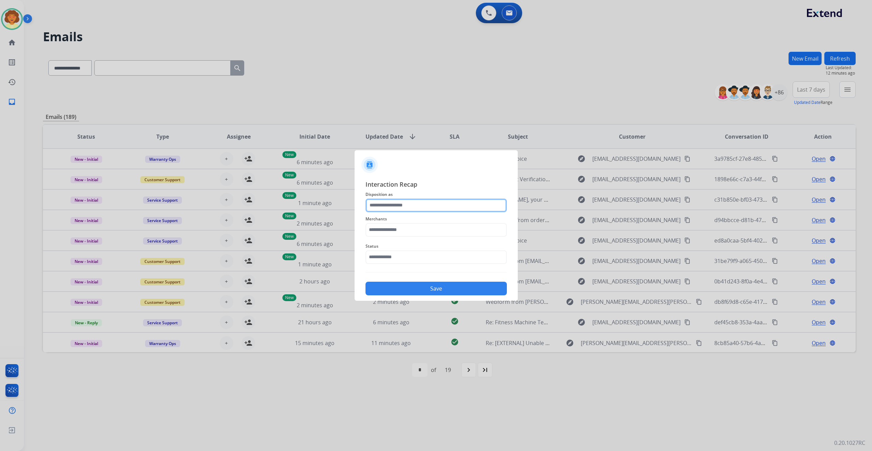
click at [408, 199] on input "text" at bounding box center [435, 206] width 141 height 14
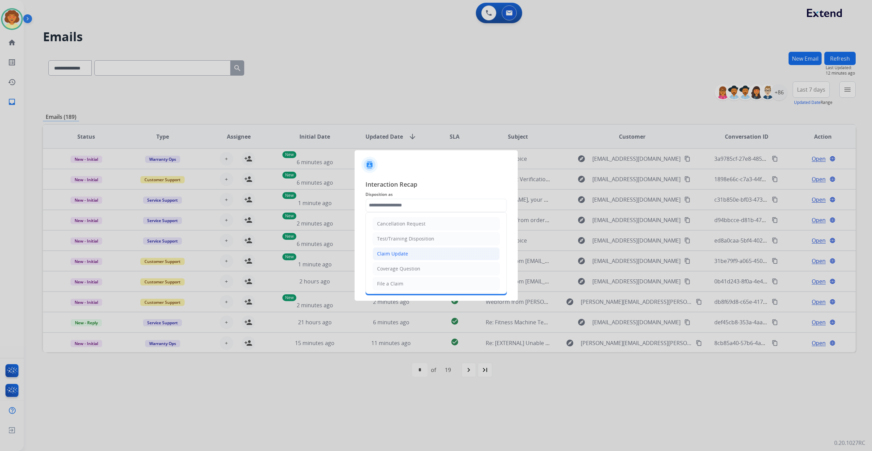
click at [408, 257] on div "Claim Update" at bounding box center [392, 253] width 31 height 7
type input "**********"
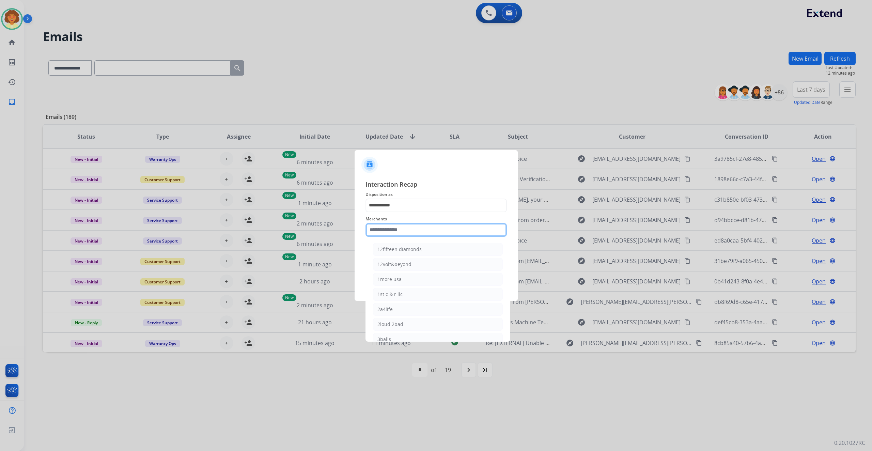
click at [409, 224] on input "text" at bounding box center [435, 230] width 141 height 14
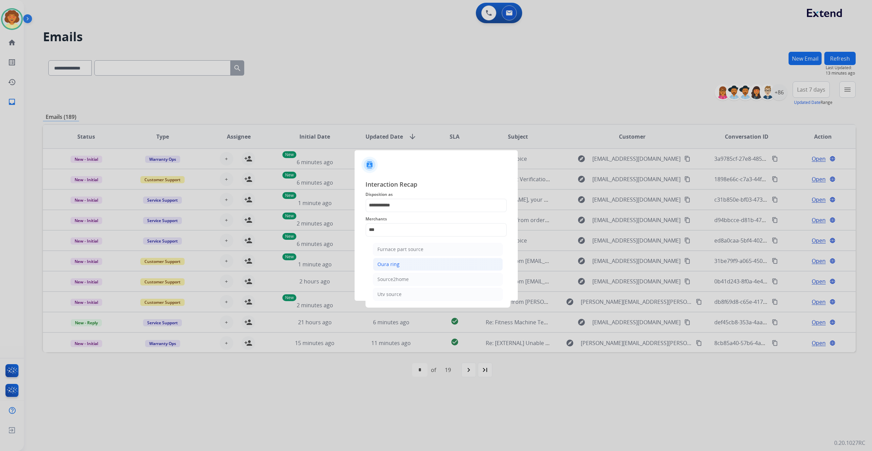
click at [433, 271] on li "Oura ring" at bounding box center [438, 264] width 130 height 13
type input "*********"
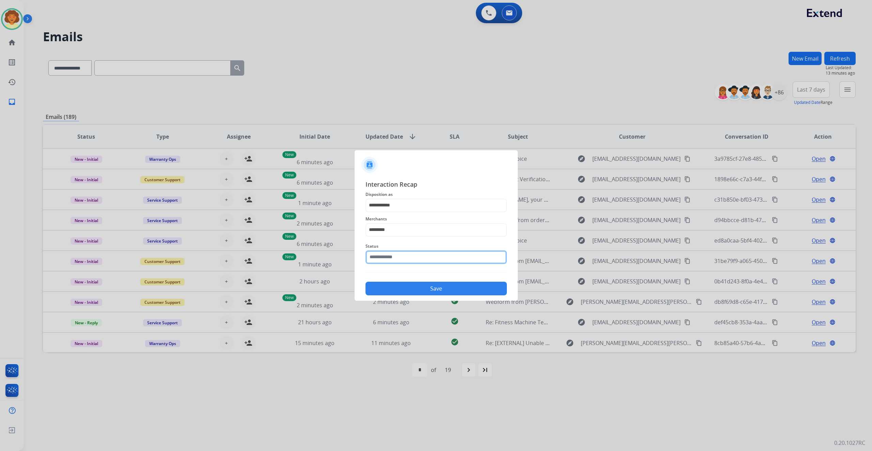
click at [420, 264] on input "text" at bounding box center [435, 257] width 141 height 14
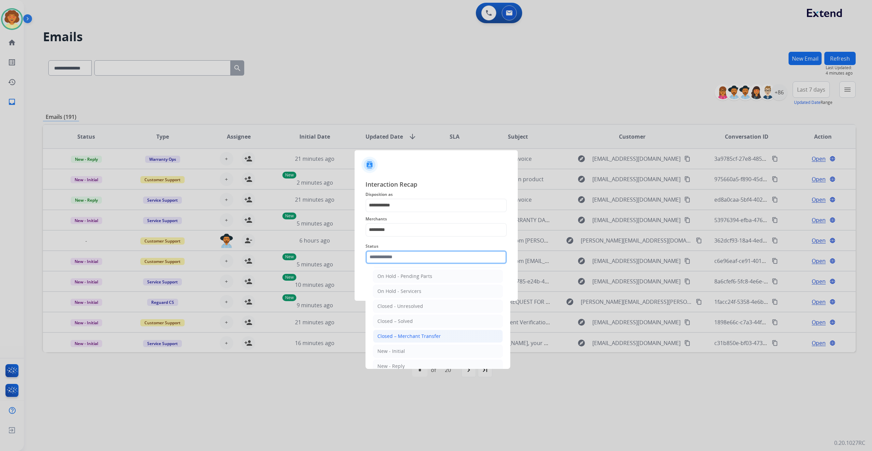
scroll to position [91, 0]
click at [413, 314] on div "Closed – Solved" at bounding box center [394, 310] width 35 height 7
type input "**********"
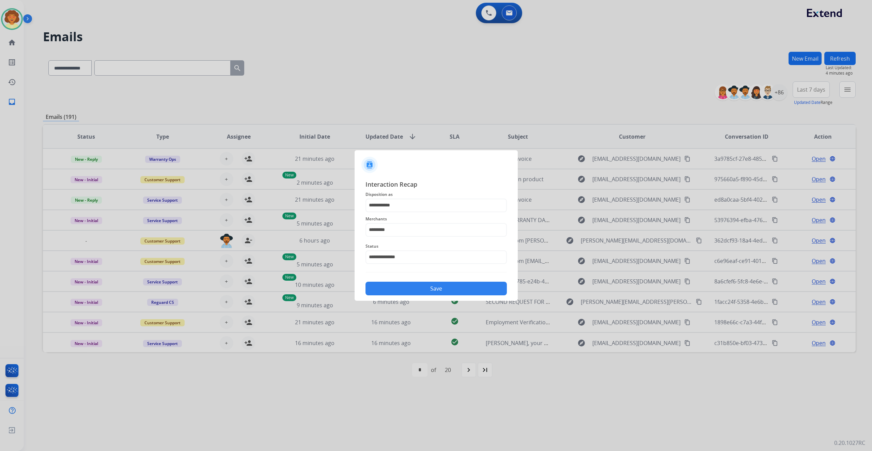
click at [443, 295] on button "Save" at bounding box center [435, 289] width 141 height 14
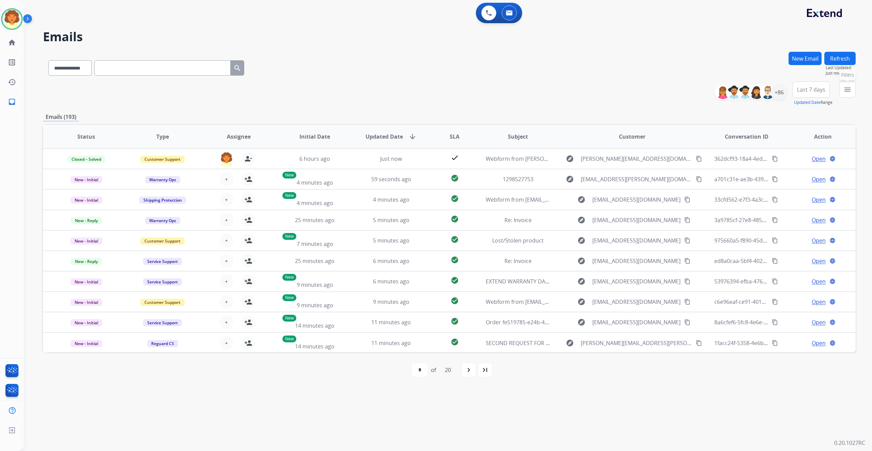
click at [839, 98] on button "menu Filters" at bounding box center [847, 89] width 16 height 16
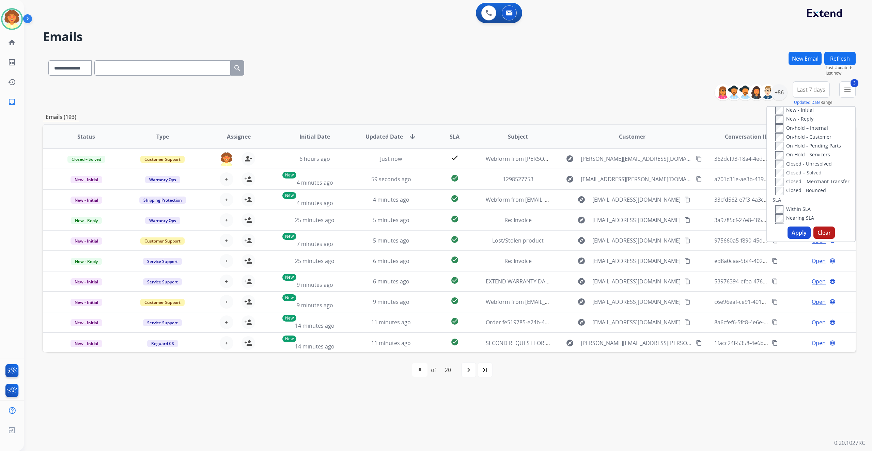
scroll to position [136, 0]
click at [787, 239] on button "Apply" at bounding box center [798, 232] width 23 height 12
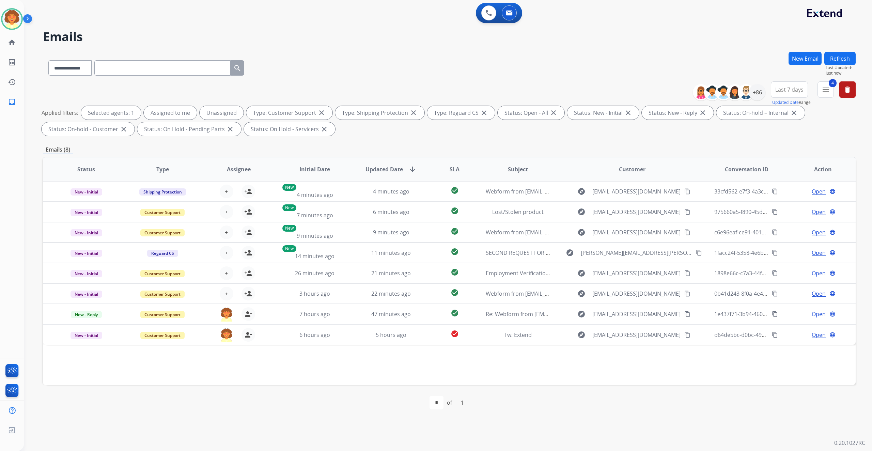
click at [771, 98] on button "Last 7 days" at bounding box center [789, 89] width 37 height 16
click at [768, 177] on div "Last 90 days" at bounding box center [786, 172] width 37 height 10
click at [749, 100] on div "+138" at bounding box center [757, 92] width 16 height 16
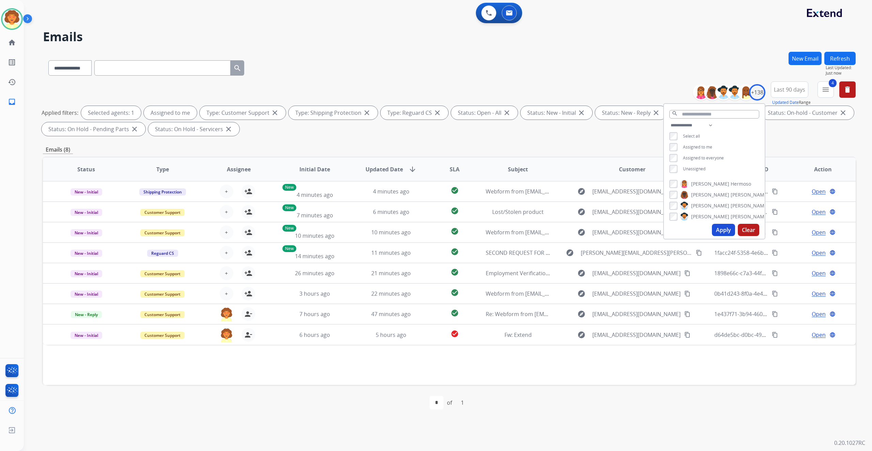
click at [712, 236] on button "Apply" at bounding box center [723, 230] width 23 height 12
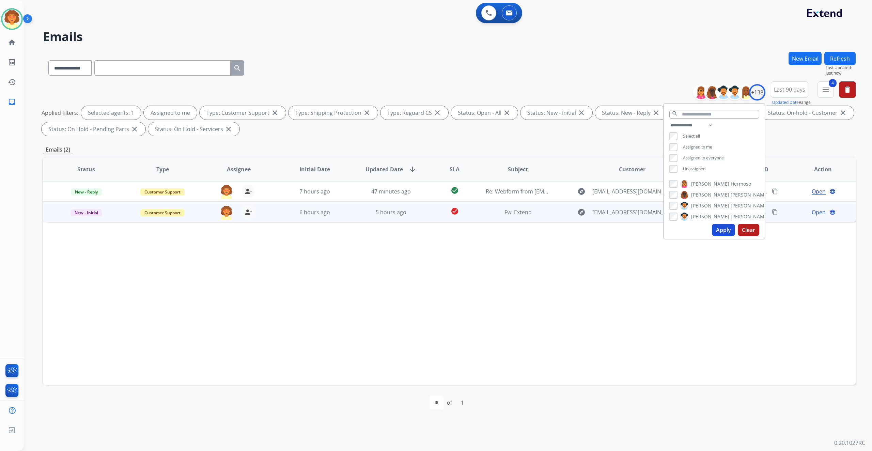
click at [811, 216] on span "Open" at bounding box center [818, 212] width 14 height 8
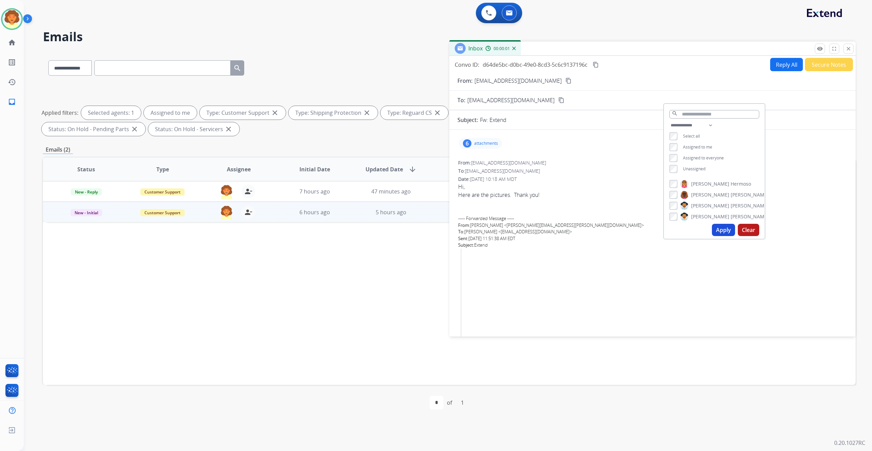
drag, startPoint x: 364, startPoint y: 340, endPoint x: 371, endPoint y: 335, distance: 8.0
click at [367, 337] on div "Status Type Assignee Initial Date Updated Date arrow_downward SLA Subject Custo…" at bounding box center [449, 271] width 812 height 228
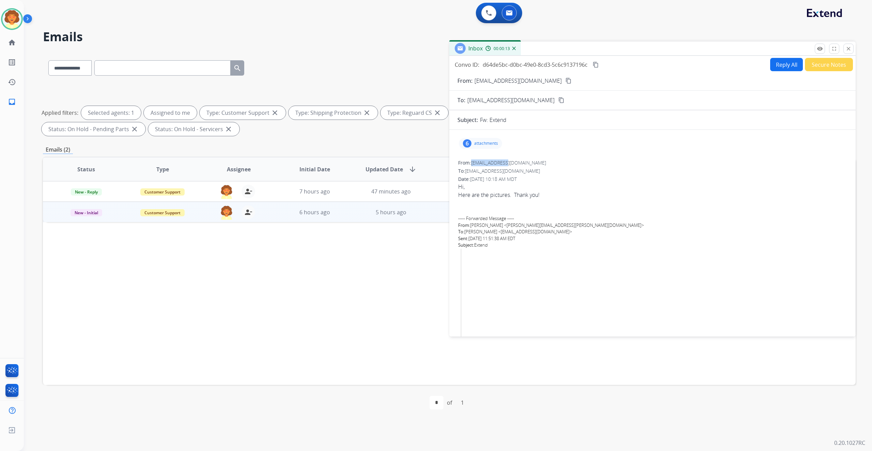
drag, startPoint x: 484, startPoint y: 226, endPoint x: 534, endPoint y: 225, distance: 50.1
click at [534, 166] on div "From: [EMAIL_ADDRESS][DOMAIN_NAME]" at bounding box center [652, 162] width 389 height 7
click at [492, 166] on span "[EMAIL_ADDRESS][DOMAIN_NAME]" at bounding box center [508, 162] width 75 height 6
drag, startPoint x: 484, startPoint y: 226, endPoint x: 534, endPoint y: 225, distance: 50.4
click at [534, 166] on div "From: [EMAIL_ADDRESS][DOMAIN_NAME]" at bounding box center [652, 162] width 389 height 7
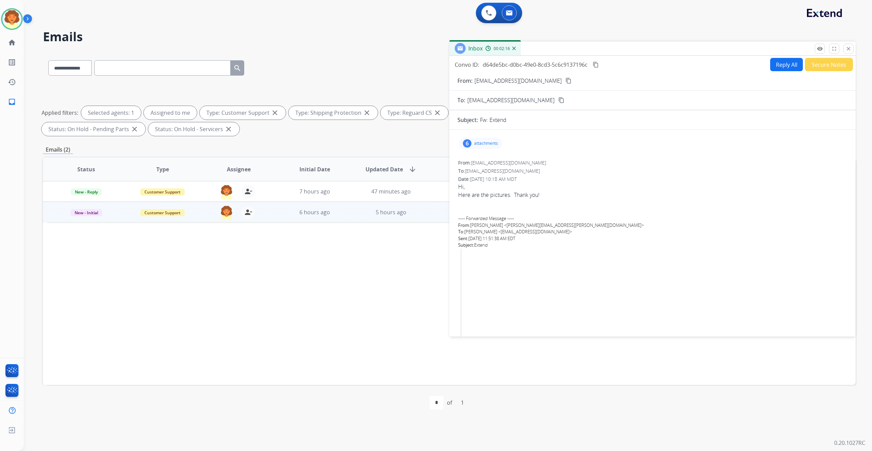
click at [471, 147] on div "6" at bounding box center [467, 143] width 9 height 8
click at [488, 174] on div at bounding box center [482, 162] width 34 height 24
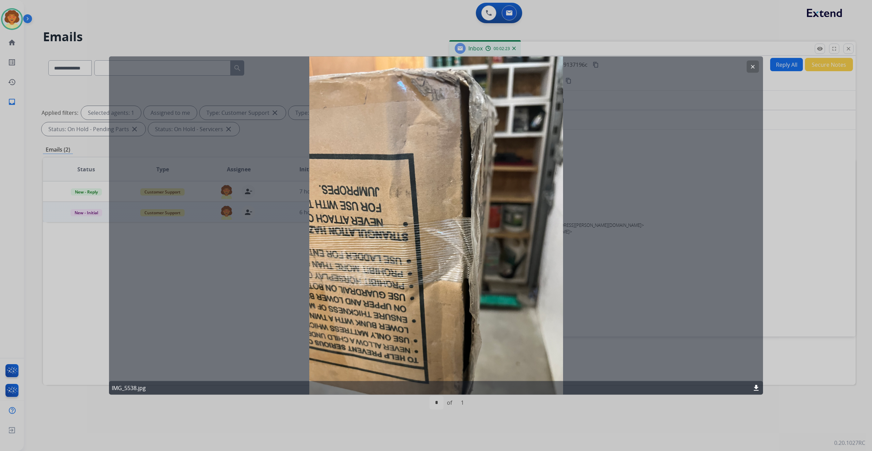
click at [749, 67] on mat-icon "clear" at bounding box center [752, 67] width 6 height 6
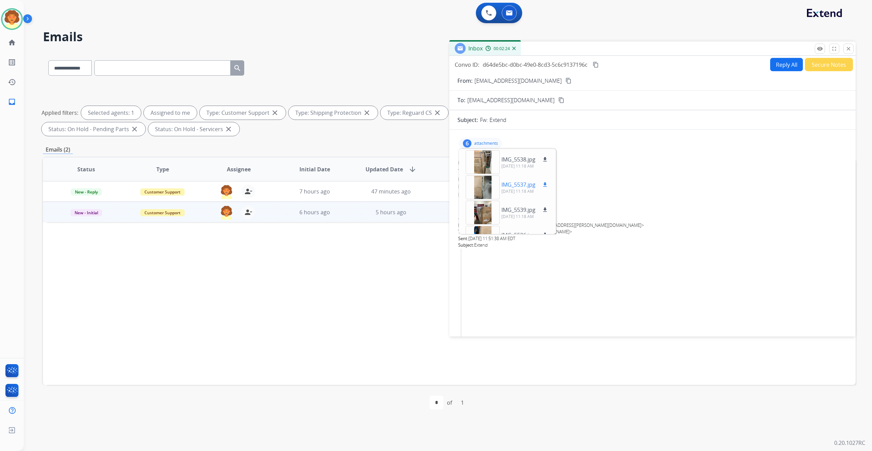
click at [492, 199] on div at bounding box center [482, 187] width 34 height 24
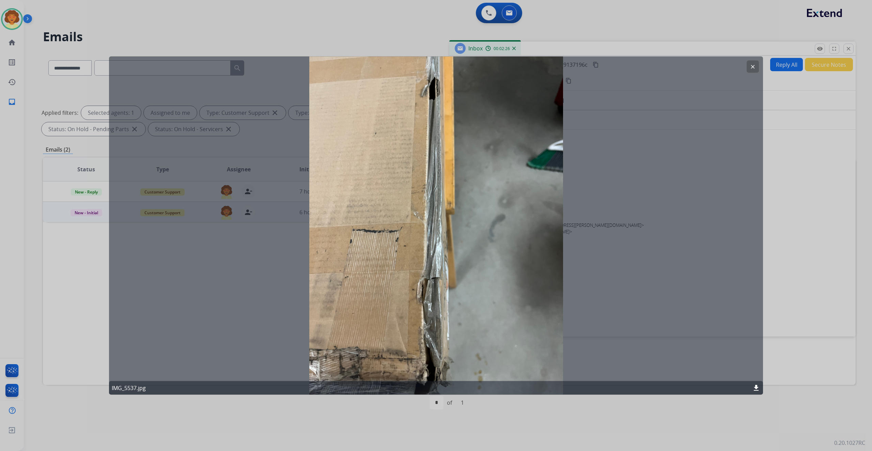
click at [749, 68] on mat-icon "clear" at bounding box center [752, 67] width 6 height 6
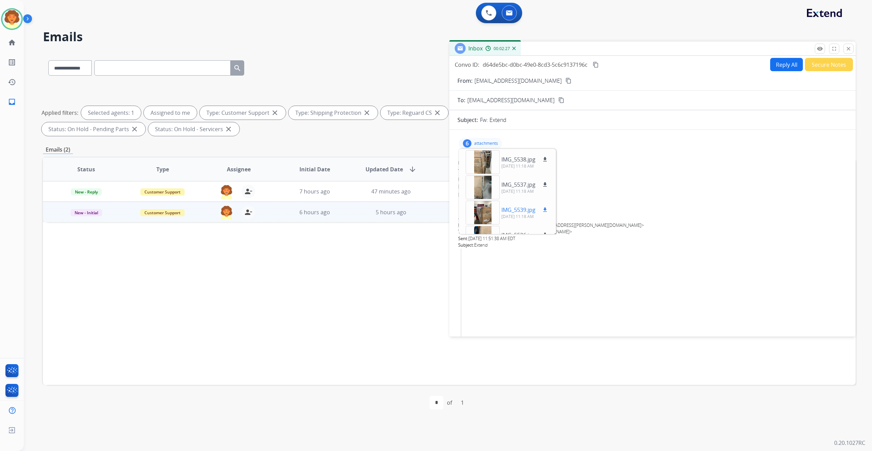
click at [489, 224] on div at bounding box center [482, 213] width 34 height 24
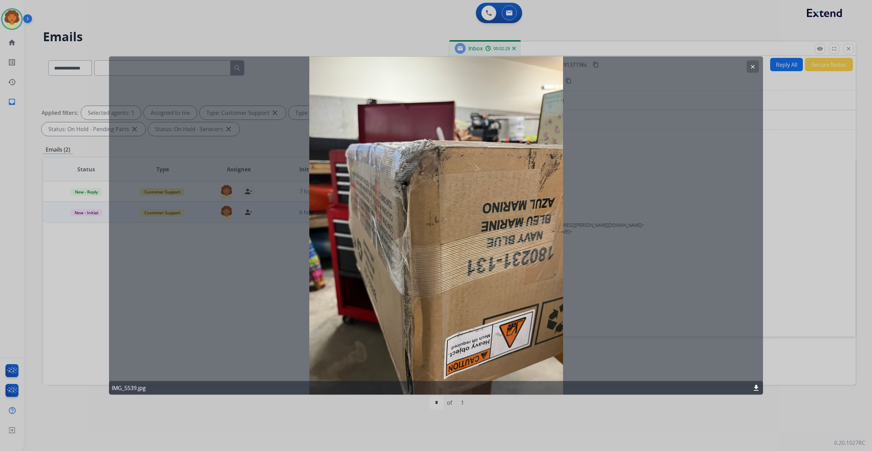
click at [751, 66] on button "clear" at bounding box center [752, 67] width 12 height 12
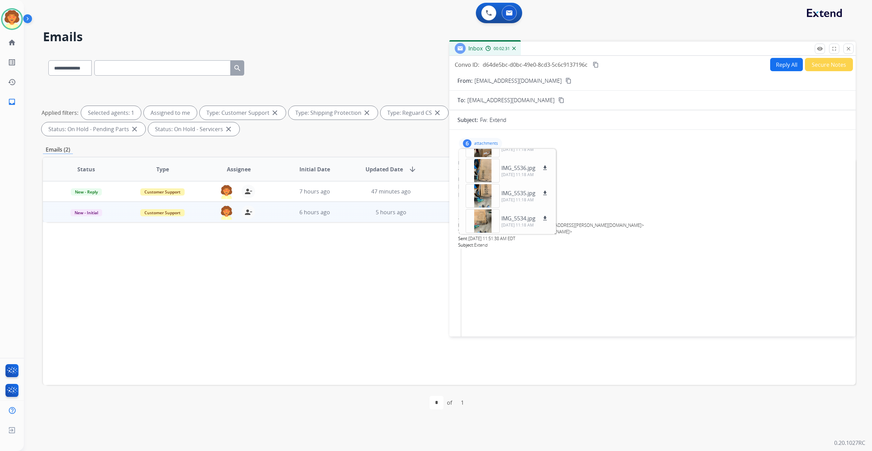
scroll to position [45, 0]
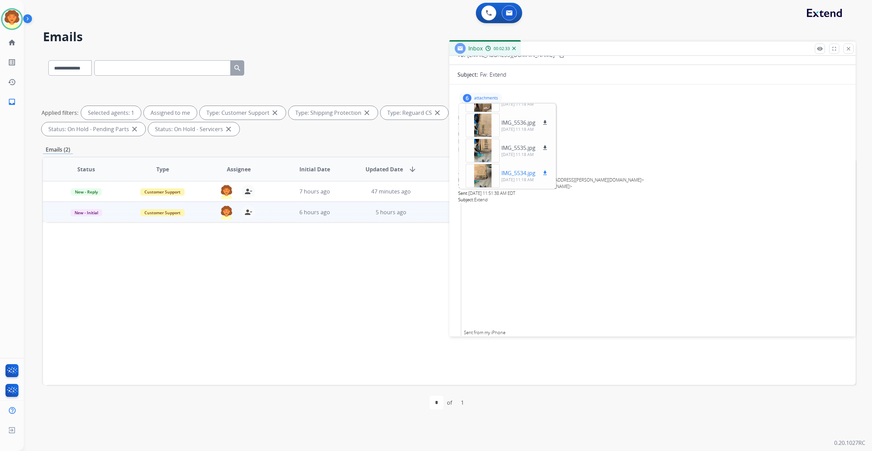
click at [494, 188] on div at bounding box center [482, 176] width 34 height 24
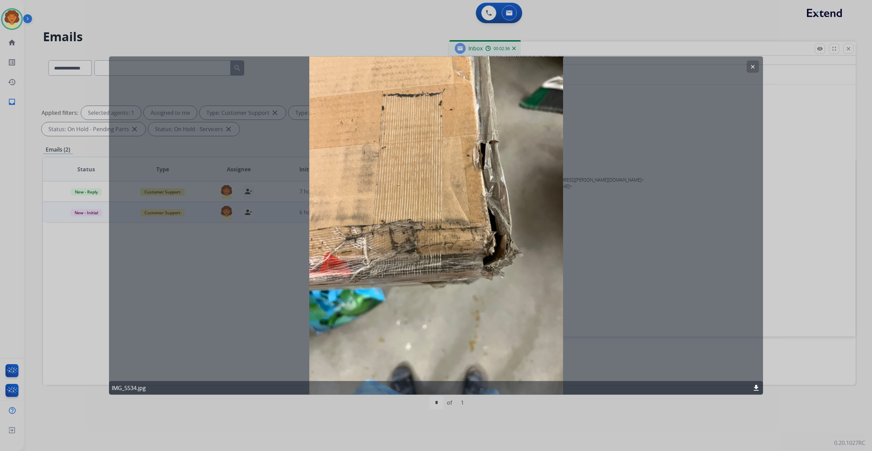
click at [746, 72] on button "clear" at bounding box center [752, 67] width 12 height 12
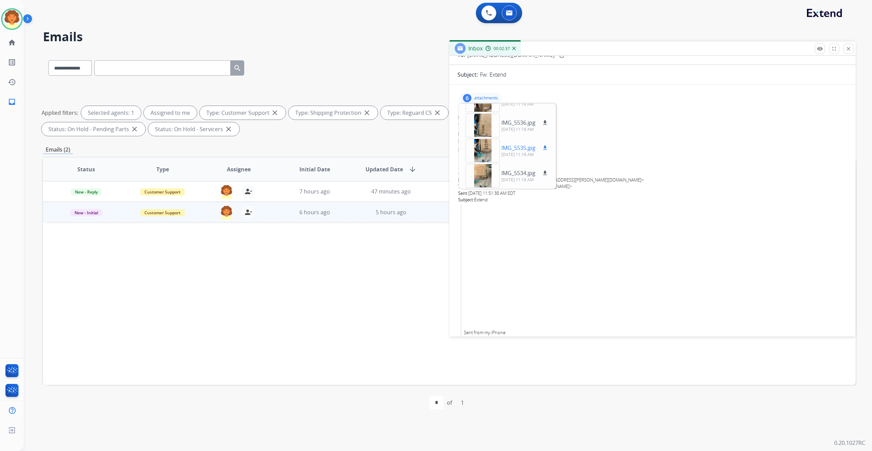
click at [494, 162] on div at bounding box center [482, 151] width 34 height 24
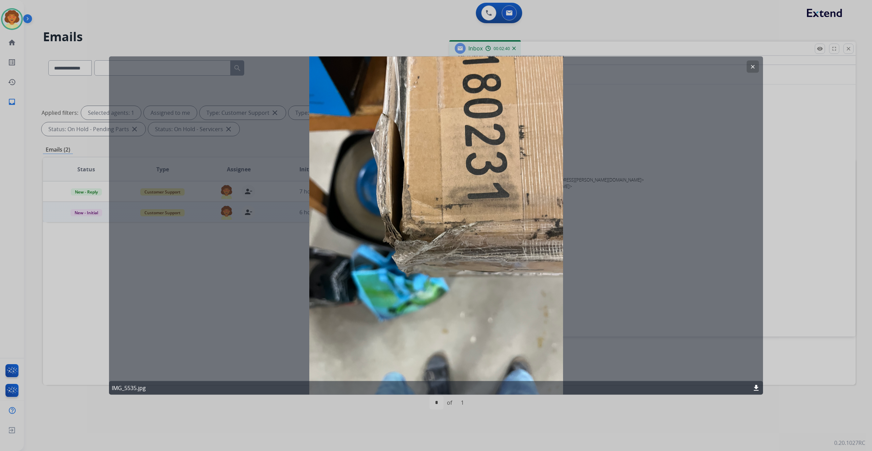
click at [749, 67] on mat-icon "clear" at bounding box center [752, 67] width 6 height 6
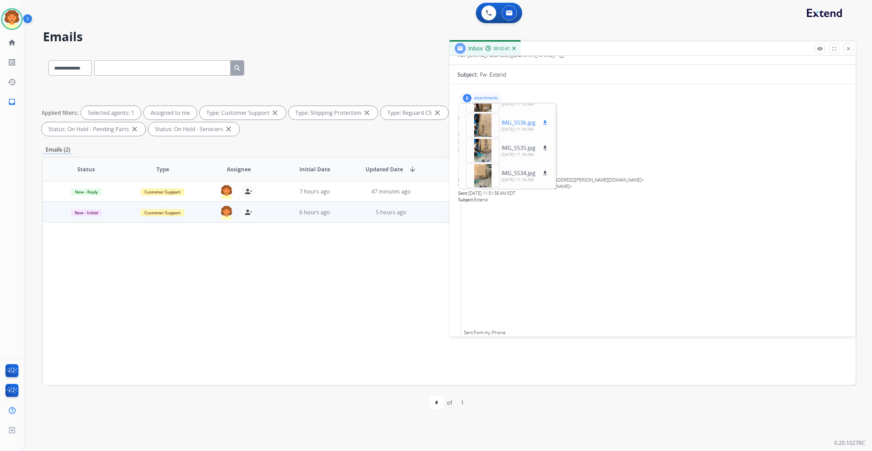
click at [486, 137] on div at bounding box center [482, 125] width 34 height 24
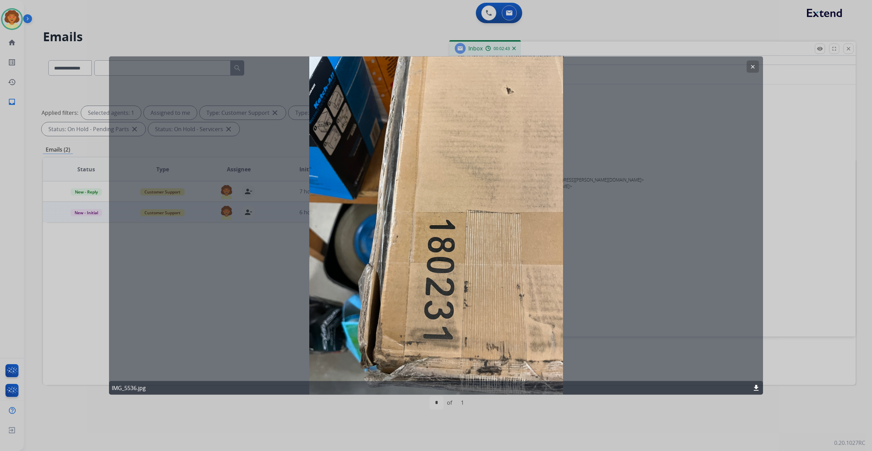
click at [749, 69] on mat-icon "clear" at bounding box center [752, 67] width 6 height 6
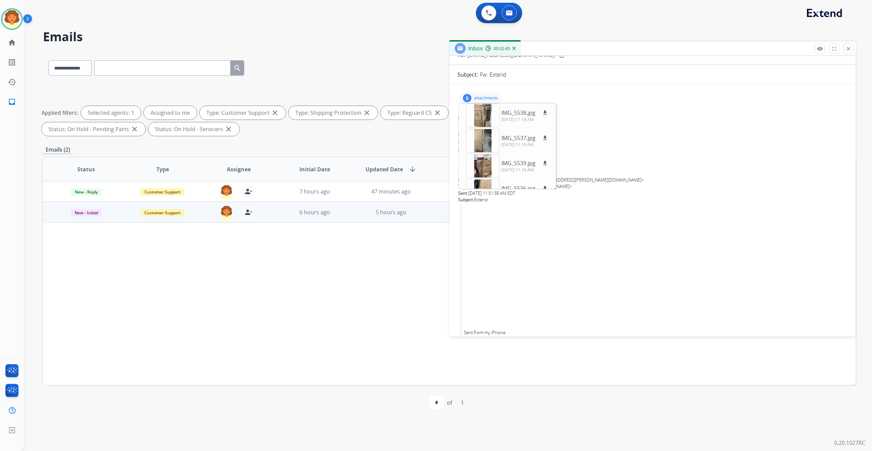
scroll to position [0, 0]
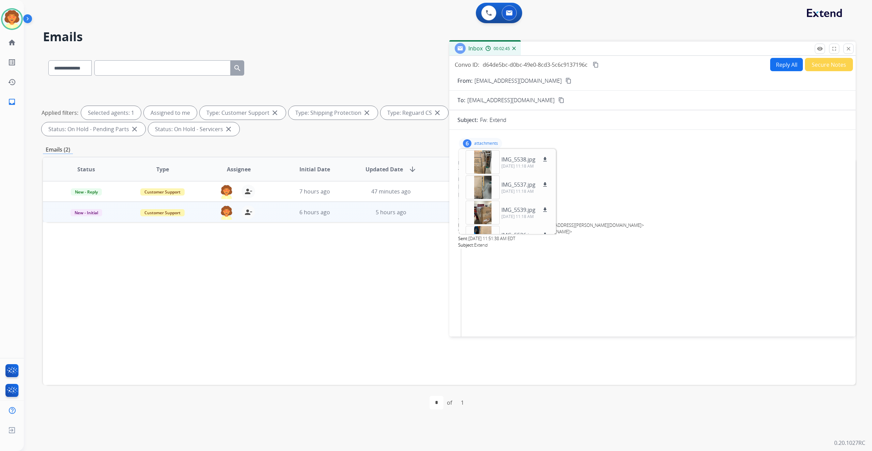
select select "**********"
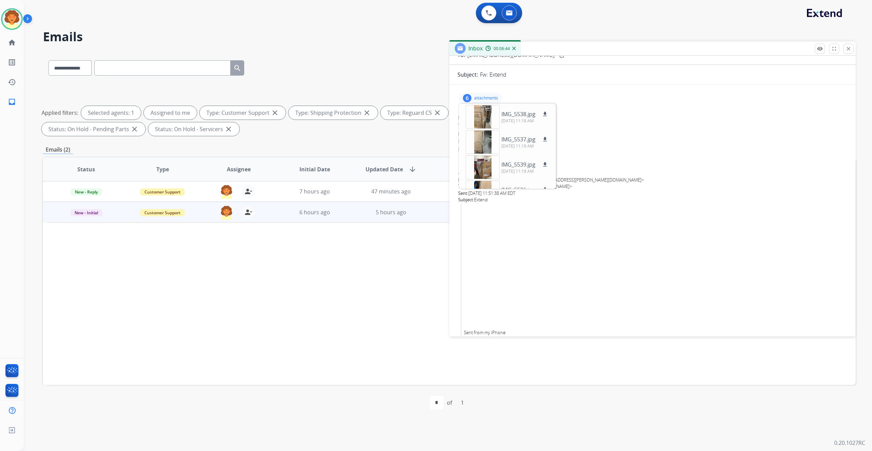
drag, startPoint x: 573, startPoint y: 172, endPoint x: 600, endPoint y: 168, distance: 26.8
click at [548, 117] on mat-icon "download" at bounding box center [545, 114] width 6 height 6
click at [548, 142] on mat-icon "download" at bounding box center [545, 139] width 6 height 6
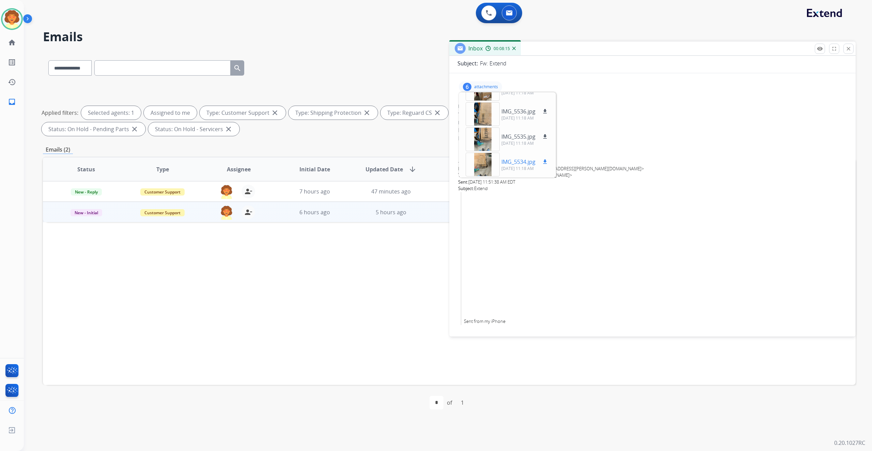
scroll to position [59, 0]
click at [548, 159] on mat-icon "download" at bounding box center [545, 162] width 6 height 6
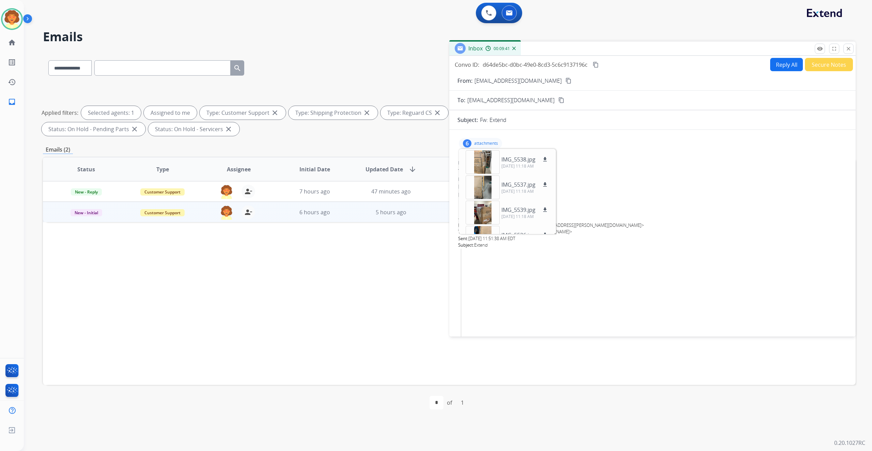
click at [471, 142] on div "6" at bounding box center [467, 143] width 9 height 8
click at [471, 147] on div "6" at bounding box center [467, 143] width 9 height 8
click at [548, 196] on mat-icon "download" at bounding box center [545, 193] width 6 height 6
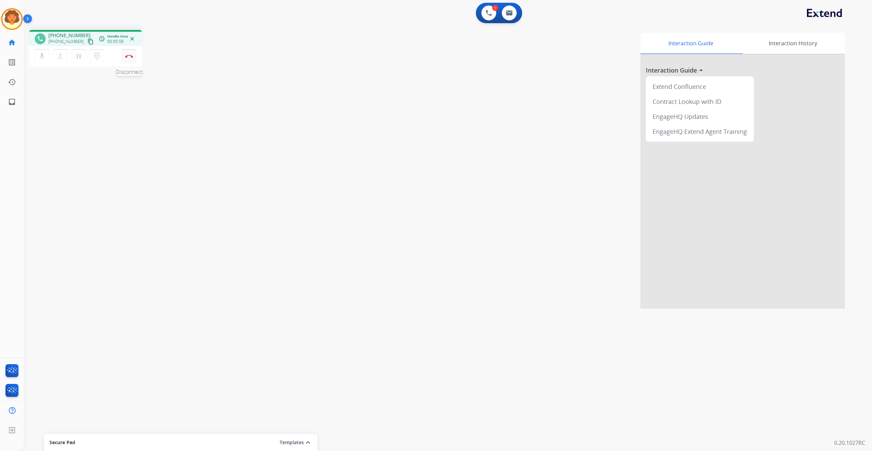
click at [128, 63] on button "Disconnect" at bounding box center [129, 56] width 14 height 14
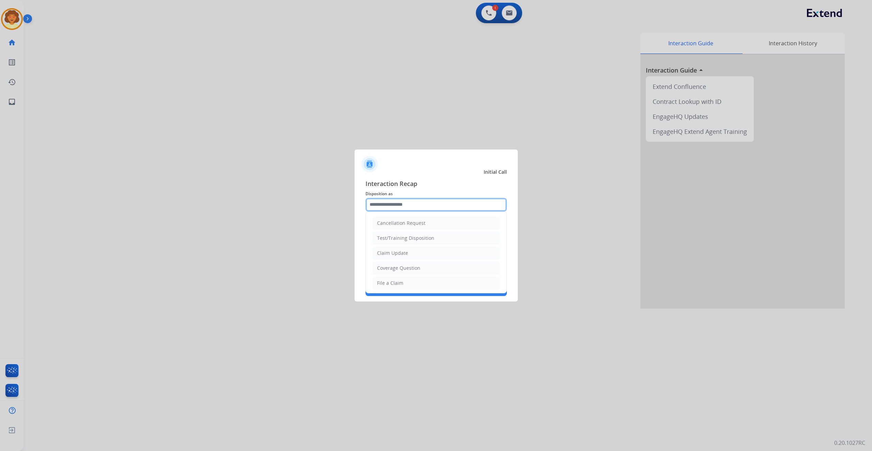
click at [423, 198] on input "text" at bounding box center [435, 205] width 141 height 14
click at [420, 271] on div "Coverage Question" at bounding box center [398, 268] width 43 height 7
type input "**********"
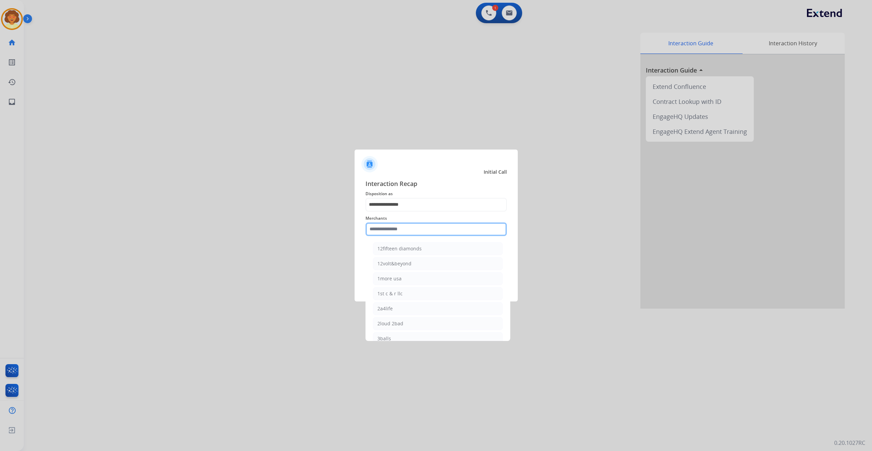
click at [393, 228] on input "text" at bounding box center [435, 229] width 141 height 14
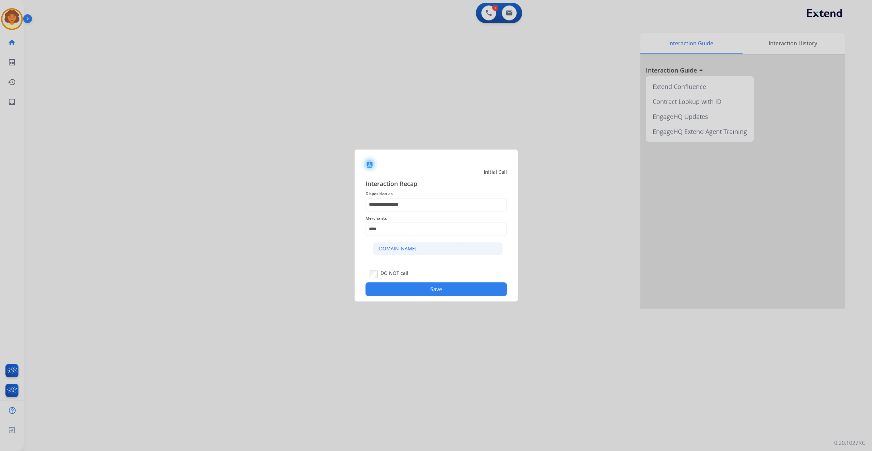
click at [411, 252] on div "[DOMAIN_NAME]" at bounding box center [396, 248] width 39 height 7
type input "**********"
drag, startPoint x: 424, startPoint y: 320, endPoint x: 428, endPoint y: 316, distance: 5.8
click at [424, 296] on button "Save" at bounding box center [435, 289] width 141 height 14
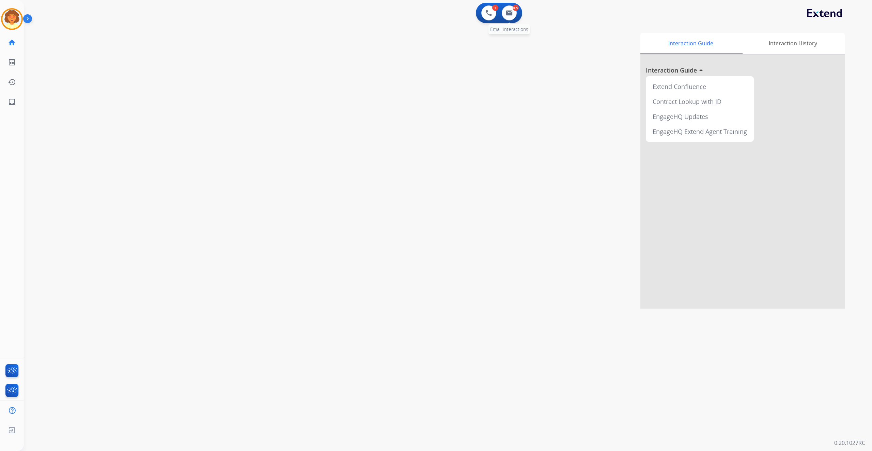
click at [512, 11] on div "0.5" at bounding box center [515, 8] width 6 height 6
click at [502, 19] on button at bounding box center [509, 12] width 15 height 15
select select "**********"
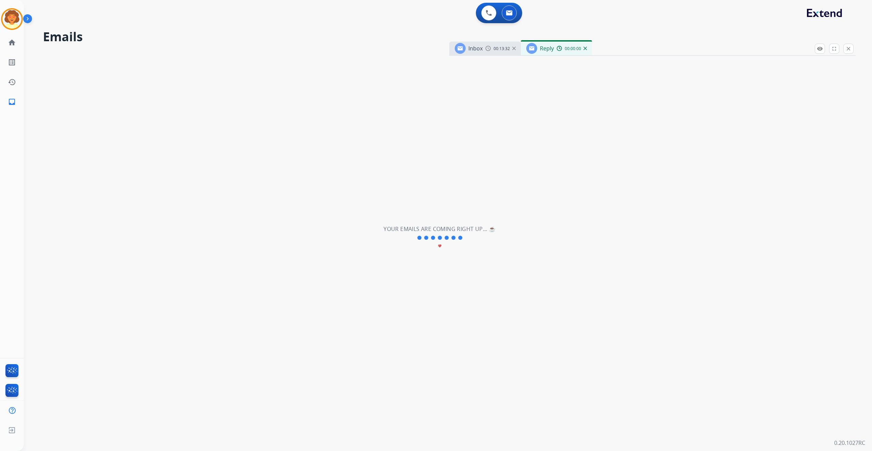
select select "**********"
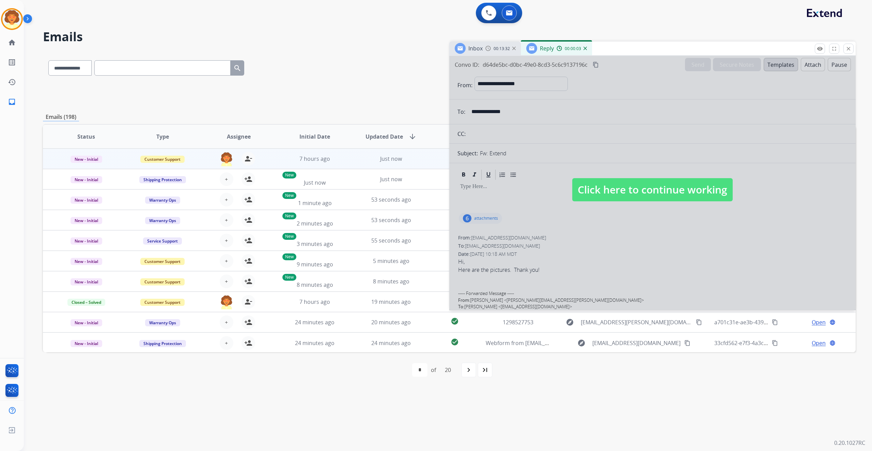
drag, startPoint x: 586, startPoint y: 263, endPoint x: 582, endPoint y: 290, distance: 27.9
click at [582, 290] on div at bounding box center [652, 183] width 406 height 254
select select
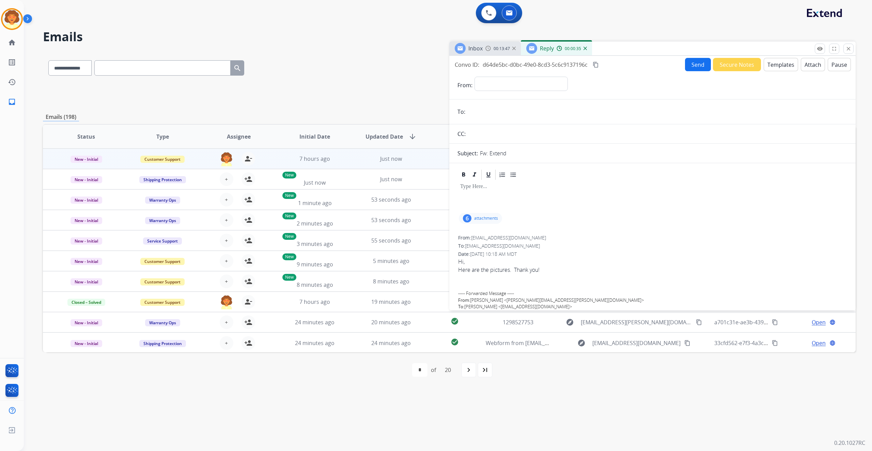
click at [471, 222] on div "6" at bounding box center [467, 218] width 9 height 8
drag, startPoint x: 458, startPoint y: 86, endPoint x: 547, endPoint y: 99, distance: 89.9
click at [547, 69] on div "Convo ID: d64de5bc-d0bc-49e0-8cd3-5c6c9137196c content_copy" at bounding box center [527, 65] width 145 height 8
copy div "Convo ID: d64de5bc-d0bc-49e0-8cd3-5c6c9137196c"
click at [763, 71] on button "Templates" at bounding box center [780, 64] width 34 height 13
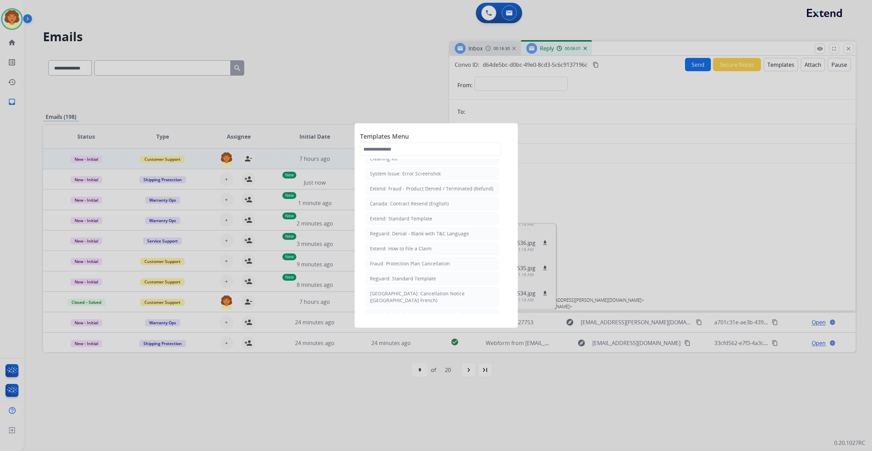
scroll to position [136, 0]
click at [432, 131] on div "Extend: Standard Template" at bounding box center [401, 127] width 62 height 7
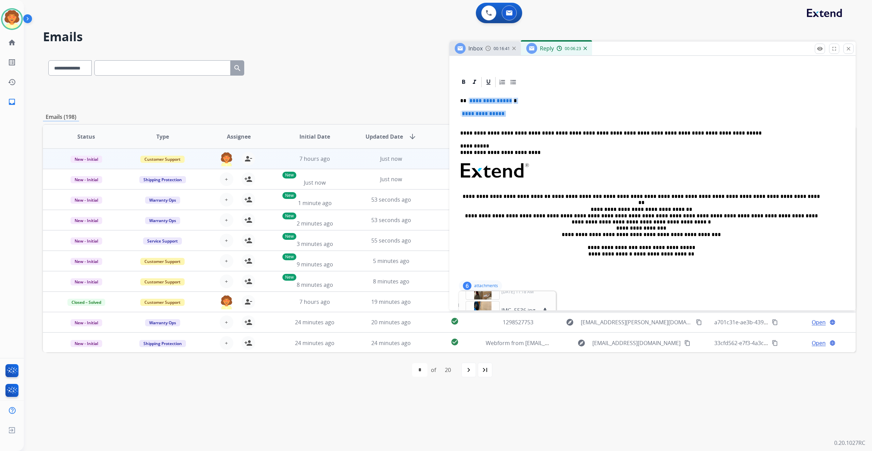
drag, startPoint x: 473, startPoint y: 208, endPoint x: 490, endPoint y: 232, distance: 29.4
click at [490, 232] on div "**********" at bounding box center [652, 183] width 390 height 191
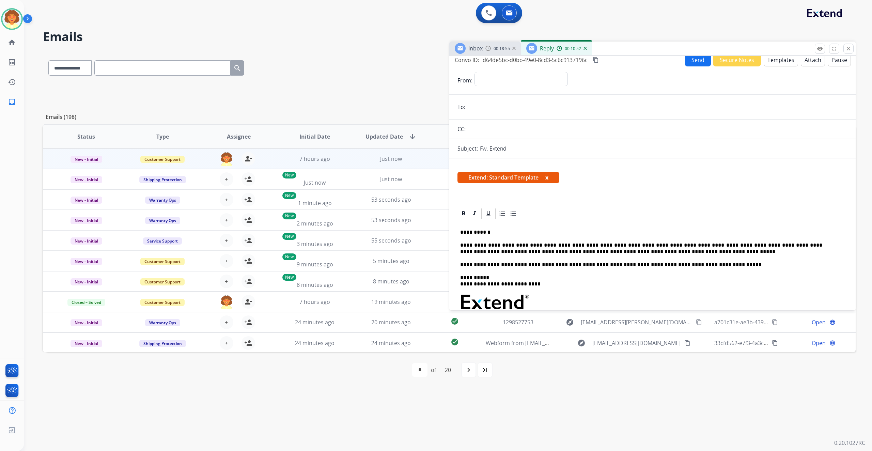
scroll to position [0, 0]
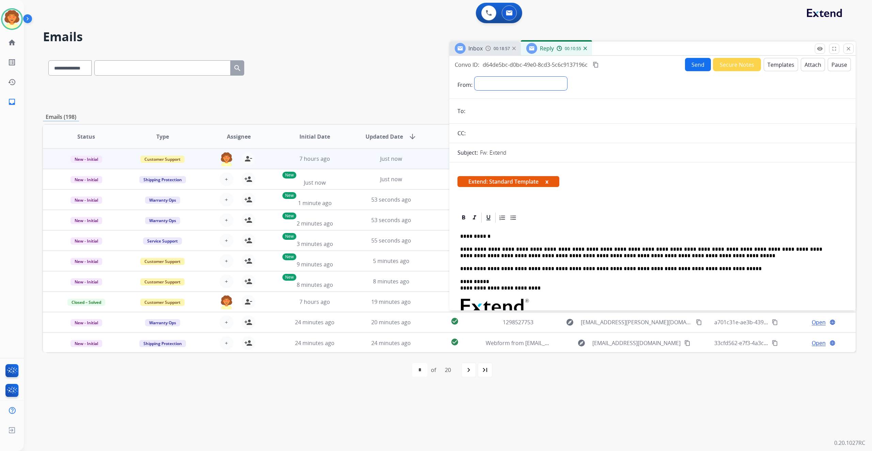
click at [510, 90] on select "**********" at bounding box center [520, 84] width 93 height 14
select select "**********"
click at [487, 90] on select "**********" at bounding box center [520, 84] width 93 height 14
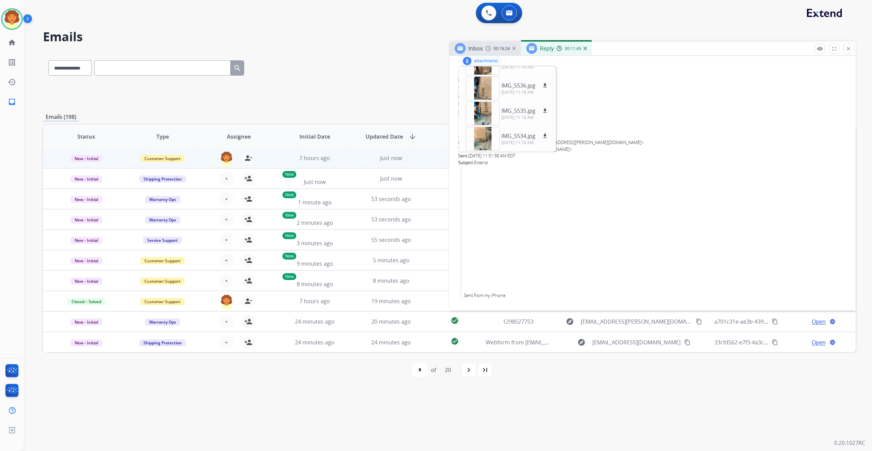
scroll to position [364, 0]
drag, startPoint x: 512, startPoint y: 295, endPoint x: 568, endPoint y: 294, distance: 55.9
click at [568, 146] on div "From: Maureen Belsi <maureen.blesi@icloud.com>" at bounding box center [652, 142] width 389 height 7
copy div "maureen.blesi@icloud.com"
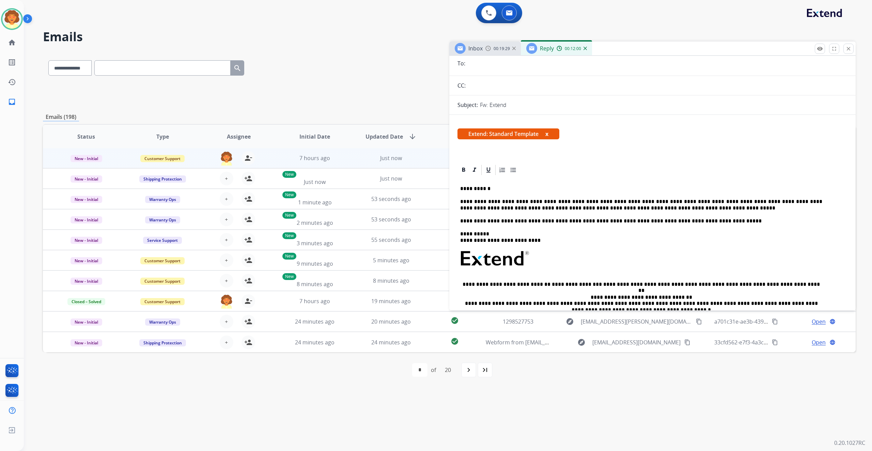
scroll to position [0, 0]
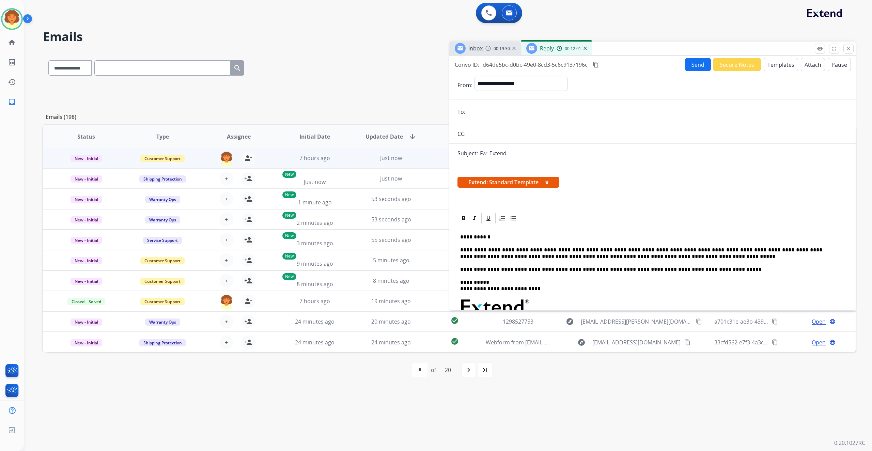
click at [496, 119] on input "email" at bounding box center [657, 112] width 380 height 14
paste input "**********"
type input "**********"
click at [685, 71] on button "Send" at bounding box center [698, 64] width 26 height 13
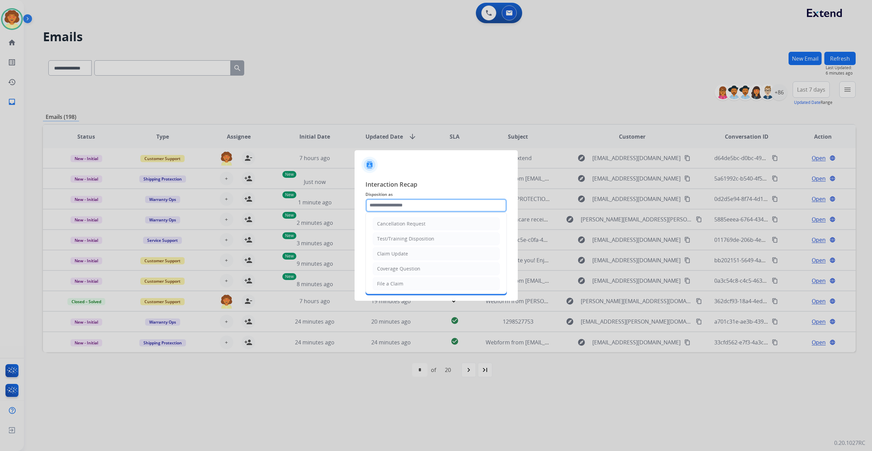
click at [400, 199] on input "text" at bounding box center [435, 206] width 141 height 14
click at [454, 260] on li "Claim Update" at bounding box center [436, 253] width 127 height 13
type input "**********"
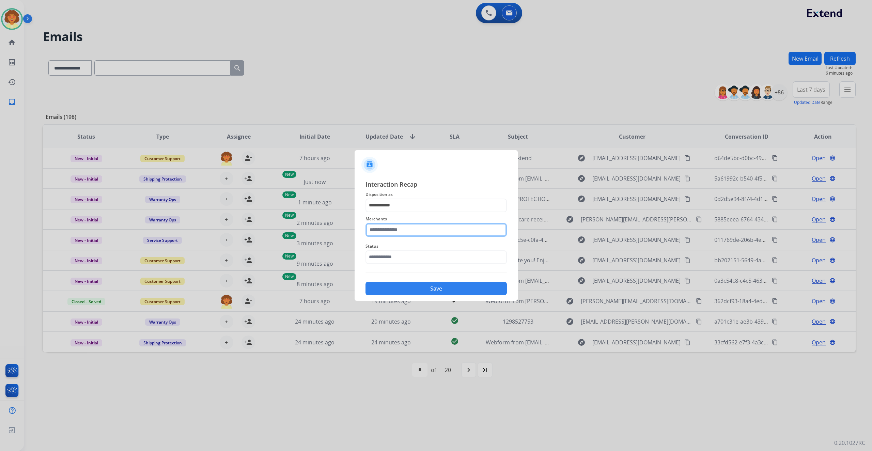
click at [390, 227] on input "text" at bounding box center [435, 230] width 141 height 14
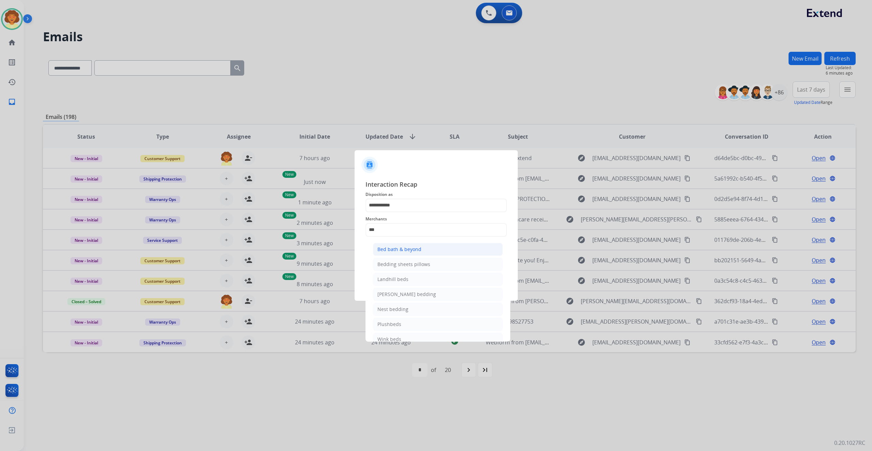
click at [421, 253] on div "Bed bath & beyond" at bounding box center [399, 249] width 44 height 7
type input "**********"
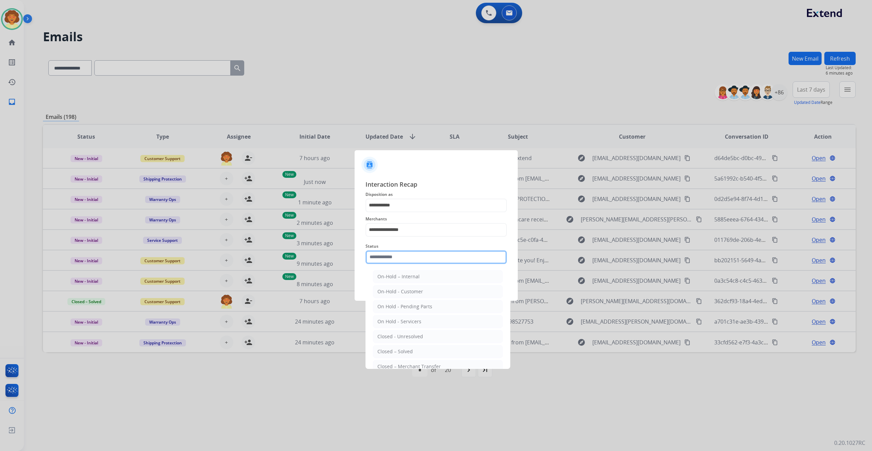
click at [415, 264] on input "text" at bounding box center [435, 257] width 141 height 14
click at [413, 314] on div "Closed – Solved" at bounding box center [394, 310] width 35 height 7
type input "**********"
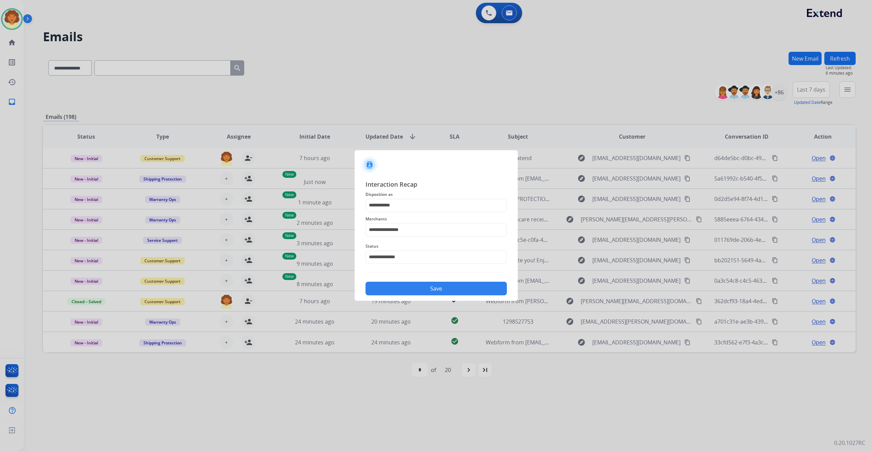
click at [447, 295] on button "Save" at bounding box center [435, 289] width 141 height 14
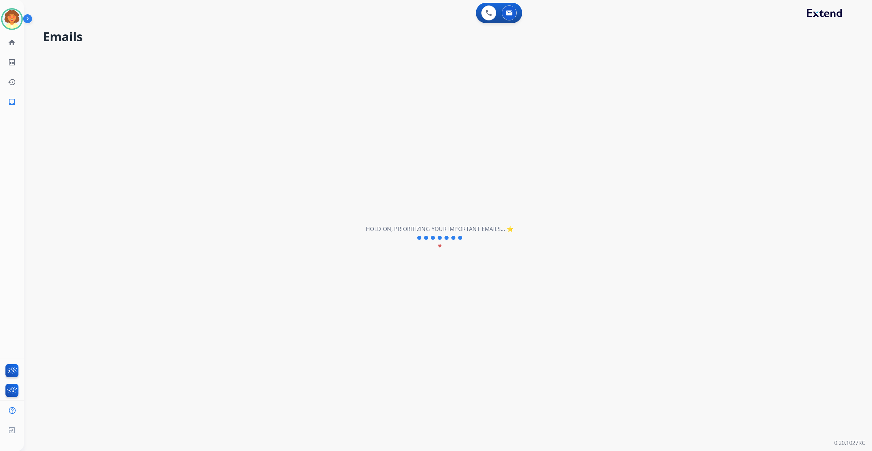
scroll to position [17, 0]
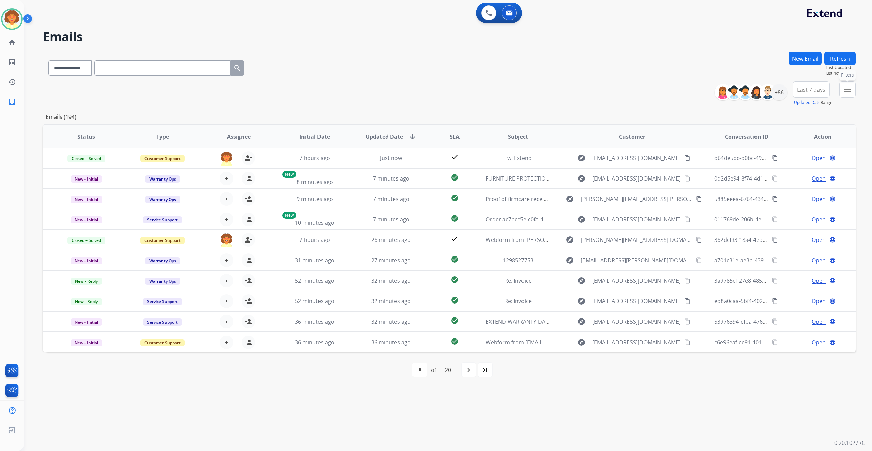
click at [839, 98] on button "menu Filters" at bounding box center [847, 89] width 16 height 16
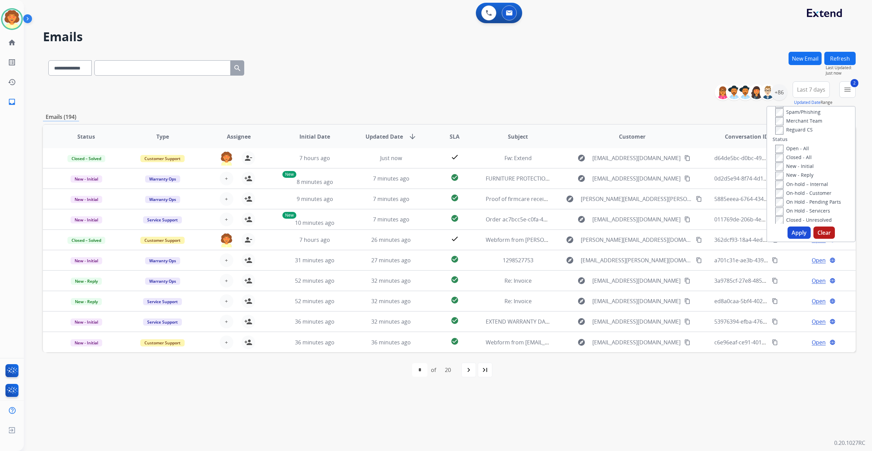
scroll to position [91, 0]
click at [787, 239] on button "Apply" at bounding box center [798, 232] width 23 height 12
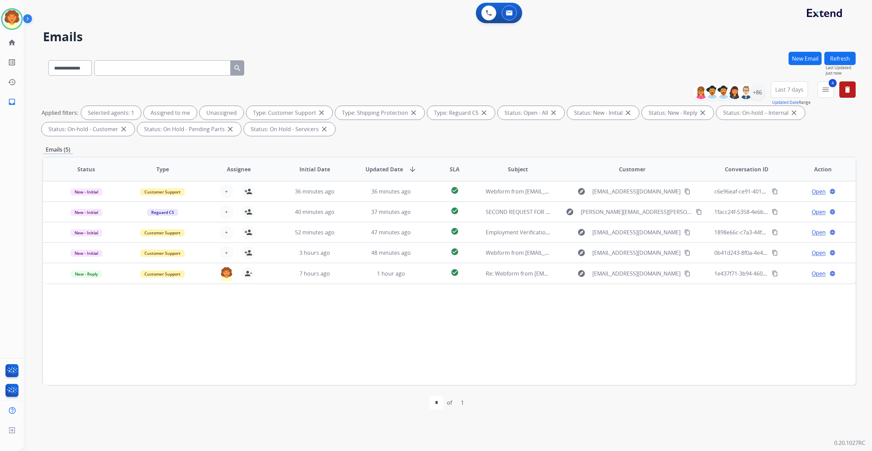
scroll to position [0, 0]
click at [775, 91] on span "Last 7 days" at bounding box center [789, 89] width 28 height 3
click at [768, 177] on div "Last 90 days" at bounding box center [786, 172] width 37 height 10
click at [749, 100] on div "+138" at bounding box center [757, 92] width 16 height 16
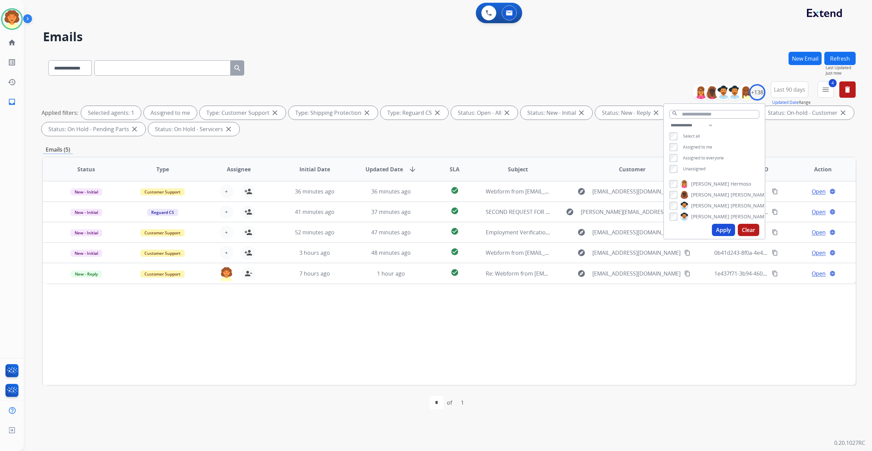
click at [712, 236] on button "Apply" at bounding box center [723, 230] width 23 height 12
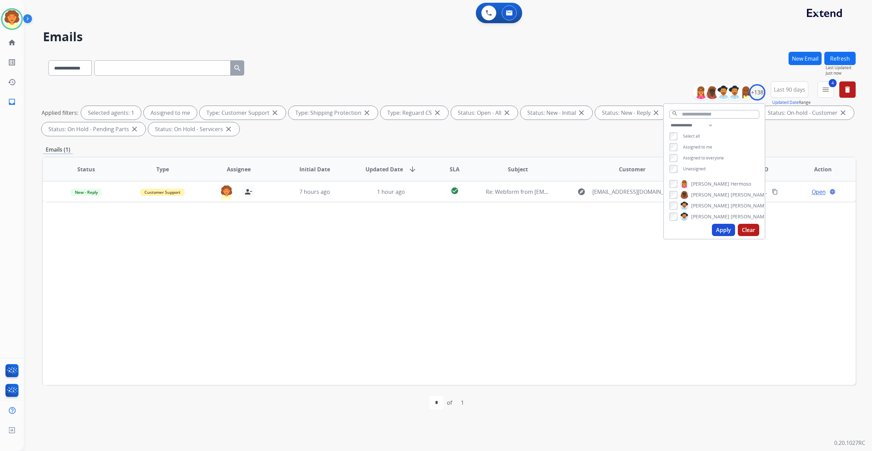
drag, startPoint x: 757, startPoint y: 304, endPoint x: 778, endPoint y: 282, distance: 31.1
click at [757, 304] on div "Status Type Assignee Initial Date Updated Date arrow_downward SLA Subject Custo…" at bounding box center [449, 271] width 812 height 228
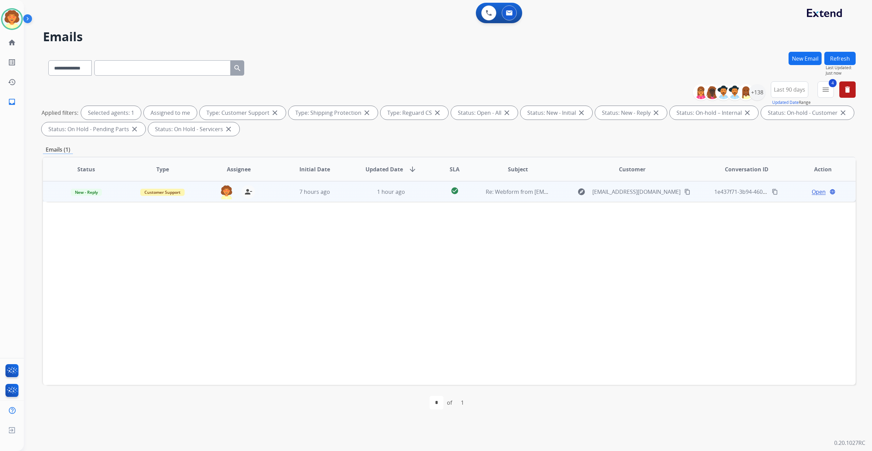
click at [811, 196] on span "Open" at bounding box center [818, 192] width 14 height 8
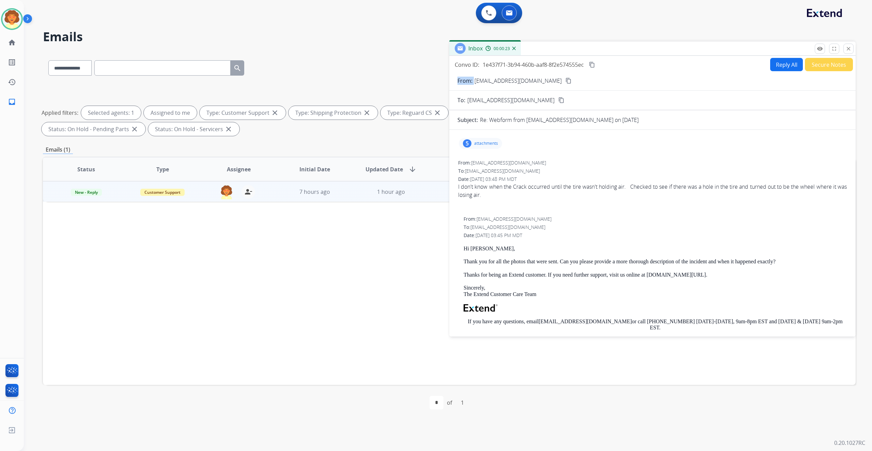
drag, startPoint x: 488, startPoint y: 111, endPoint x: 584, endPoint y: 117, distance: 96.6
click at [584, 85] on div "From: faithfulsparks@gmail.com content_copy" at bounding box center [652, 81] width 406 height 8
copy p "From:"
click at [471, 147] on div "5" at bounding box center [467, 143] width 9 height 8
drag, startPoint x: 457, startPoint y: 90, endPoint x: 652, endPoint y: 90, distance: 195.8
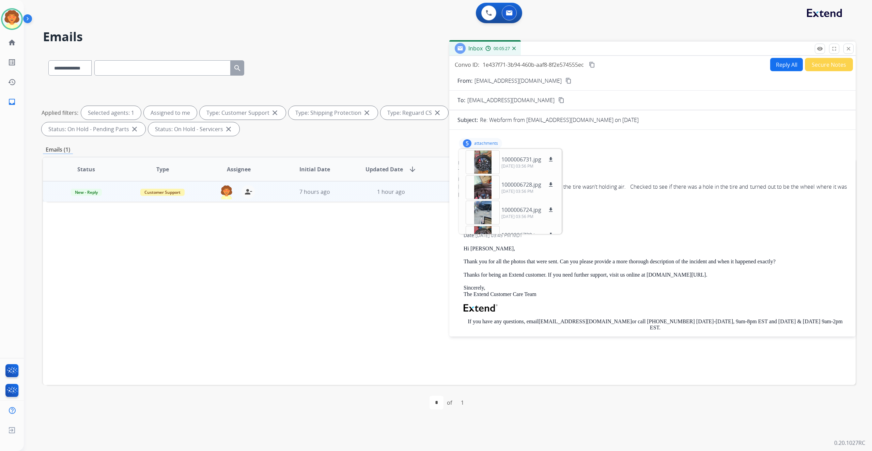
click at [652, 71] on div "Convo ID: 1e437f71-3b94-460b-aaf8-8f2e574555ec content_copy Reply All Secure No…" at bounding box center [652, 64] width 406 height 13
copy div "Convo ID: 1e437f71-3b94-460b-aaf8-8f2e574555ec"
click at [637, 174] on div "To: support@extend.com" at bounding box center [652, 171] width 389 height 7
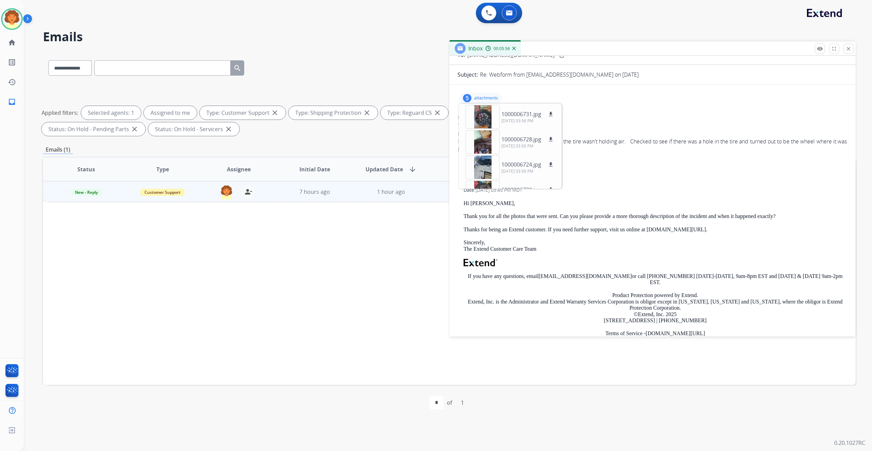
click at [471, 102] on div "5" at bounding box center [467, 98] width 9 height 8
drag, startPoint x: 460, startPoint y: 215, endPoint x: 646, endPoint y: 242, distance: 187.9
click at [646, 242] on div "5 attachments From: faithfulsparks@gmail.com To: support@extend.com Date: 10/08…" at bounding box center [652, 361] width 406 height 542
copy div "I don't know when the Crack occurred until the tire wasn't holding air. Checked…"
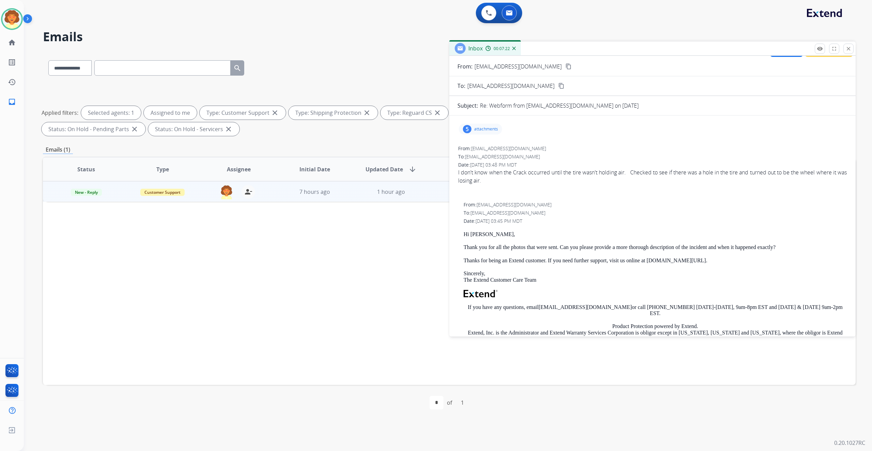
scroll to position [0, 0]
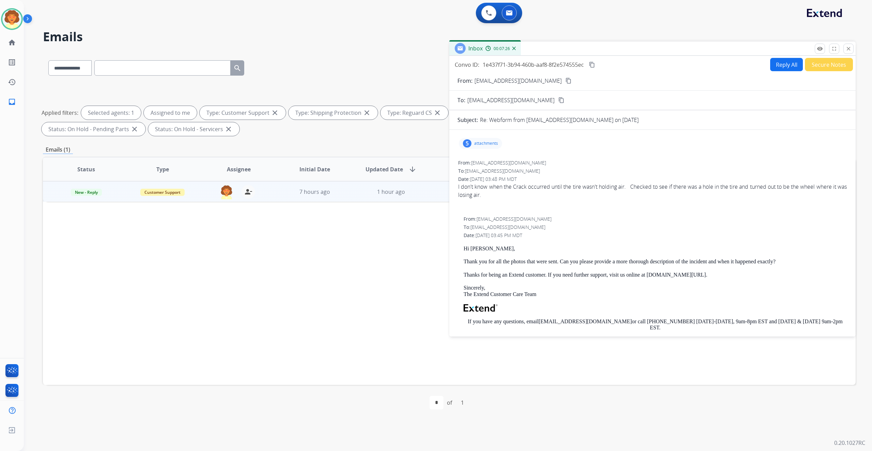
click at [770, 71] on button "Reply All" at bounding box center [786, 64] width 33 height 13
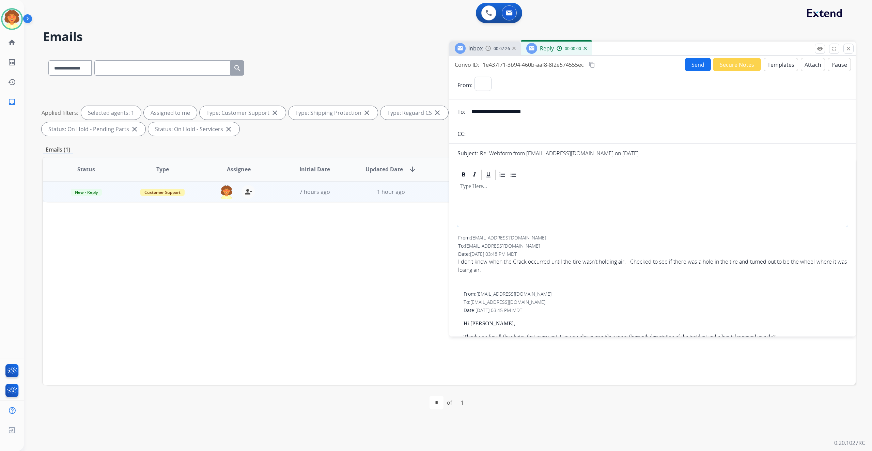
select select "**********"
click at [763, 71] on button "Templates" at bounding box center [780, 64] width 34 height 13
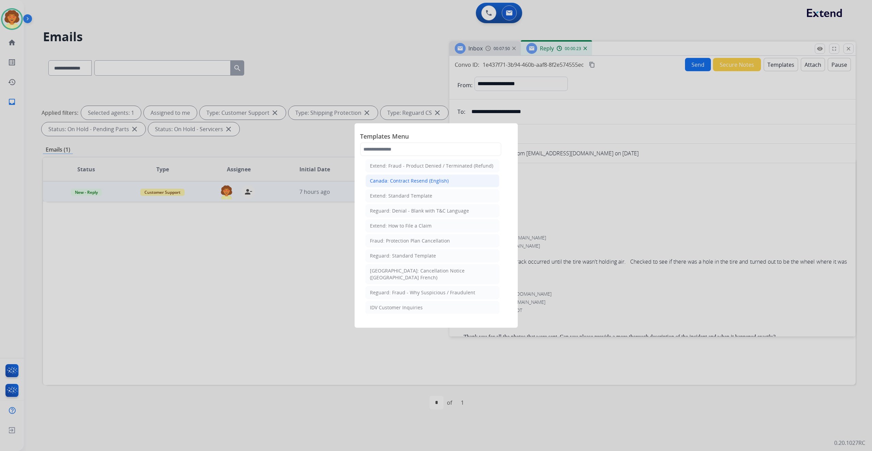
scroll to position [91, 0]
click at [428, 177] on div "Extend: Standard Template" at bounding box center [401, 173] width 62 height 7
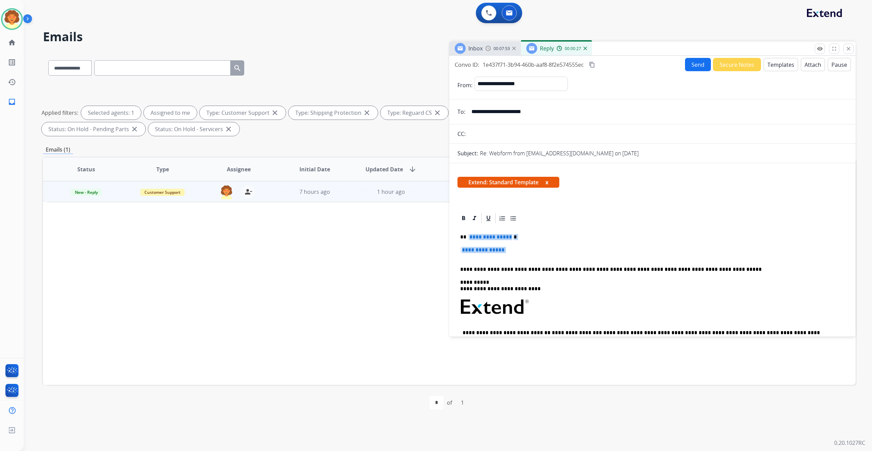
drag, startPoint x: 473, startPoint y: 345, endPoint x: 486, endPoint y: 365, distance: 23.7
click at [486, 365] on div "**********" at bounding box center [652, 319] width 390 height 191
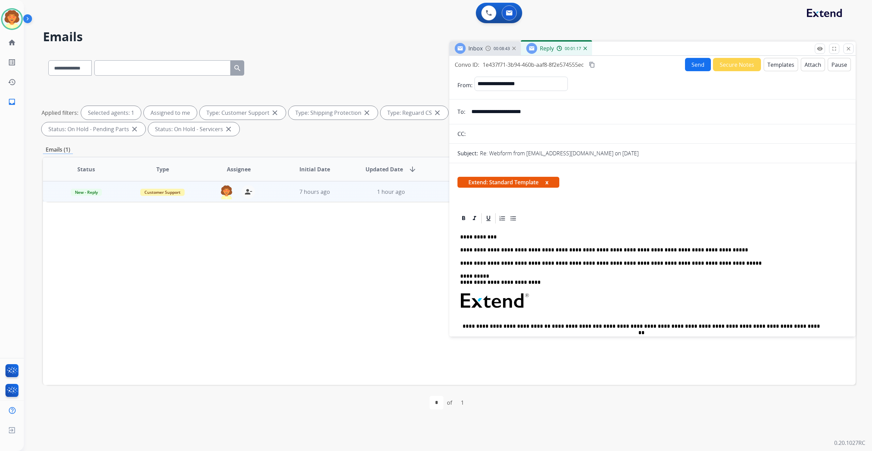
click at [685, 71] on button "Send" at bounding box center [698, 64] width 26 height 13
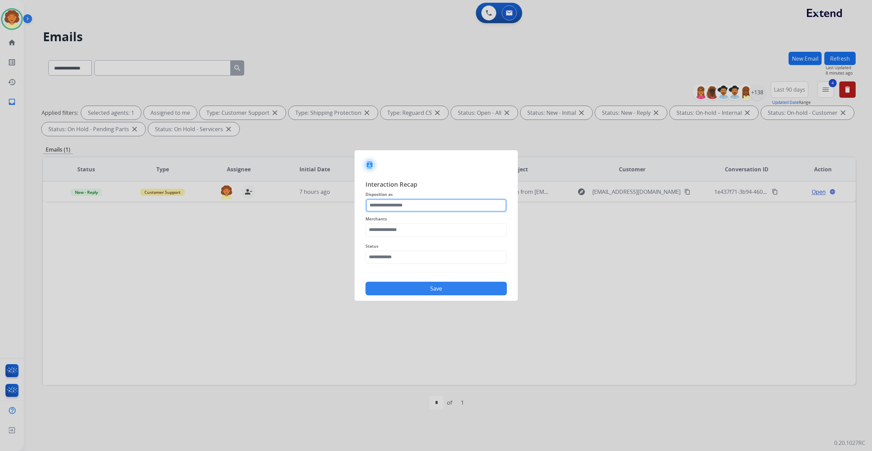
click at [422, 199] on input "text" at bounding box center [435, 206] width 141 height 14
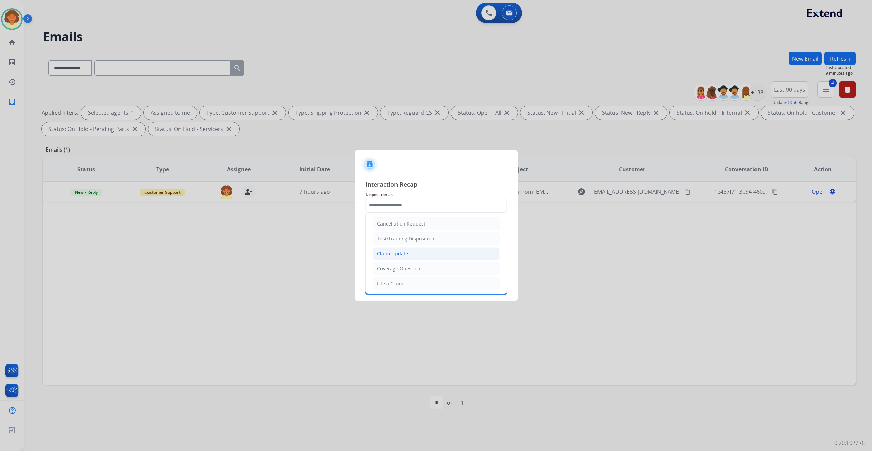
click at [408, 257] on div "Claim Update" at bounding box center [392, 253] width 31 height 7
type input "**********"
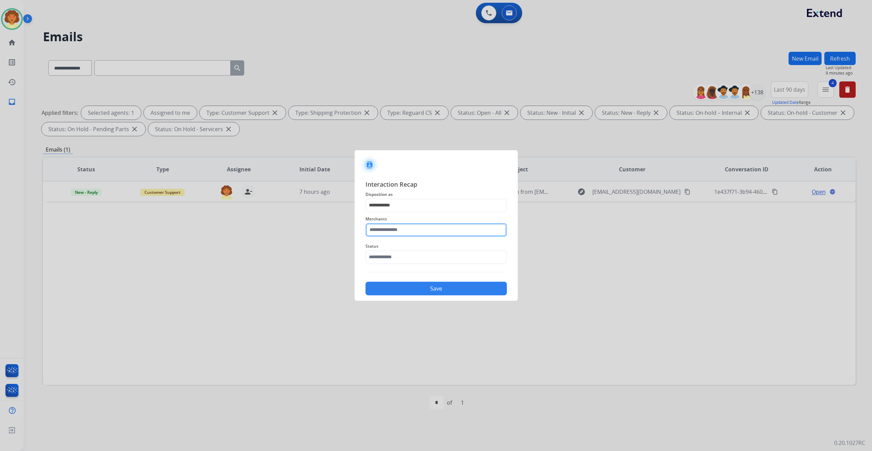
click at [401, 227] on input "text" at bounding box center [435, 230] width 141 height 14
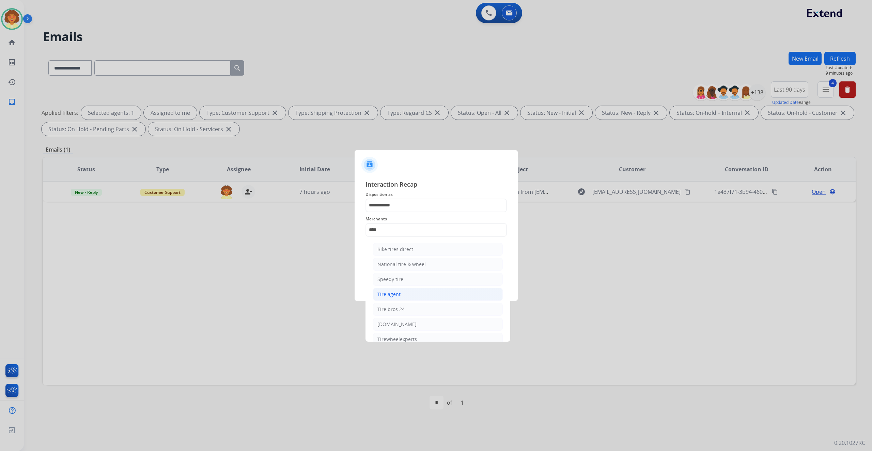
click at [400, 298] on div "Tire agent" at bounding box center [388, 294] width 23 height 7
type input "**********"
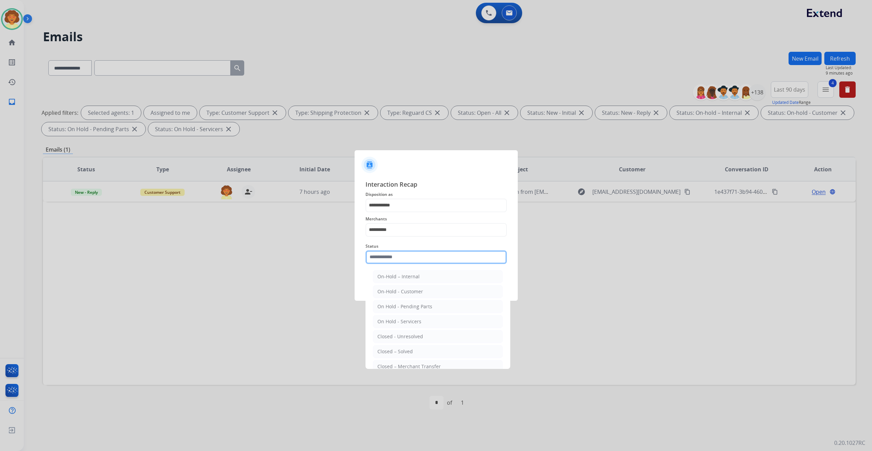
click at [400, 264] on input "text" at bounding box center [435, 257] width 141 height 14
click at [413, 314] on div "Closed – Solved" at bounding box center [394, 310] width 35 height 7
type input "**********"
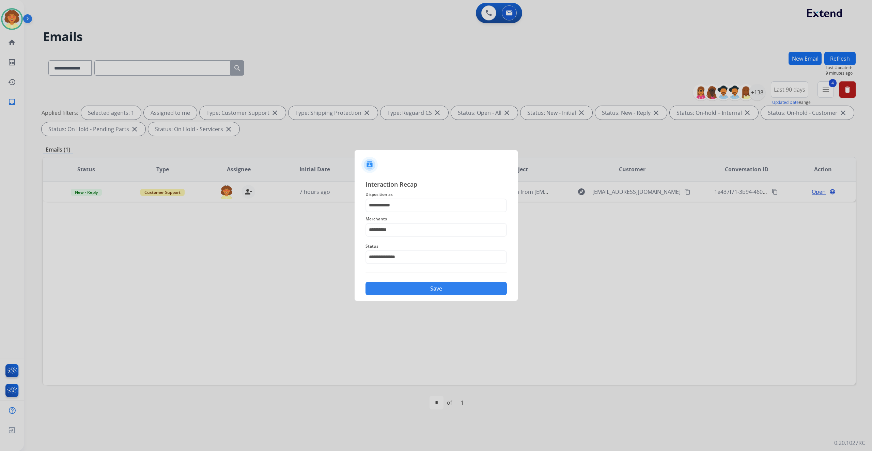
click at [426, 295] on button "Save" at bounding box center [435, 289] width 141 height 14
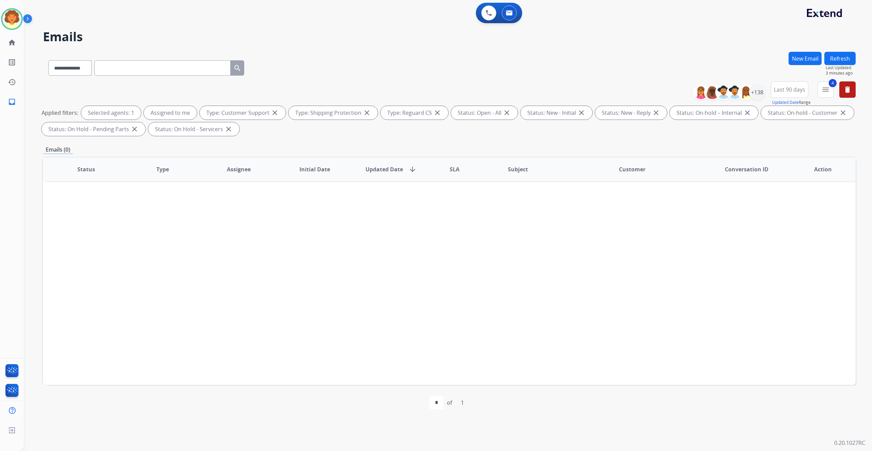
click at [788, 65] on button "New Email" at bounding box center [804, 58] width 33 height 13
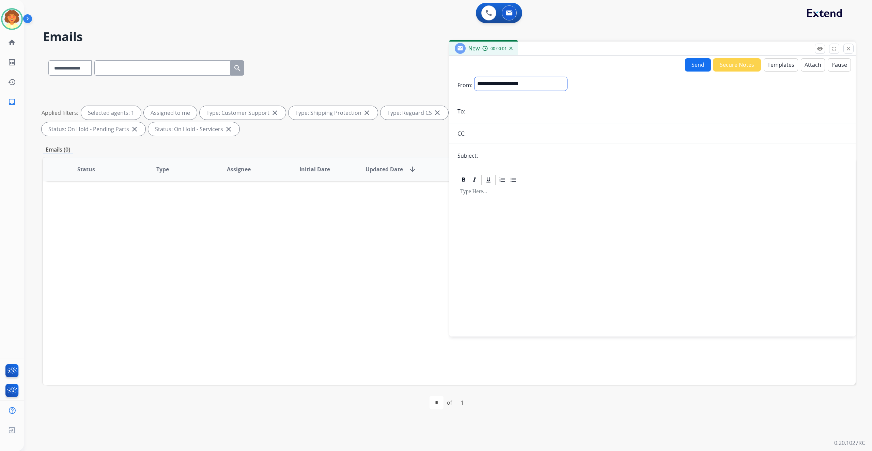
click at [509, 91] on select "**********" at bounding box center [520, 84] width 93 height 14
select select "**********"
click at [487, 91] on select "**********" at bounding box center [520, 84] width 93 height 14
drag, startPoint x: 488, startPoint y: 164, endPoint x: 477, endPoint y: 168, distance: 11.0
click at [488, 119] on input "email" at bounding box center [657, 112] width 380 height 14
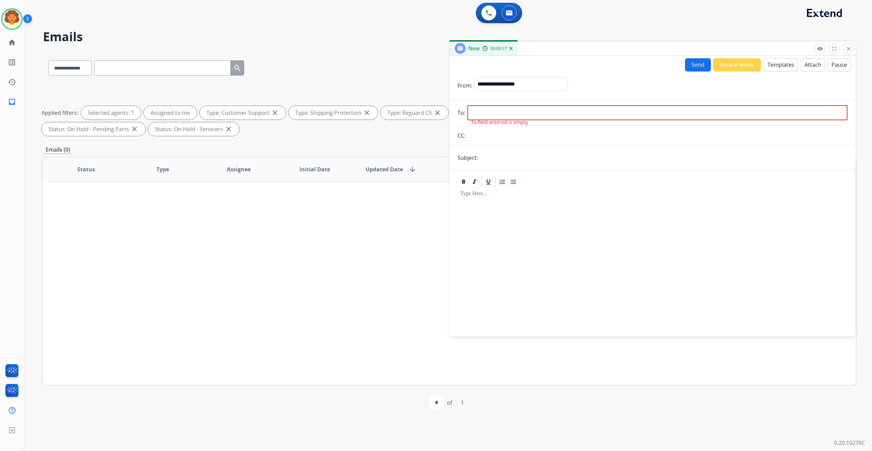
click at [485, 120] on input "email" at bounding box center [657, 112] width 380 height 15
paste input "**********"
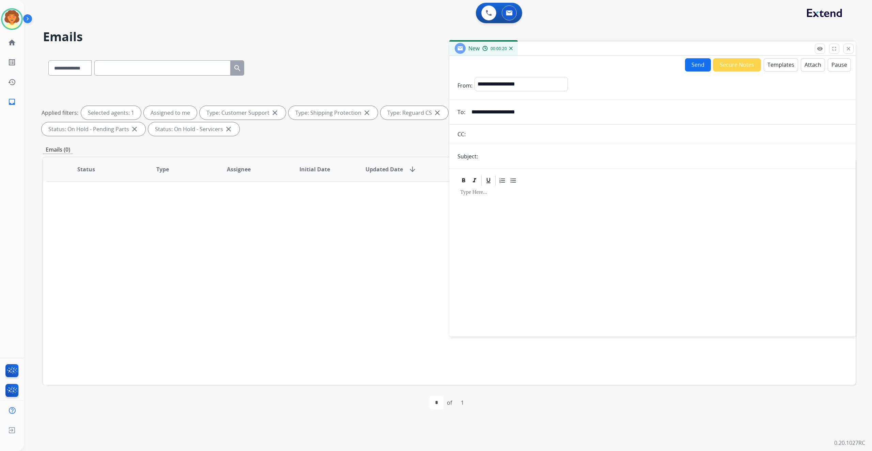
type input "**********"
click at [509, 163] on input "text" at bounding box center [663, 156] width 367 height 14
type input "**********"
click at [763, 72] on button "Templates" at bounding box center [780, 64] width 34 height 13
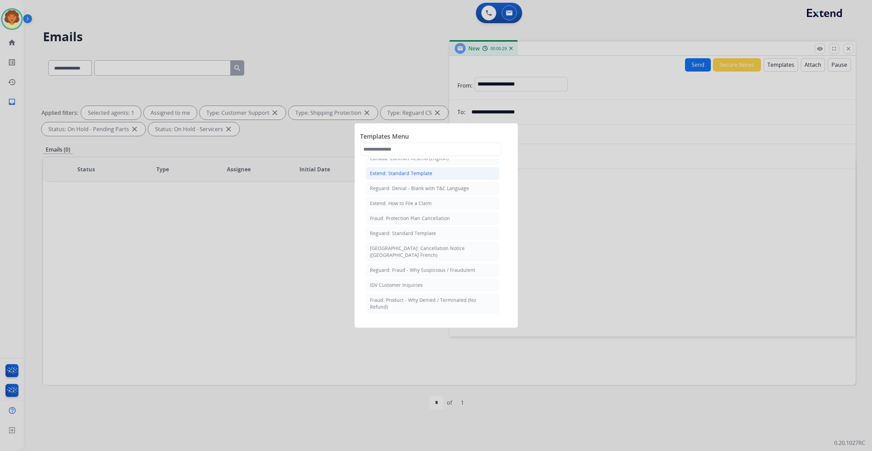
click at [420, 177] on div "Extend: Standard Template" at bounding box center [401, 173] width 62 height 7
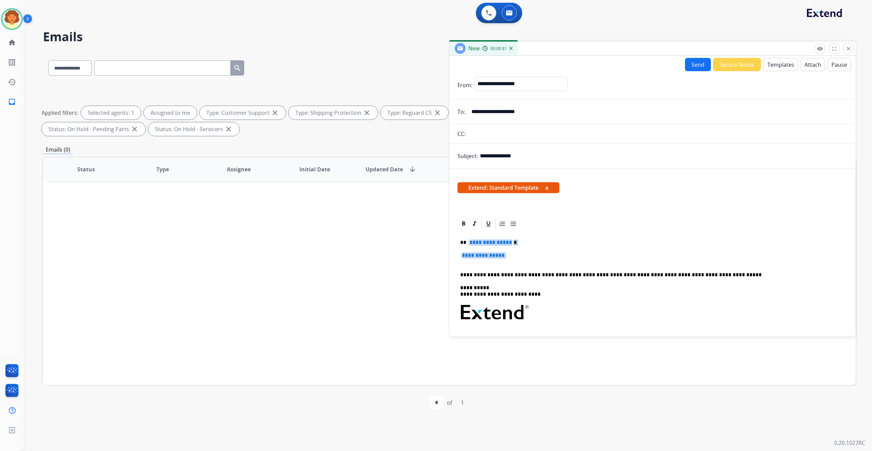
drag, startPoint x: 473, startPoint y: 347, endPoint x: 489, endPoint y: 367, distance: 25.5
click at [489, 367] on div "**********" at bounding box center [652, 325] width 390 height 191
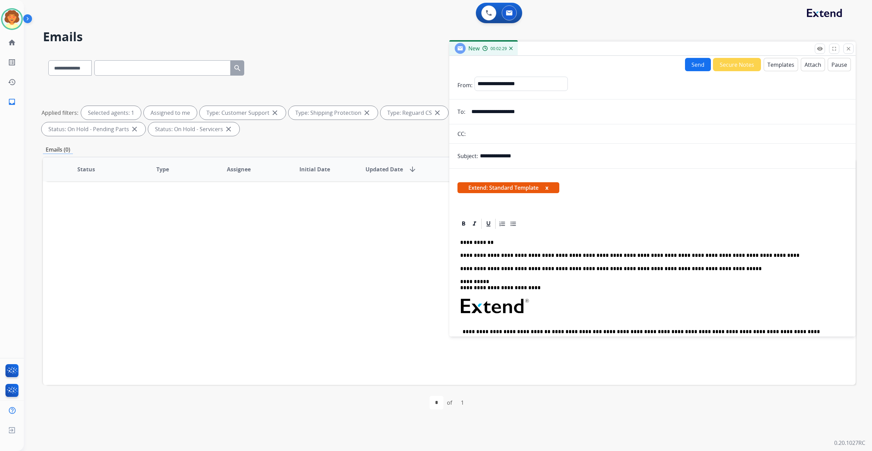
click at [685, 71] on button "Send" at bounding box center [698, 64] width 26 height 13
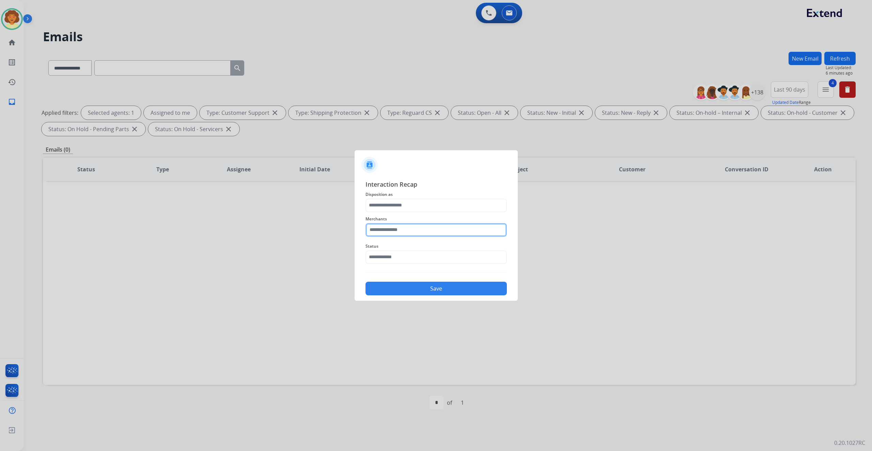
click at [410, 228] on input "text" at bounding box center [435, 230] width 141 height 14
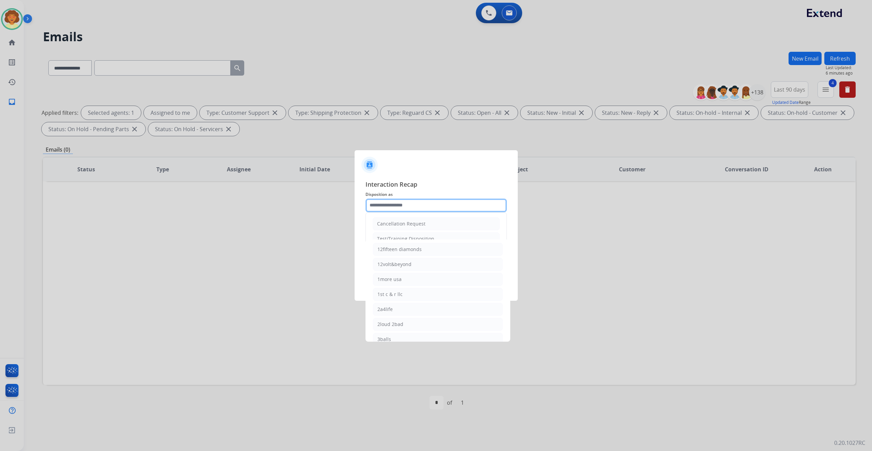
click at [406, 199] on input "text" at bounding box center [435, 206] width 141 height 14
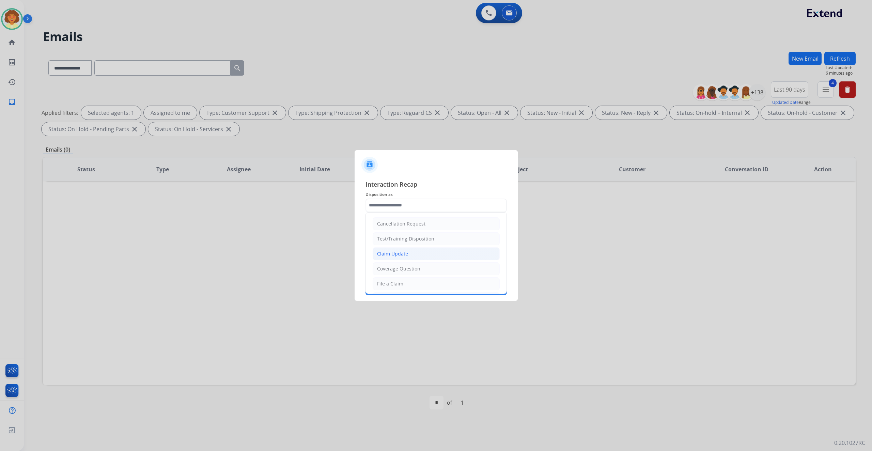
click at [408, 257] on div "Claim Update" at bounding box center [392, 253] width 31 height 7
type input "**********"
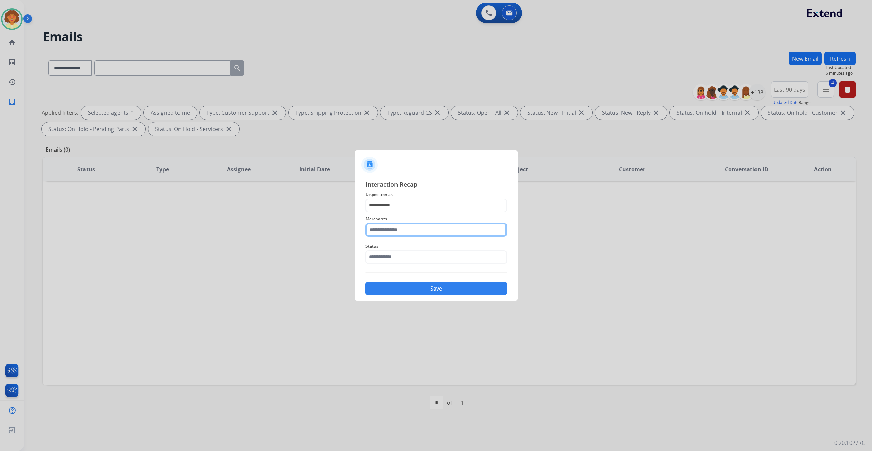
click at [386, 226] on input "text" at bounding box center [435, 230] width 141 height 14
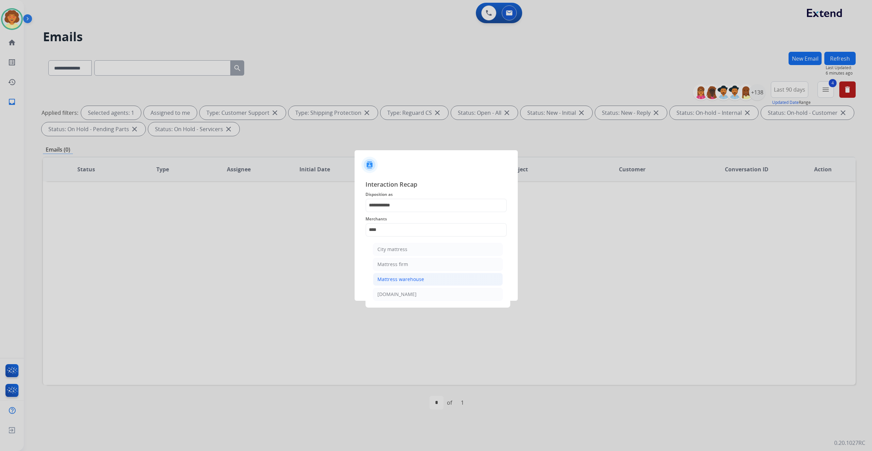
click at [424, 283] on div "Mattress warehouse" at bounding box center [400, 279] width 47 height 7
type input "**********"
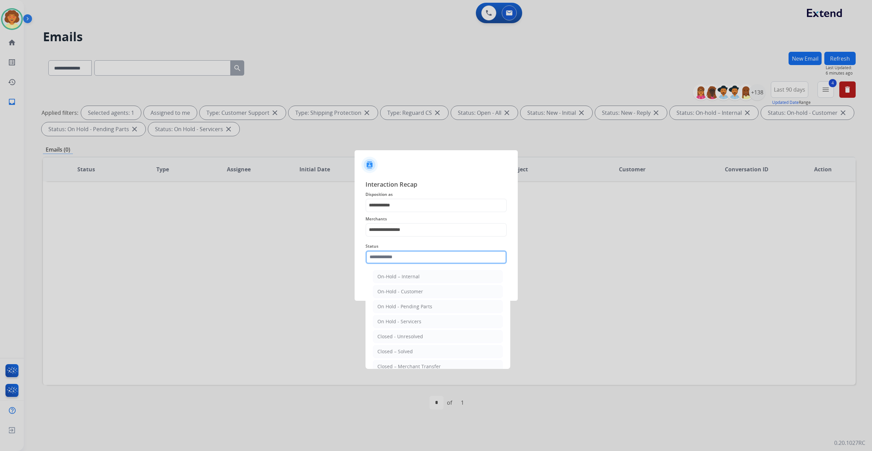
click at [405, 264] on input "text" at bounding box center [435, 257] width 141 height 14
click at [413, 314] on div "Closed – Solved" at bounding box center [394, 310] width 35 height 7
type input "**********"
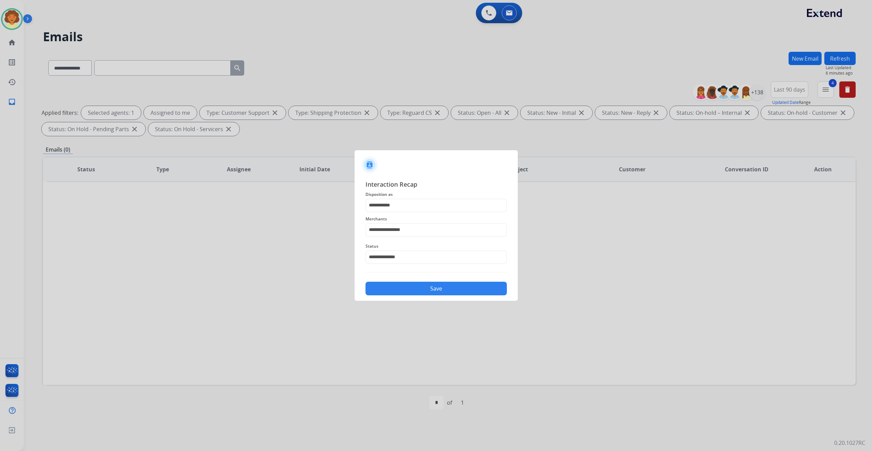
click at [422, 295] on button "Save" at bounding box center [435, 289] width 141 height 14
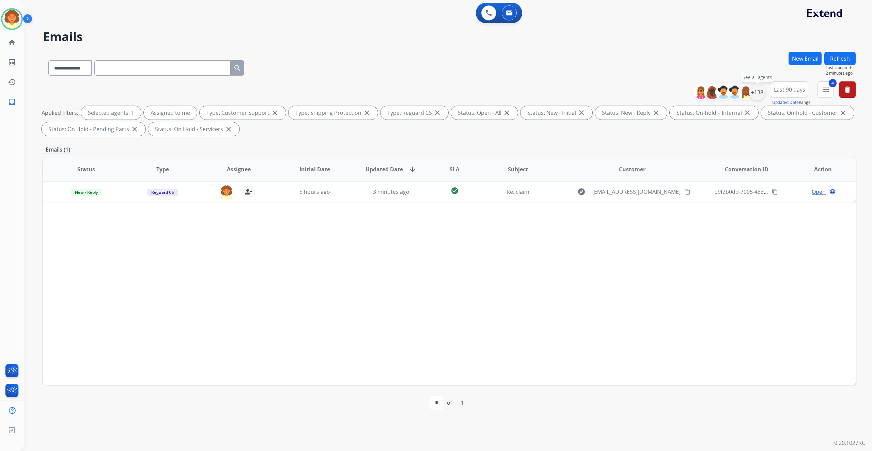
click at [749, 100] on div "+138" at bounding box center [757, 92] width 16 height 16
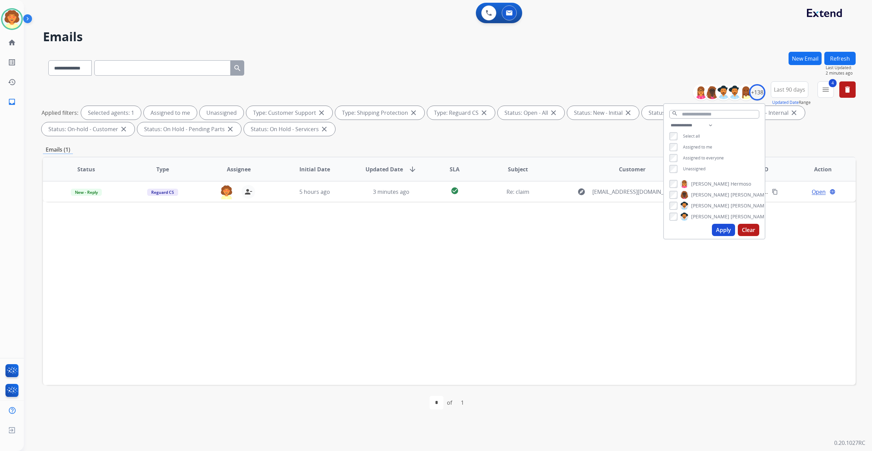
click at [712, 236] on button "Apply" at bounding box center [723, 230] width 23 height 12
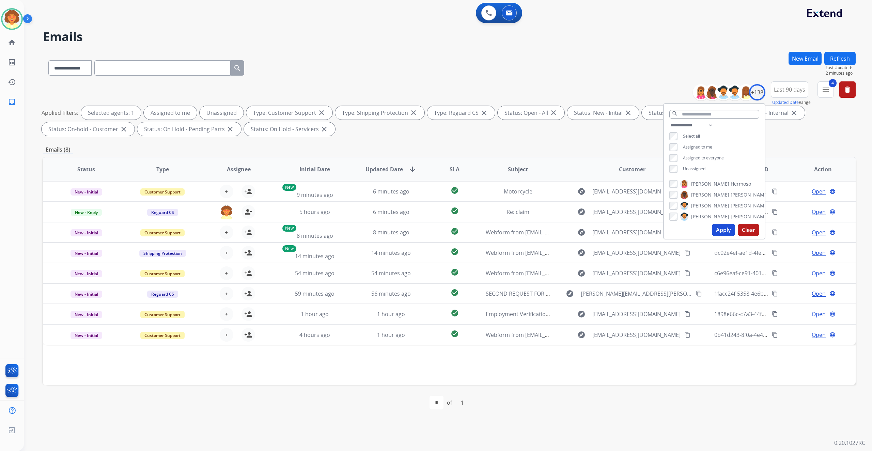
click at [513, 173] on span "Subject" at bounding box center [518, 169] width 20 height 8
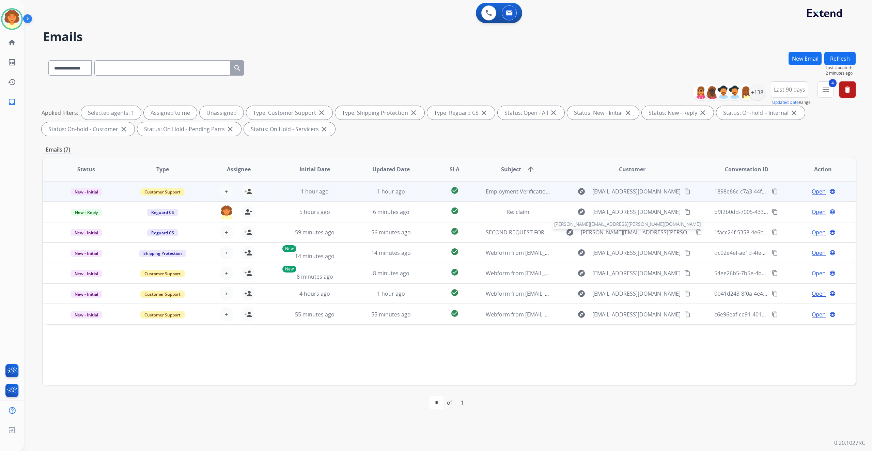
scroll to position [0, 0]
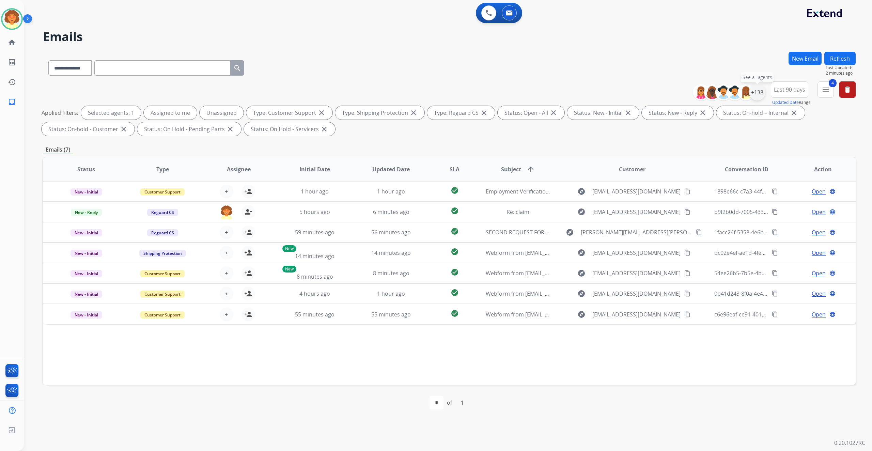
click at [749, 100] on div "+138" at bounding box center [757, 92] width 16 height 16
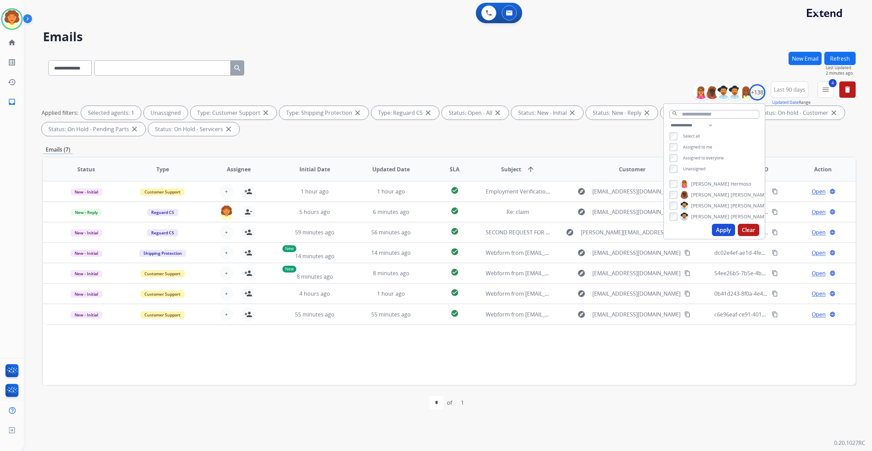
click at [712, 236] on button "Apply" at bounding box center [723, 230] width 23 height 12
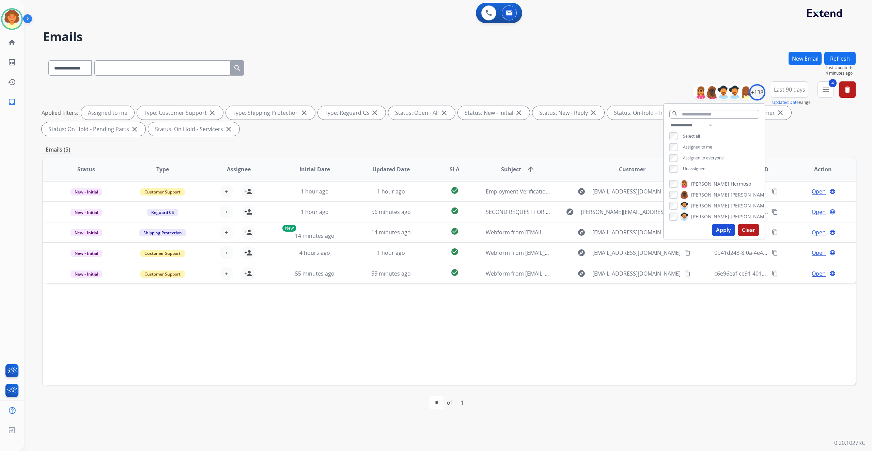
click at [712, 236] on button "Apply" at bounding box center [723, 230] width 23 height 12
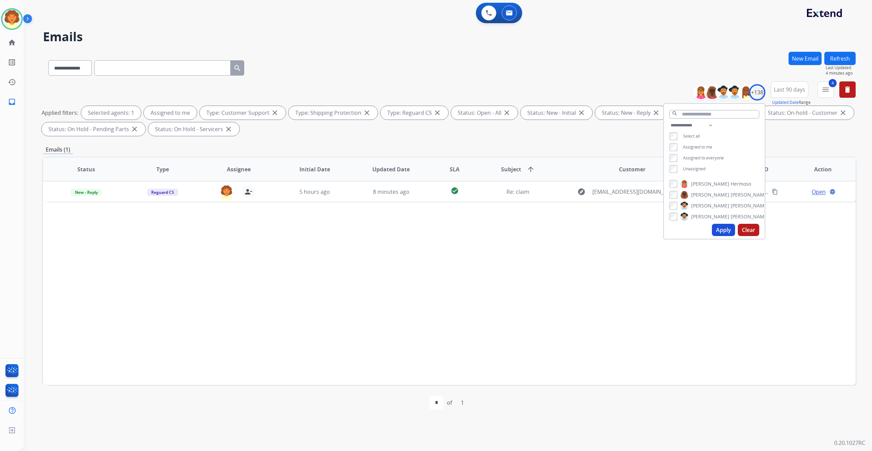
click at [727, 321] on div "Status Type Assignee Initial Date Updated Date SLA Subject arrow_upward Custome…" at bounding box center [449, 271] width 812 height 228
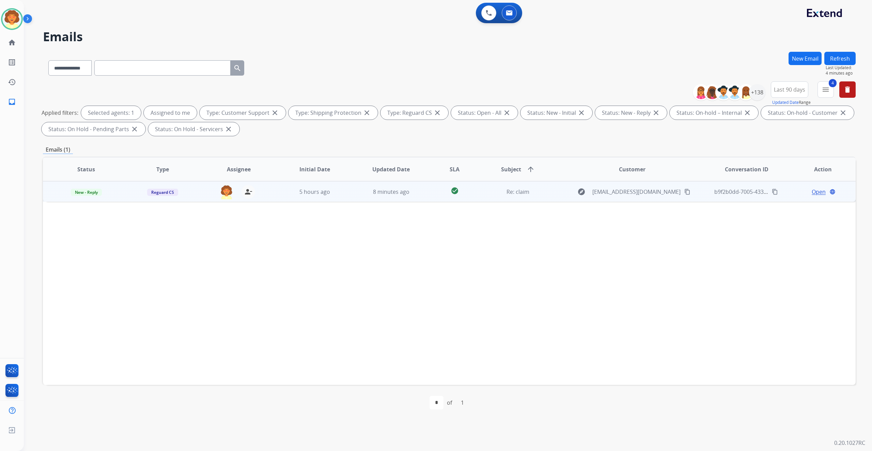
click at [811, 196] on span "Open" at bounding box center [818, 192] width 14 height 8
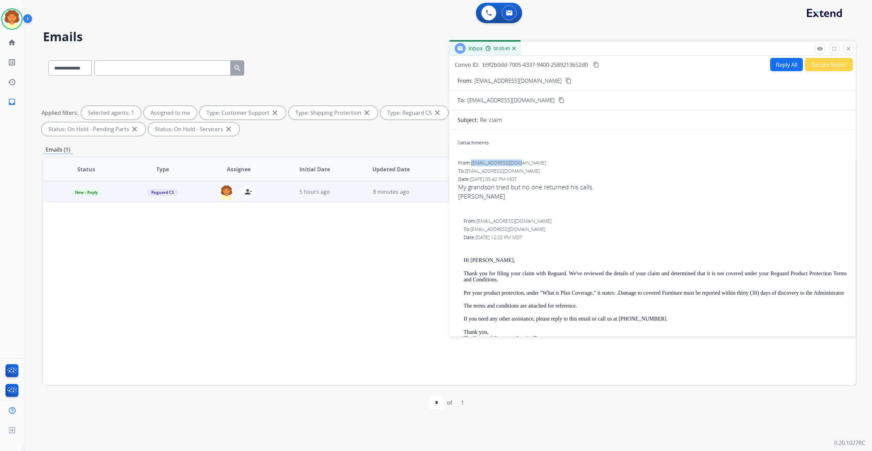
drag, startPoint x: 484, startPoint y: 227, endPoint x: 551, endPoint y: 226, distance: 67.1
click at [551, 166] on div "From: joytrucks@gmail.com" at bounding box center [652, 162] width 389 height 7
copy span "joytrucks@gmail.com"
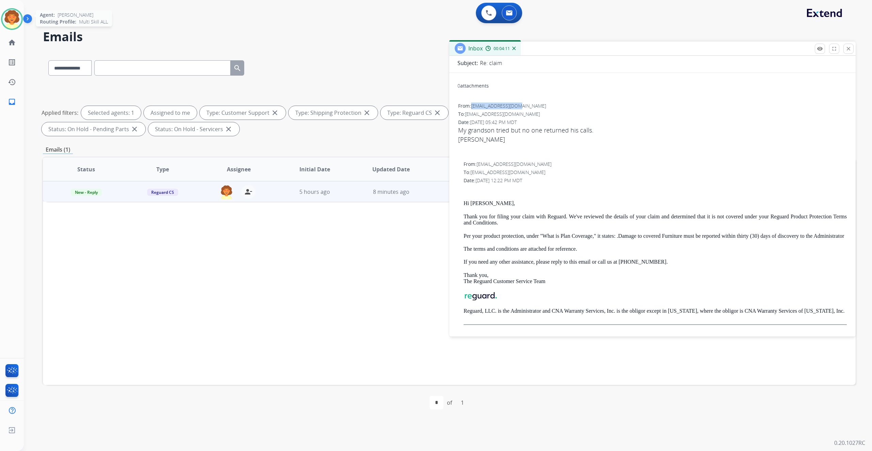
click at [16, 24] on img at bounding box center [11, 19] width 19 height 19
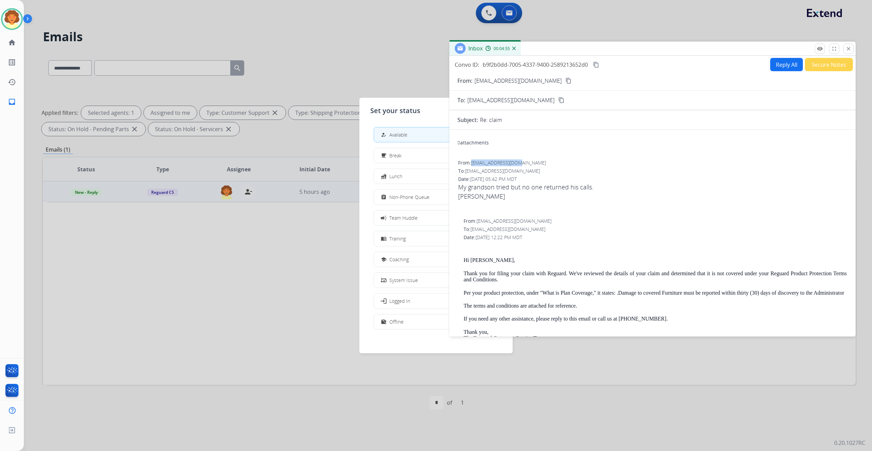
scroll to position [45, 0]
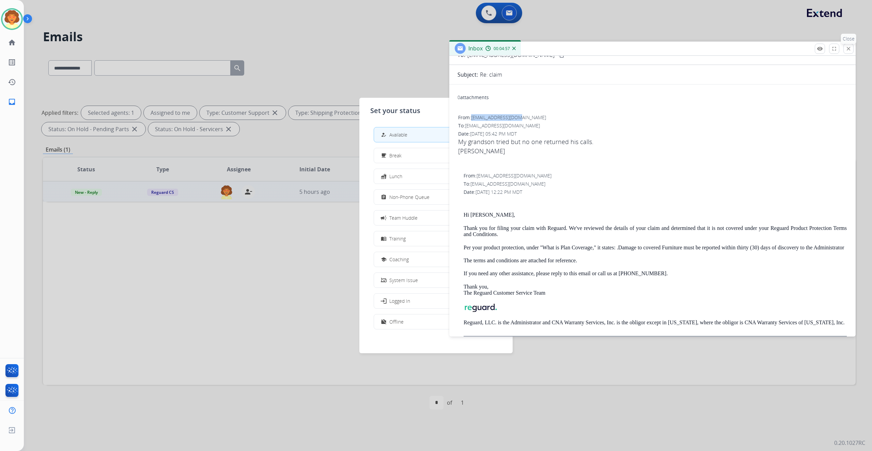
click at [845, 52] on mat-icon "close" at bounding box center [848, 49] width 6 height 6
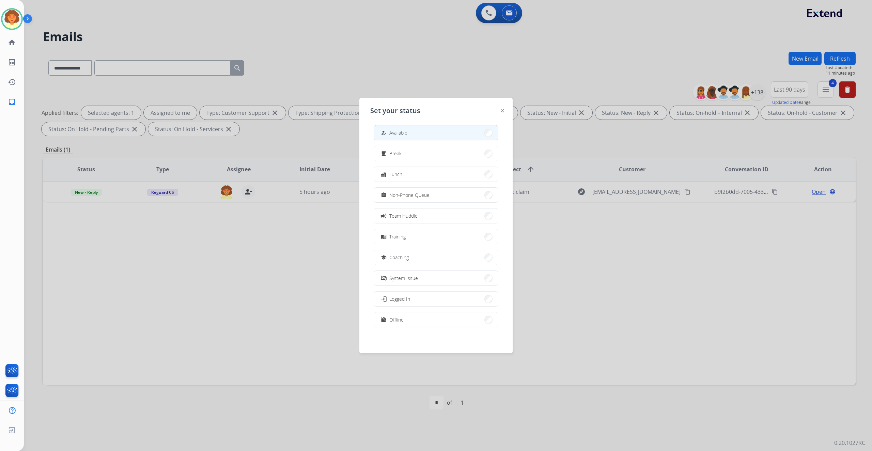
scroll to position [32, 0]
click at [424, 321] on button "work_off Offline" at bounding box center [436, 319] width 124 height 15
